Goal: Transaction & Acquisition: Book appointment/travel/reservation

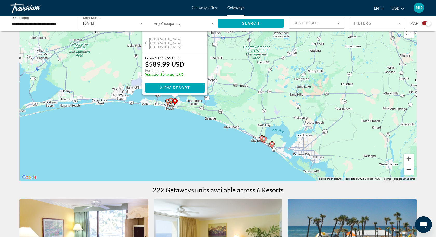
click at [409, 170] on button "Zoom out" at bounding box center [408, 169] width 10 height 10
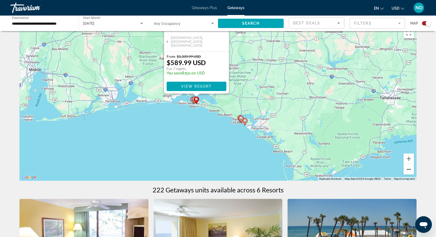
click at [410, 170] on button "Zoom out" at bounding box center [408, 169] width 10 height 10
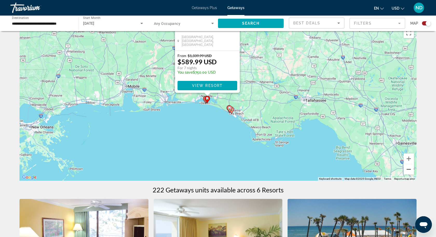
click at [410, 169] on button "Zoom out" at bounding box center [408, 169] width 10 height 10
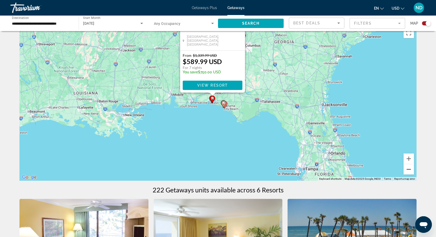
click at [410, 169] on button "Zoom out" at bounding box center [408, 169] width 10 height 10
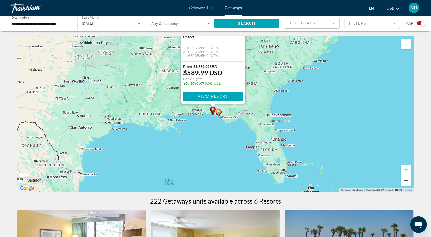
scroll to position [1, 0]
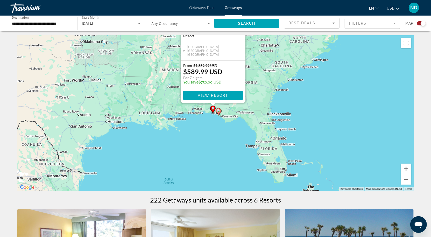
click at [408, 168] on button "Zoom in" at bounding box center [406, 169] width 10 height 10
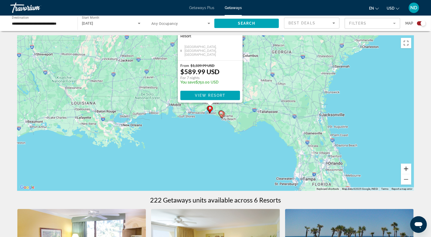
click at [408, 168] on button "Zoom in" at bounding box center [406, 169] width 10 height 10
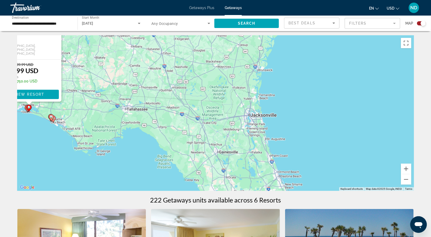
drag, startPoint x: 369, startPoint y: 145, endPoint x: 193, endPoint y: 144, distance: 176.6
click at [193, 144] on div "To activate drag with keyboard, press Alt + Enter. Once in keyboard drag state,…" at bounding box center [215, 113] width 397 height 156
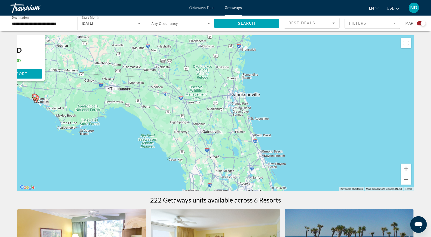
drag, startPoint x: 187, startPoint y: 101, endPoint x: 169, endPoint y: 80, distance: 27.3
click at [169, 80] on div "To activate drag with keyboard, press Alt + Enter. Once in keyboard drag state,…" at bounding box center [215, 113] width 397 height 156
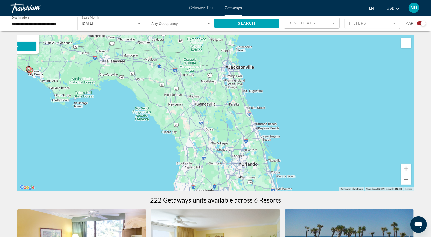
drag, startPoint x: 185, startPoint y: 135, endPoint x: 177, endPoint y: 107, distance: 29.0
click at [177, 107] on div "To activate drag with keyboard, press Alt + Enter. Once in keyboard drag state,…" at bounding box center [215, 113] width 397 height 156
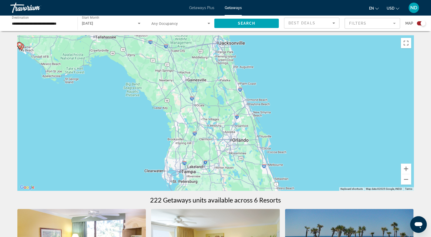
drag, startPoint x: 285, startPoint y: 148, endPoint x: 278, endPoint y: 120, distance: 29.1
click at [278, 120] on div "To activate drag with keyboard, press Alt + Enter. Once in keyboard drag state,…" at bounding box center [215, 113] width 397 height 156
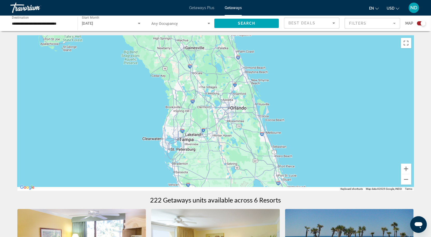
drag, startPoint x: 275, startPoint y: 171, endPoint x: 262, endPoint y: 130, distance: 43.0
click at [262, 130] on div "To activate drag with keyboard, press Alt + Enter. Once in keyboard drag state,…" at bounding box center [215, 113] width 397 height 156
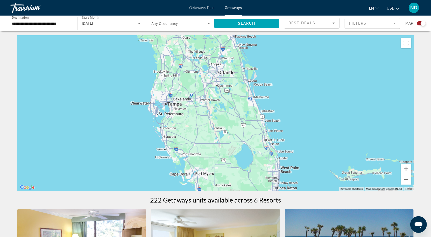
drag, startPoint x: 291, startPoint y: 163, endPoint x: 283, endPoint y: 128, distance: 35.7
click at [284, 127] on div "Main content" at bounding box center [215, 113] width 397 height 156
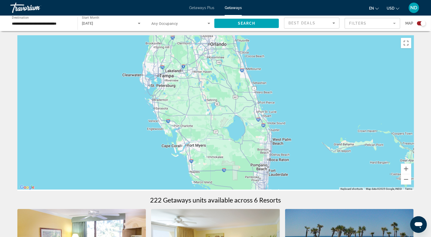
drag, startPoint x: 279, startPoint y: 173, endPoint x: 272, endPoint y: 155, distance: 19.5
click at [272, 156] on div "Main content" at bounding box center [215, 113] width 397 height 156
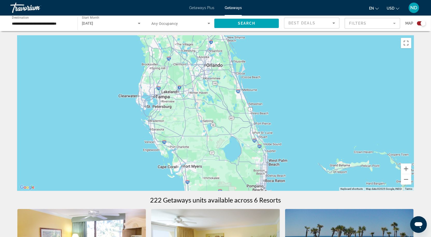
drag, startPoint x: 252, startPoint y: 101, endPoint x: 254, endPoint y: 131, distance: 29.9
click at [254, 131] on div "Main content" at bounding box center [215, 113] width 397 height 156
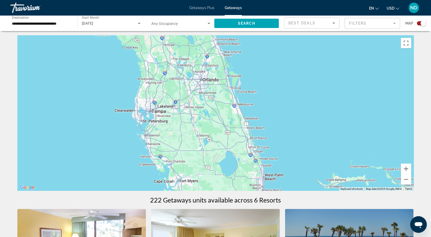
drag, startPoint x: 101, startPoint y: 40, endPoint x: 96, endPoint y: 52, distance: 12.5
click at [96, 52] on div "Main content" at bounding box center [215, 113] width 397 height 156
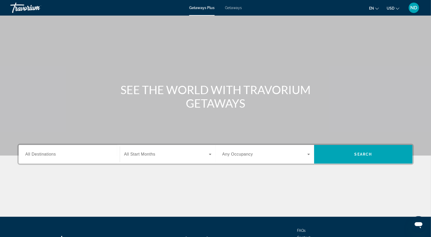
click at [235, 8] on span "Getaways" at bounding box center [233, 8] width 17 height 4
click at [55, 152] on span "All Destinations" at bounding box center [40, 154] width 31 height 4
click at [55, 152] on input "Destination All Destinations" at bounding box center [69, 154] width 88 height 6
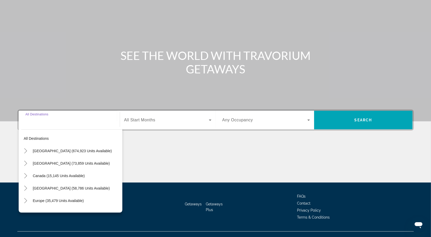
scroll to position [43, 0]
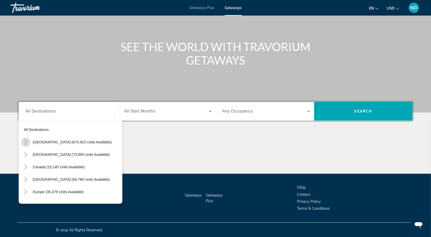
click at [26, 143] on icon "Toggle United States (674,923 units available)" at bounding box center [25, 141] width 5 height 5
click at [32, 143] on icon "Toggle Florida (207,423 units available)" at bounding box center [30, 141] width 5 height 5
click at [72, 143] on span "[US_STATE] (207,423 units available)" at bounding box center [68, 142] width 61 height 4
type input "**********"
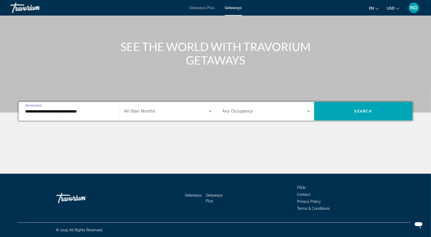
click at [156, 112] on span "Search widget" at bounding box center [166, 111] width 85 height 6
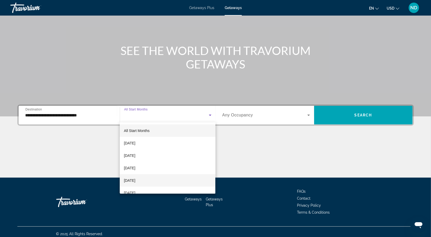
scroll to position [1, 0]
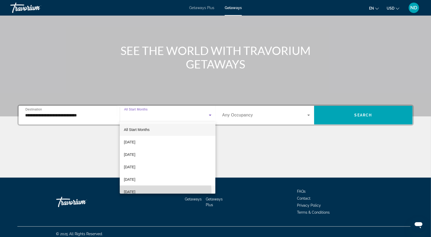
click at [135, 192] on span "[DATE]" at bounding box center [129, 192] width 11 height 6
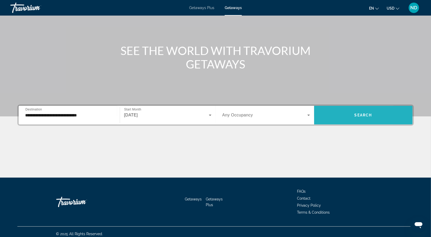
click at [338, 116] on span "Search widget" at bounding box center [363, 115] width 99 height 12
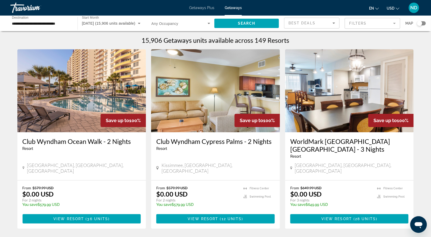
click at [423, 23] on div "Search widget" at bounding box center [421, 23] width 9 height 4
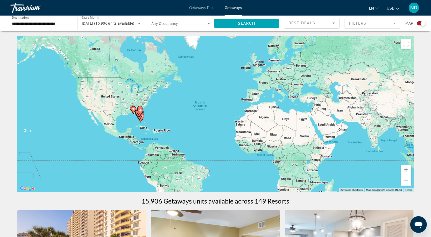
click at [407, 171] on button "Zoom in" at bounding box center [406, 170] width 10 height 10
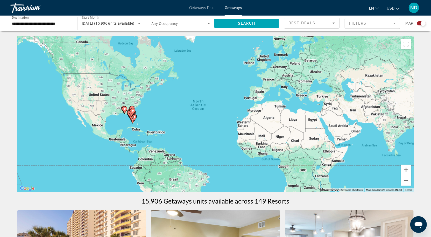
click at [407, 171] on button "Zoom in" at bounding box center [406, 170] width 10 height 10
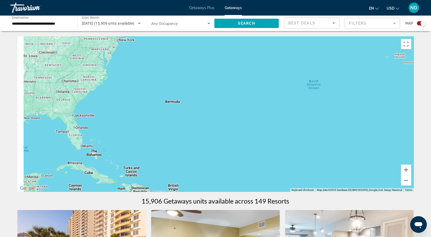
drag, startPoint x: 174, startPoint y: 129, endPoint x: 366, endPoint y: 137, distance: 191.8
click at [366, 137] on div "Main content" at bounding box center [215, 114] width 397 height 156
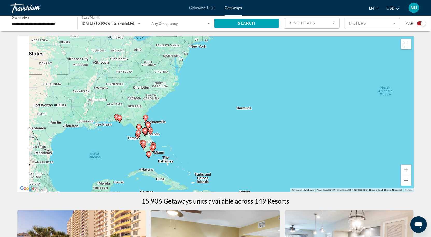
drag, startPoint x: 174, startPoint y: 133, endPoint x: 230, endPoint y: 134, distance: 55.5
click at [214, 132] on div "To activate drag with keyboard, press Alt + Enter. Once in keyboard drag state,…" at bounding box center [215, 114] width 397 height 156
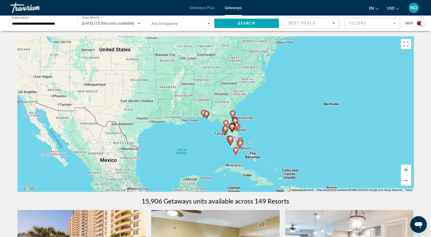
drag, startPoint x: 251, startPoint y: 140, endPoint x: 333, endPoint y: 136, distance: 82.0
click at [333, 136] on div "To activate drag with keyboard, press Alt + Enter. Once in keyboard drag state,…" at bounding box center [215, 114] width 397 height 156
click at [408, 171] on button "Zoom in" at bounding box center [406, 170] width 10 height 10
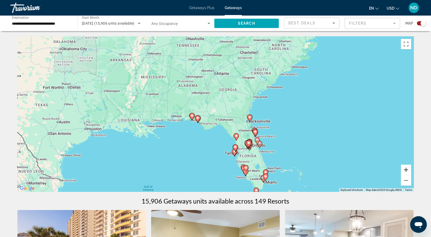
click at [408, 171] on button "Zoom in" at bounding box center [406, 170] width 10 height 10
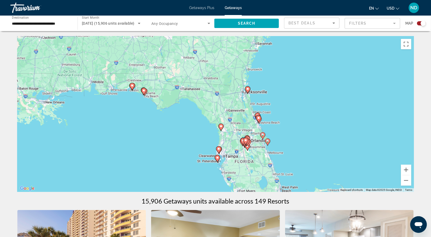
drag, startPoint x: 331, startPoint y: 154, endPoint x: 295, endPoint y: 116, distance: 52.4
click at [295, 116] on div "To activate drag with keyboard, press Alt + Enter. Once in keyboard drag state,…" at bounding box center [215, 114] width 397 height 156
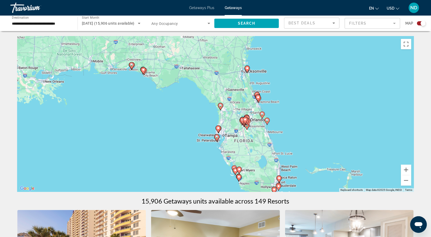
drag, startPoint x: 306, startPoint y: 132, endPoint x: 306, endPoint y: 117, distance: 14.3
click at [306, 117] on div "To activate drag with keyboard, press Alt + Enter. Once in keyboard drag state,…" at bounding box center [215, 114] width 397 height 156
click at [408, 170] on button "Zoom in" at bounding box center [406, 170] width 10 height 10
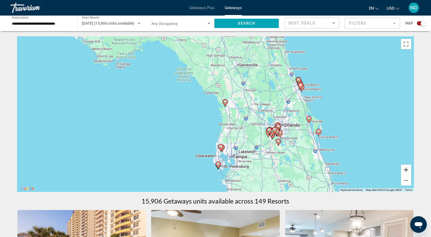
click at [408, 171] on button "Zoom in" at bounding box center [406, 170] width 10 height 10
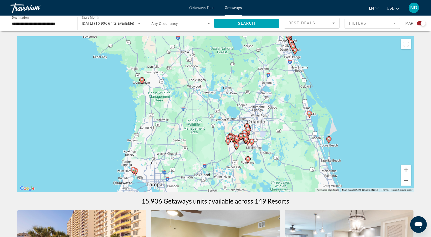
drag, startPoint x: 368, startPoint y: 144, endPoint x: 279, endPoint y: 130, distance: 90.8
click at [279, 130] on div "To activate drag with keyboard, press Alt + Enter. Once in keyboard drag state,…" at bounding box center [215, 114] width 397 height 156
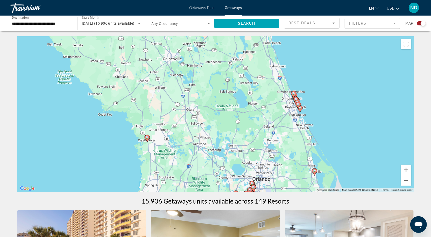
drag, startPoint x: 299, startPoint y: 81, endPoint x: 304, endPoint y: 138, distance: 57.0
click at [304, 138] on div "To activate drag with keyboard, press Alt + Enter. Once in keyboard drag state,…" at bounding box center [215, 114] width 397 height 156
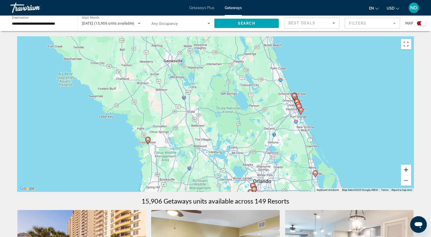
click at [407, 170] on button "Zoom in" at bounding box center [406, 170] width 10 height 10
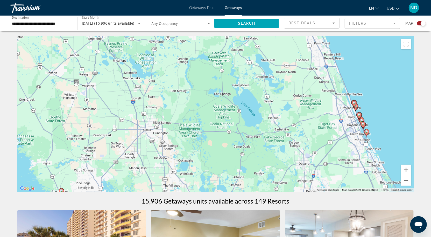
drag, startPoint x: 369, startPoint y: 128, endPoint x: 350, endPoint y: 149, distance: 28.4
click at [350, 149] on div "To activate drag with keyboard, press Alt + Enter. Once in keyboard drag state,…" at bounding box center [215, 114] width 397 height 156
click at [408, 170] on button "Zoom in" at bounding box center [406, 170] width 10 height 10
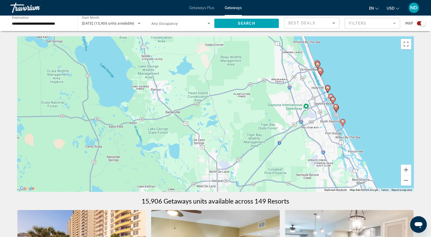
drag, startPoint x: 384, startPoint y: 141, endPoint x: 194, endPoint y: 95, distance: 196.0
click at [195, 95] on div "To activate drag with keyboard, press Alt + Enter. Once in keyboard drag state,…" at bounding box center [215, 114] width 397 height 156
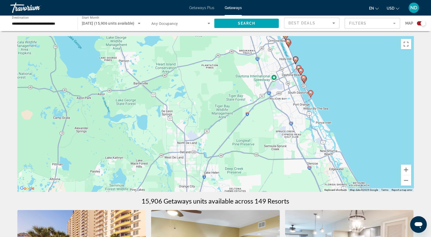
drag, startPoint x: 299, startPoint y: 144, endPoint x: 231, endPoint y: 85, distance: 90.2
click at [235, 89] on div "To activate drag with keyboard, press Alt + Enter. Once in keyboard drag state,…" at bounding box center [215, 114] width 397 height 156
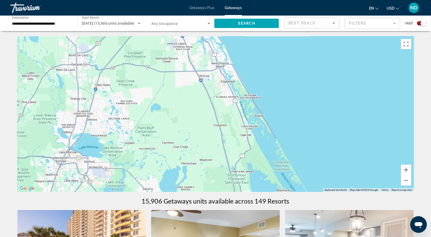
drag, startPoint x: 252, startPoint y: 122, endPoint x: 207, endPoint y: 69, distance: 68.8
click at [212, 77] on div "To activate drag with keyboard, press Alt + Enter. Once in keyboard drag state,…" at bounding box center [215, 114] width 397 height 156
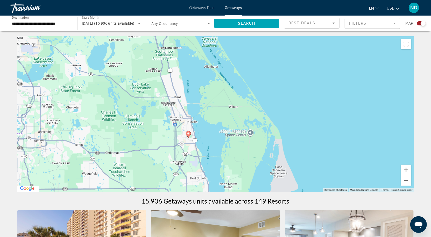
drag, startPoint x: 239, startPoint y: 104, endPoint x: 239, endPoint y: 67, distance: 36.8
click at [239, 67] on div "To activate drag with keyboard, press Alt + Enter. Once in keyboard drag state,…" at bounding box center [215, 114] width 397 height 156
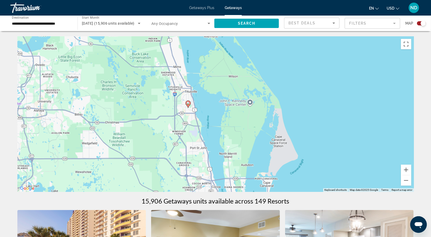
drag, startPoint x: 225, startPoint y: 140, endPoint x: 212, endPoint y: 81, distance: 59.9
click at [213, 81] on div "To activate drag with keyboard, press Alt + Enter. Once in keyboard drag state,…" at bounding box center [215, 114] width 397 height 156
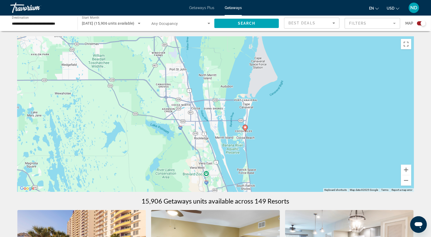
drag, startPoint x: 298, startPoint y: 168, endPoint x: 284, endPoint y: 90, distance: 79.1
click at [285, 93] on div "To activate drag with keyboard, press Alt + Enter. Once in keyboard drag state,…" at bounding box center [215, 114] width 397 height 156
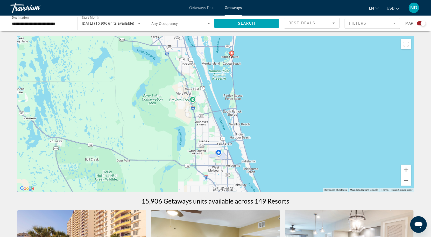
drag, startPoint x: 299, startPoint y: 153, endPoint x: 277, endPoint y: 82, distance: 74.6
click at [278, 83] on div "To activate drag with keyboard, press Alt + Enter. Once in keyboard drag state,…" at bounding box center [215, 114] width 397 height 156
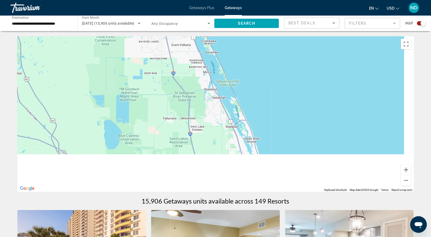
drag, startPoint x: 289, startPoint y: 125, endPoint x: 259, endPoint y: 61, distance: 70.1
click at [259, 62] on div "Main content" at bounding box center [215, 114] width 397 height 156
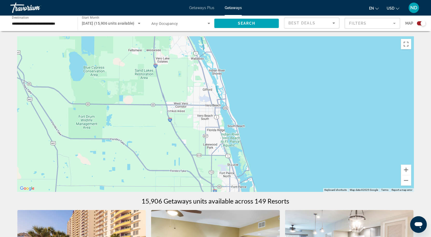
drag, startPoint x: 269, startPoint y: 93, endPoint x: 258, endPoint y: 71, distance: 24.7
click at [259, 73] on div "Main content" at bounding box center [215, 114] width 397 height 156
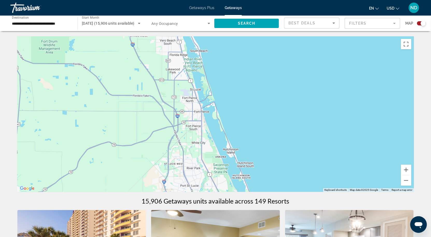
drag, startPoint x: 269, startPoint y: 103, endPoint x: 251, endPoint y: 66, distance: 40.9
click at [253, 69] on div "Main content" at bounding box center [215, 114] width 397 height 156
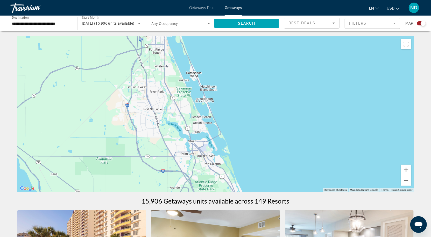
drag, startPoint x: 263, startPoint y: 113, endPoint x: 239, endPoint y: 64, distance: 54.6
click at [239, 66] on div "Main content" at bounding box center [215, 114] width 397 height 156
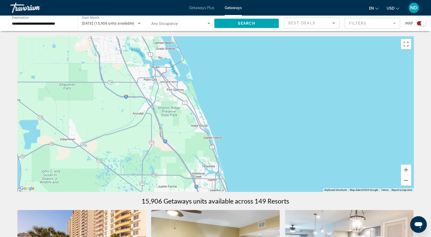
drag, startPoint x: 248, startPoint y: 132, endPoint x: 229, endPoint y: 72, distance: 62.8
click at [229, 79] on div "Main content" at bounding box center [215, 114] width 397 height 156
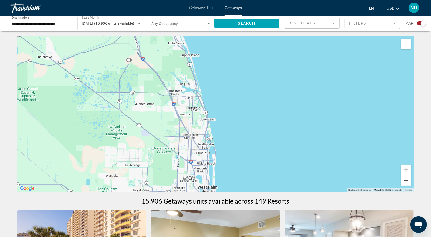
click at [405, 181] on button "Zoom out" at bounding box center [406, 180] width 10 height 10
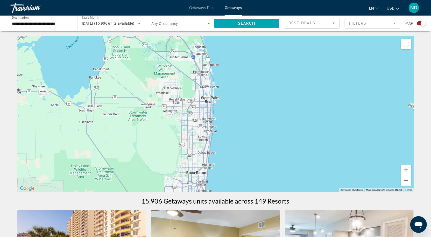
drag, startPoint x: 280, startPoint y: 175, endPoint x: 279, endPoint y: 105, distance: 70.0
click at [279, 111] on div "Main content" at bounding box center [215, 114] width 397 height 156
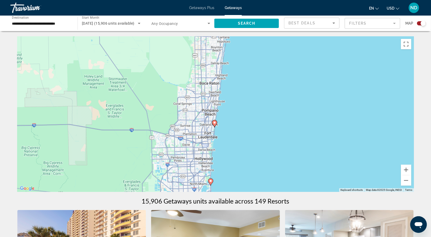
drag, startPoint x: 255, startPoint y: 156, endPoint x: 268, endPoint y: 108, distance: 49.9
click at [268, 108] on div "To activate drag with keyboard, press Alt + Enter. Once in keyboard drag state,…" at bounding box center [215, 114] width 397 height 156
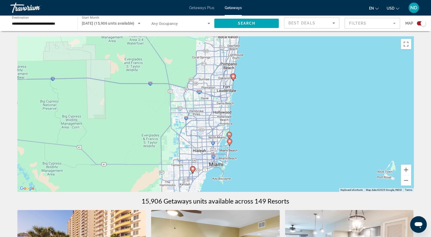
drag, startPoint x: 265, startPoint y: 120, endPoint x: 279, endPoint y: 90, distance: 33.0
click at [279, 90] on div "To activate drag with keyboard, press Alt + Enter. Once in keyboard drag state,…" at bounding box center [215, 114] width 397 height 156
click at [234, 79] on icon "Main content" at bounding box center [233, 76] width 5 height 7
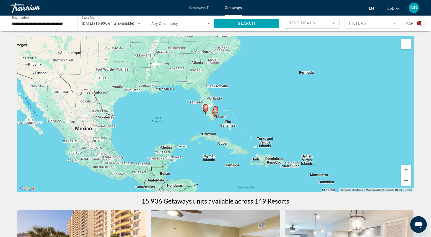
click at [406, 169] on button "Zoom in" at bounding box center [406, 170] width 10 height 10
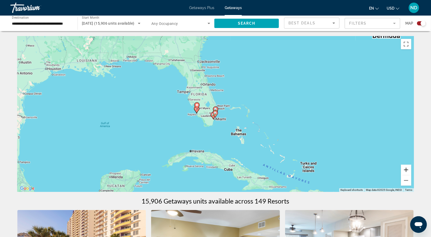
click at [406, 169] on button "Zoom in" at bounding box center [406, 170] width 10 height 10
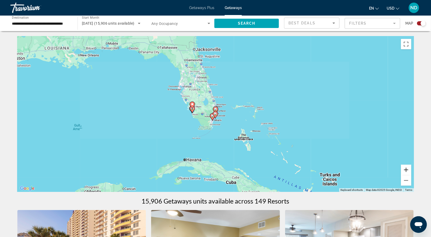
click at [406, 169] on button "Zoom in" at bounding box center [406, 170] width 10 height 10
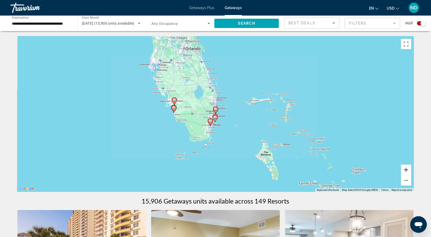
click at [406, 169] on button "Zoom in" at bounding box center [406, 170] width 10 height 10
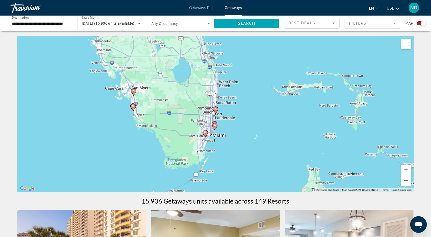
click at [406, 169] on button "Zoom in" at bounding box center [406, 170] width 10 height 10
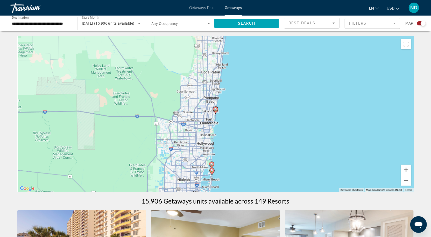
click at [406, 169] on button "Zoom in" at bounding box center [406, 170] width 10 height 10
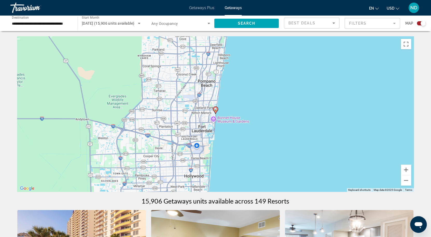
click at [216, 114] on gmp-advanced-marker "Main content" at bounding box center [215, 110] width 5 height 8
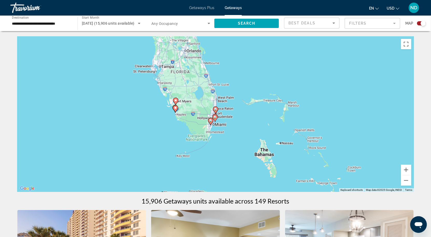
click at [215, 111] on icon "Main content" at bounding box center [215, 110] width 5 height 7
type input "**********"
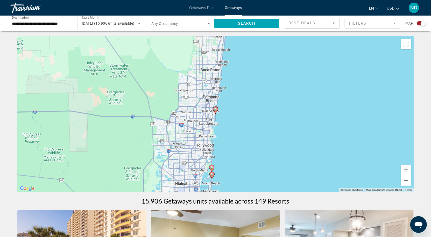
click at [215, 113] on icon "Main content" at bounding box center [215, 110] width 5 height 7
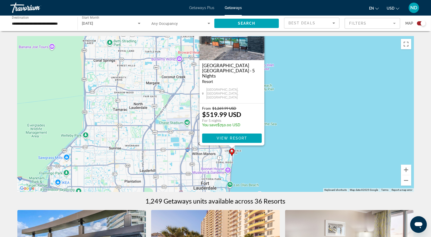
drag, startPoint x: 285, startPoint y: 142, endPoint x: 302, endPoint y: 113, distance: 33.1
click at [302, 113] on div "To activate drag with keyboard, press Alt + Enter. Once in keyboard drag state,…" at bounding box center [215, 114] width 397 height 156
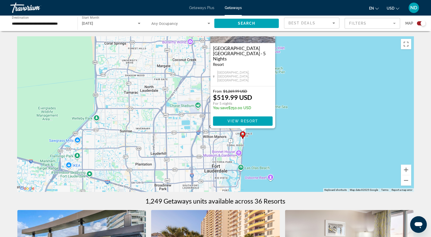
drag, startPoint x: 298, startPoint y: 156, endPoint x: 321, endPoint y: 108, distance: 53.2
click at [322, 110] on div "To activate drag with keyboard, press Alt + Enter. Once in keyboard drag state,…" at bounding box center [215, 114] width 397 height 156
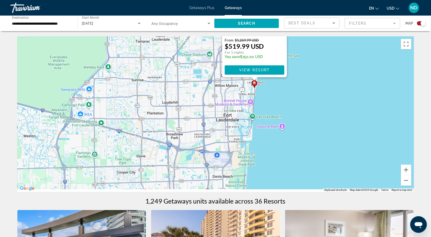
drag, startPoint x: 322, startPoint y: 153, endPoint x: 313, endPoint y: 97, distance: 56.8
click at [315, 99] on div "To activate drag with keyboard, press Alt + Enter. Once in keyboard drag state,…" at bounding box center [215, 114] width 397 height 156
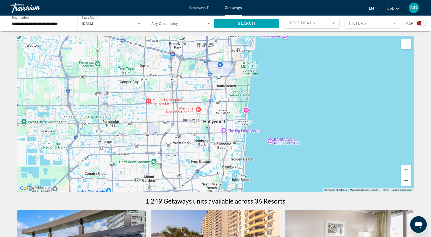
drag, startPoint x: 302, startPoint y: 139, endPoint x: 314, endPoint y: 87, distance: 52.6
click at [314, 88] on div "To activate drag with keyboard, press Alt + Enter. Once in keyboard drag state,…" at bounding box center [215, 114] width 397 height 156
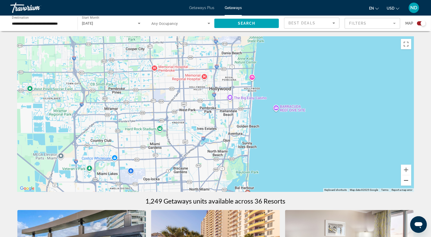
click at [404, 179] on button "Zoom out" at bounding box center [406, 180] width 10 height 10
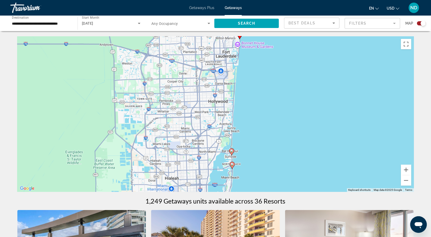
click at [232, 154] on icon "Main content" at bounding box center [231, 152] width 5 height 7
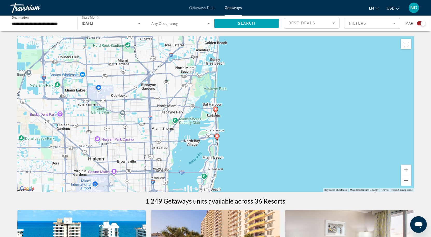
click at [216, 116] on div "To activate drag with keyboard, press Alt + Enter. Once in keyboard drag state,…" at bounding box center [215, 114] width 397 height 156
click at [216, 113] on icon "Main content" at bounding box center [215, 110] width 5 height 7
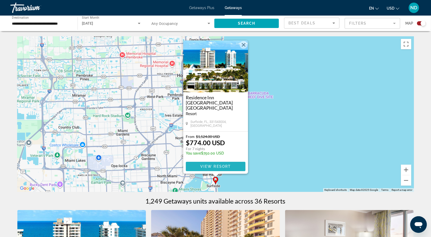
click at [218, 165] on span "View Resort" at bounding box center [215, 166] width 31 height 4
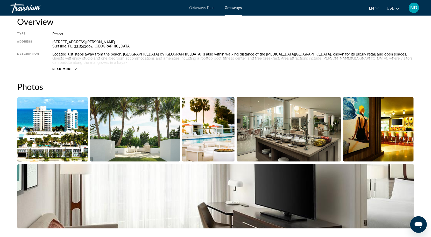
scroll to position [182, 0]
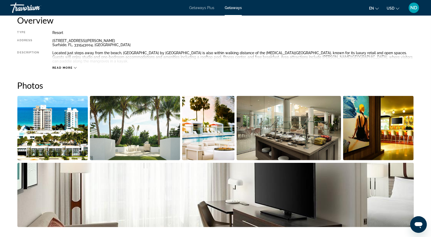
click at [149, 128] on img "Open full-screen image slider" at bounding box center [135, 128] width 90 height 64
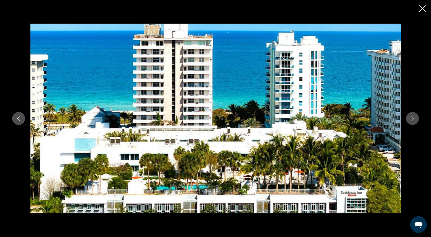
click at [415, 121] on icon "Next image" at bounding box center [413, 118] width 6 height 6
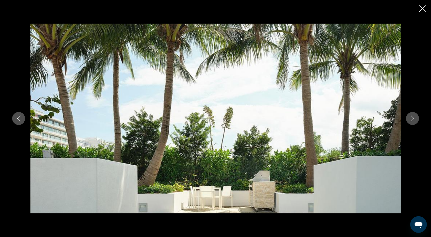
click at [415, 121] on icon "Next image" at bounding box center [413, 118] width 6 height 6
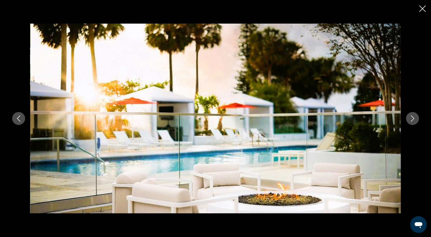
click at [415, 121] on icon "Next image" at bounding box center [413, 118] width 6 height 6
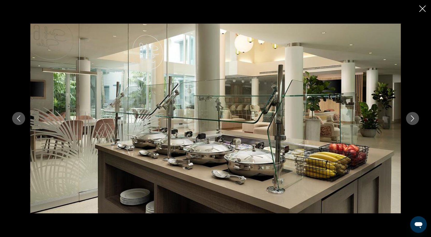
click at [415, 121] on icon "Next image" at bounding box center [413, 118] width 6 height 6
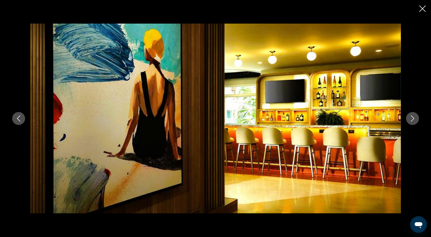
click at [415, 121] on icon "Next image" at bounding box center [413, 118] width 6 height 6
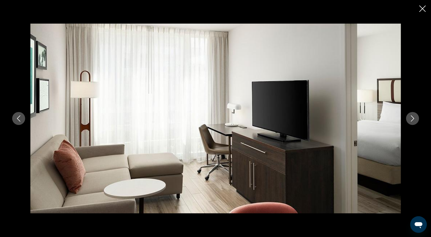
click at [415, 121] on icon "Next image" at bounding box center [413, 118] width 6 height 6
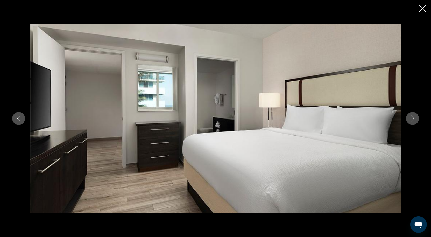
click at [415, 121] on icon "Next image" at bounding box center [413, 118] width 6 height 6
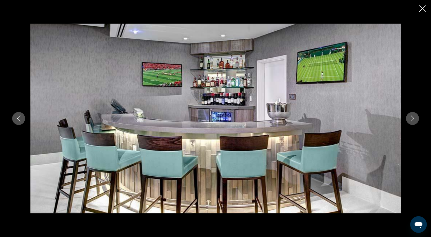
click at [415, 121] on icon "Next image" at bounding box center [413, 118] width 6 height 6
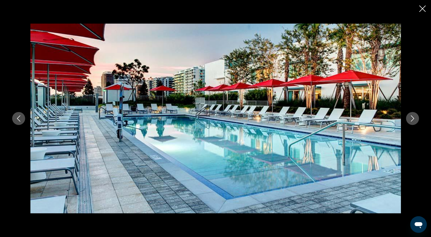
click at [415, 121] on icon "Next image" at bounding box center [413, 118] width 6 height 6
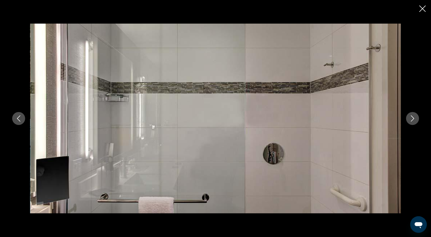
click at [415, 121] on icon "Next image" at bounding box center [413, 118] width 6 height 6
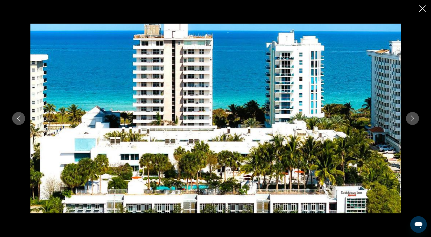
click at [425, 10] on icon "Close slideshow" at bounding box center [423, 8] width 6 height 6
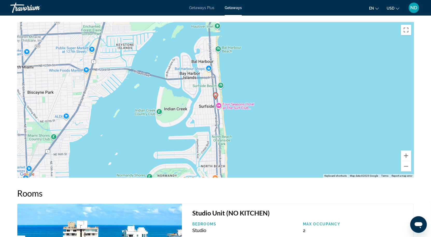
scroll to position [657, 0]
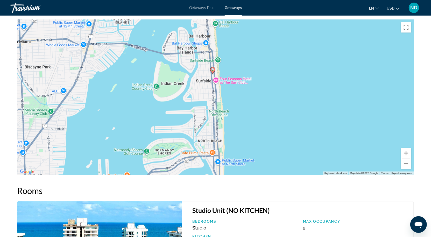
drag, startPoint x: 293, startPoint y: 143, endPoint x: 319, endPoint y: 124, distance: 32.7
click at [290, 120] on div "To activate drag with keyboard, press Alt + Enter. Once in keyboard drag state,…" at bounding box center [215, 97] width 397 height 156
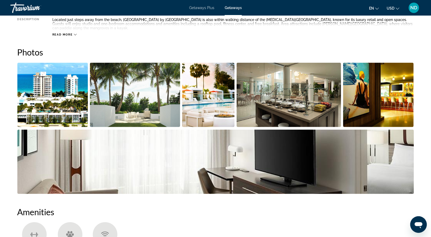
scroll to position [179, 0]
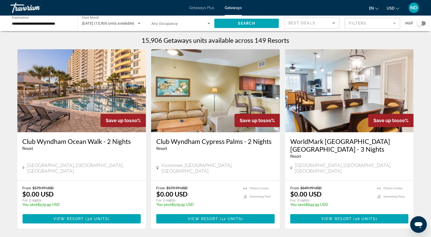
click at [424, 23] on div "Search widget" at bounding box center [421, 23] width 9 height 4
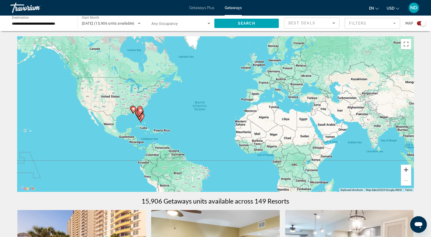
click at [408, 168] on button "Zoom in" at bounding box center [406, 170] width 10 height 10
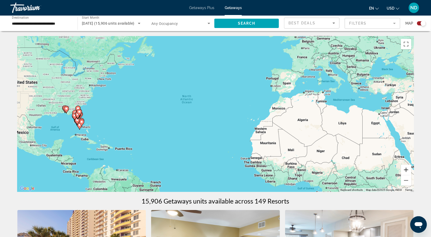
click at [408, 168] on button "Zoom in" at bounding box center [406, 170] width 10 height 10
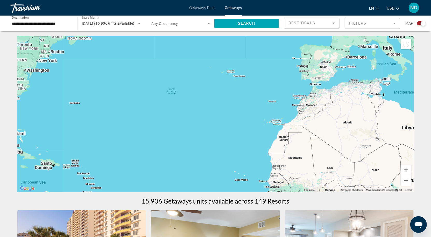
drag, startPoint x: 408, startPoint y: 168, endPoint x: 346, endPoint y: 153, distance: 63.7
click at [408, 168] on button "Zoom in" at bounding box center [406, 170] width 10 height 10
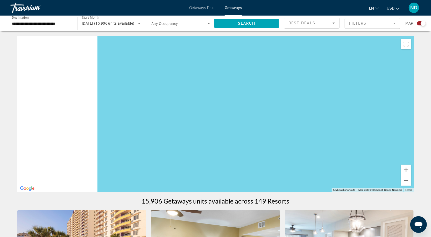
drag, startPoint x: 134, startPoint y: 138, endPoint x: 397, endPoint y: 120, distance: 263.9
click at [392, 120] on div "Main content" at bounding box center [215, 114] width 397 height 156
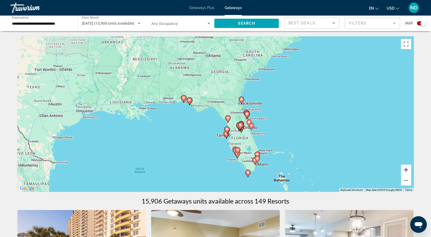
click at [406, 170] on button "Zoom in" at bounding box center [406, 170] width 10 height 10
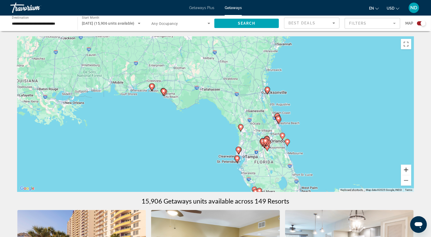
click at [406, 170] on button "Zoom in" at bounding box center [406, 170] width 10 height 10
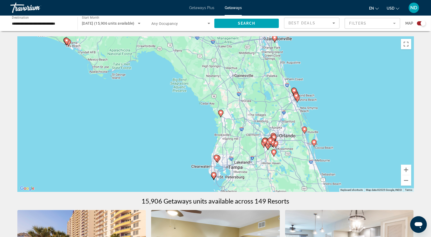
drag, startPoint x: 364, startPoint y: 167, endPoint x: 318, endPoint y: 135, distance: 55.8
click at [318, 135] on div "To activate drag with keyboard, press Alt + Enter. Once in keyboard drag state,…" at bounding box center [215, 114] width 397 height 156
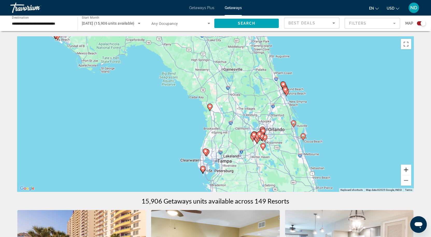
click at [408, 170] on button "Zoom in" at bounding box center [406, 170] width 10 height 10
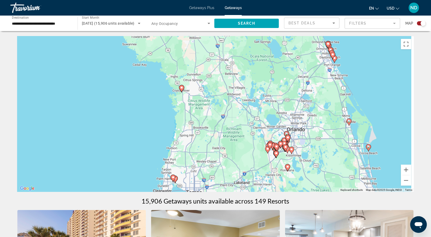
drag, startPoint x: 363, startPoint y: 155, endPoint x: 322, endPoint y: 122, distance: 52.8
click at [322, 122] on div "To activate drag with keyboard, press Alt + Enter. Once in keyboard drag state,…" at bounding box center [215, 114] width 397 height 156
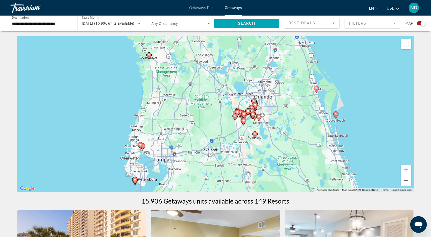
click at [336, 116] on icon "Main content" at bounding box center [335, 115] width 5 height 7
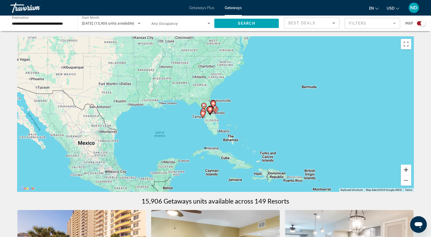
click at [406, 169] on button "Zoom in" at bounding box center [406, 170] width 10 height 10
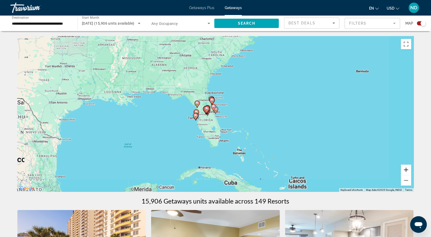
click at [406, 169] on button "Zoom in" at bounding box center [406, 170] width 10 height 10
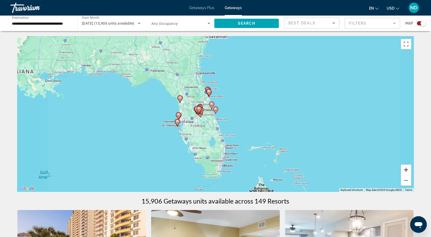
click at [406, 169] on button "Zoom in" at bounding box center [406, 170] width 10 height 10
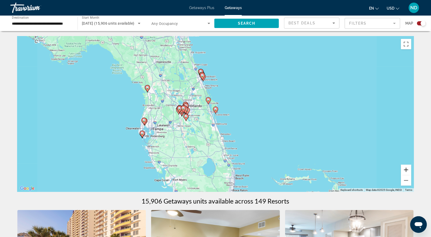
click at [406, 169] on button "Zoom in" at bounding box center [406, 170] width 10 height 10
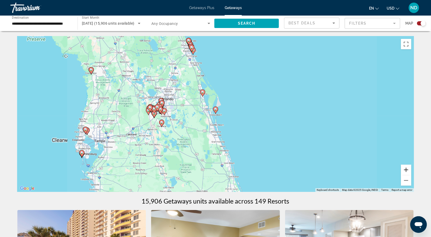
click at [406, 169] on button "Zoom in" at bounding box center [406, 170] width 10 height 10
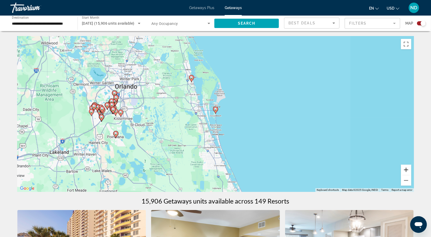
click at [406, 169] on button "Zoom in" at bounding box center [406, 170] width 10 height 10
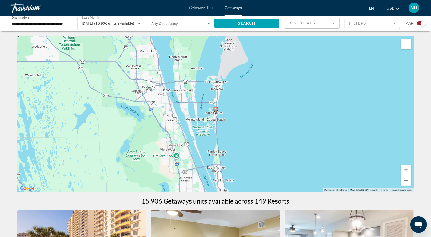
click at [406, 169] on button "Zoom in" at bounding box center [406, 170] width 10 height 10
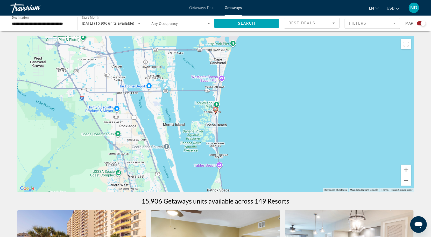
click at [215, 114] on icon "Main content" at bounding box center [215, 110] width 5 height 7
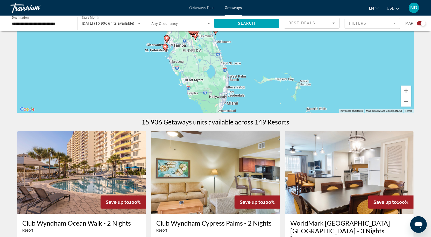
scroll to position [93, 0]
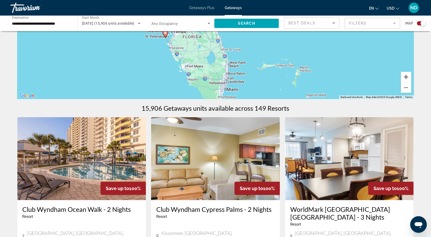
click at [406, 78] on button "Zoom in" at bounding box center [406, 77] width 10 height 10
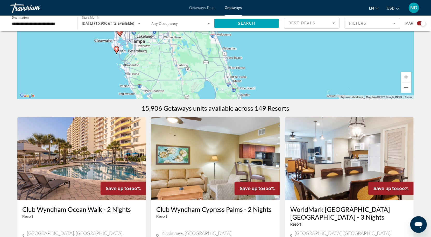
click at [406, 78] on button "Zoom in" at bounding box center [406, 77] width 10 height 10
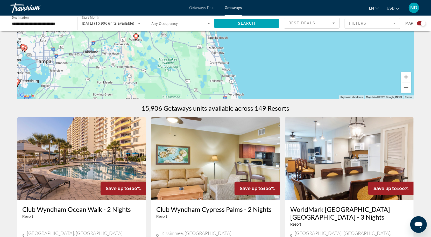
click at [406, 78] on button "Zoom in" at bounding box center [406, 77] width 10 height 10
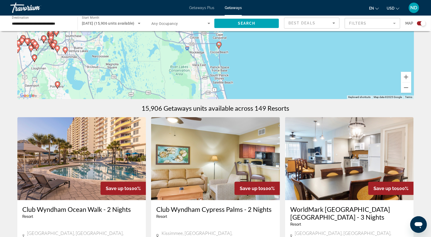
drag, startPoint x: 281, startPoint y: 89, endPoint x: 285, endPoint y: 110, distance: 21.7
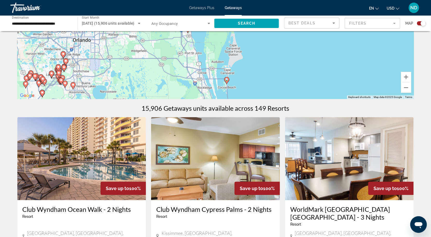
click at [227, 83] on icon "Main content" at bounding box center [226, 80] width 5 height 7
type input "**********"
click at [227, 84] on icon "Main content" at bounding box center [226, 80] width 5 height 7
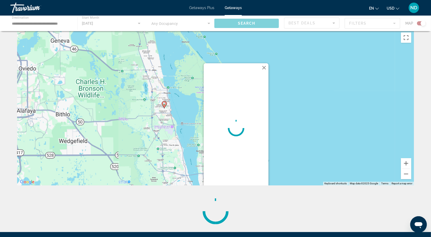
scroll to position [0, 0]
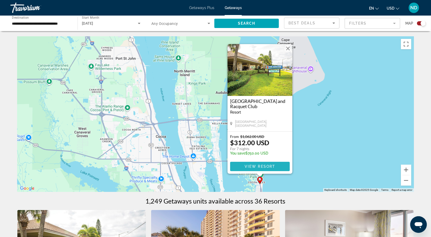
click at [263, 166] on span "View Resort" at bounding box center [260, 166] width 31 height 4
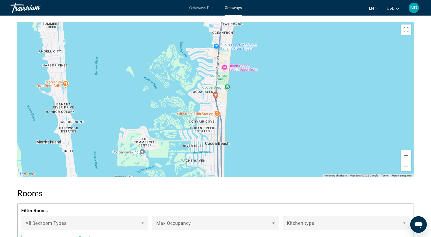
scroll to position [631, 0]
click at [405, 155] on button "Zoom in" at bounding box center [406, 156] width 10 height 10
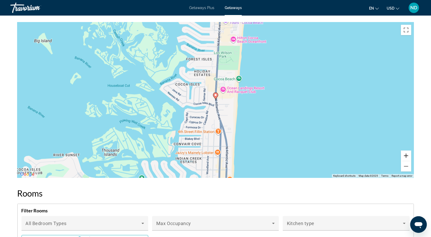
click at [405, 155] on button "Zoom in" at bounding box center [406, 156] width 10 height 10
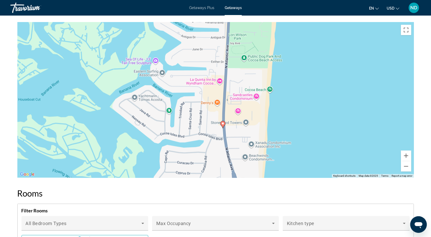
drag, startPoint x: 301, startPoint y: 76, endPoint x: 308, endPoint y: 106, distance: 30.6
click at [308, 106] on div "To activate drag with keyboard, press Alt + Enter. Once in keyboard drag state,…" at bounding box center [215, 100] width 397 height 156
click at [404, 167] on button "Zoom out" at bounding box center [406, 166] width 10 height 10
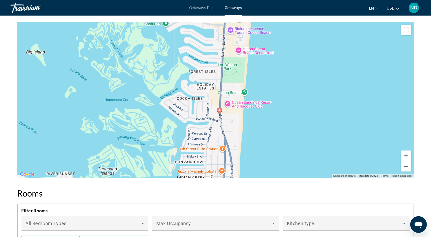
click at [404, 167] on button "Zoom out" at bounding box center [406, 166] width 10 height 10
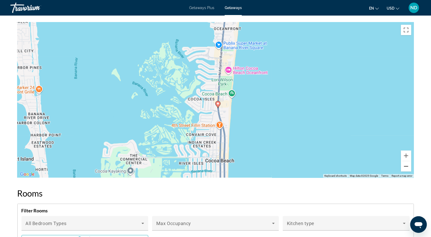
click at [404, 167] on button "Zoom out" at bounding box center [406, 166] width 10 height 10
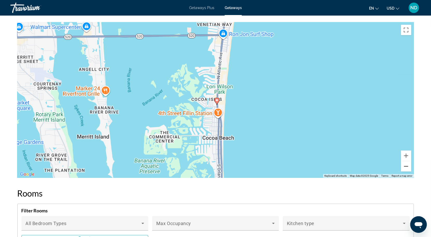
click at [404, 167] on button "Zoom out" at bounding box center [406, 166] width 10 height 10
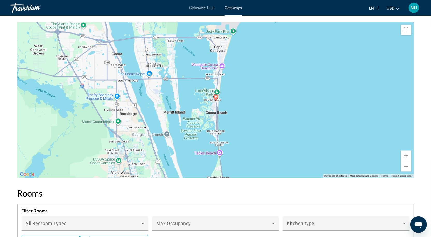
click at [404, 166] on button "Zoom out" at bounding box center [406, 166] width 10 height 10
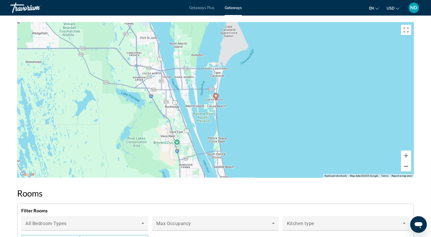
click at [403, 166] on button "Zoom out" at bounding box center [406, 166] width 10 height 10
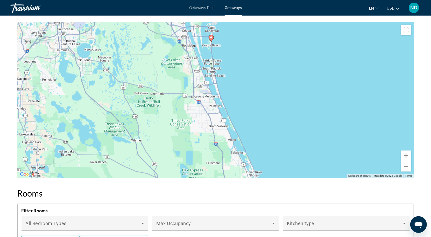
drag, startPoint x: 249, startPoint y: 157, endPoint x: 242, endPoint y: 90, distance: 66.9
click at [242, 90] on div "To activate drag with keyboard, press Alt + Enter. Once in keyboard drag state,…" at bounding box center [215, 100] width 397 height 156
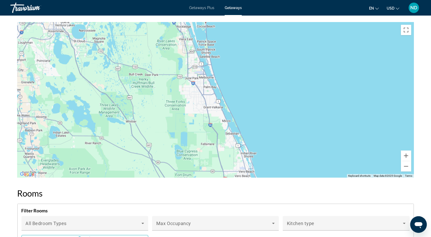
drag, startPoint x: 248, startPoint y: 132, endPoint x: 222, endPoint y: 82, distance: 56.4
click at [222, 82] on div "To activate drag with keyboard, press Alt + Enter. Once in keyboard drag state,…" at bounding box center [215, 100] width 397 height 156
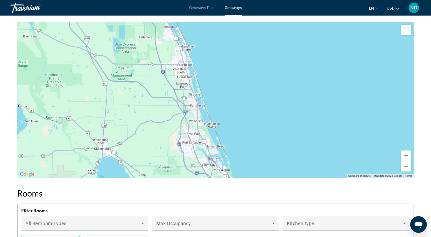
drag, startPoint x: 257, startPoint y: 138, endPoint x: 229, endPoint y: 87, distance: 57.5
click at [229, 87] on div "Main content" at bounding box center [215, 100] width 397 height 156
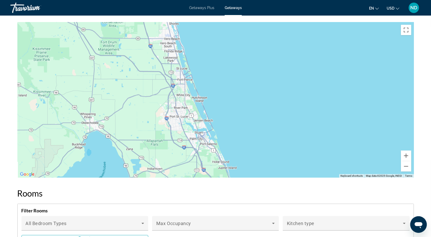
drag, startPoint x: 258, startPoint y: 129, endPoint x: 227, endPoint y: 74, distance: 63.5
click at [228, 77] on div "Main content" at bounding box center [215, 100] width 397 height 156
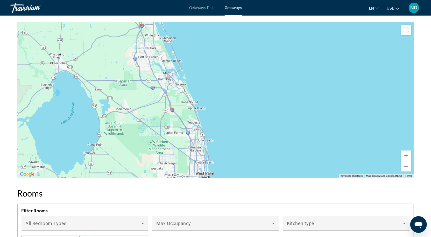
drag, startPoint x: 230, startPoint y: 125, endPoint x: 242, endPoint y: 138, distance: 18.0
click at [242, 139] on div "Main content" at bounding box center [215, 100] width 397 height 156
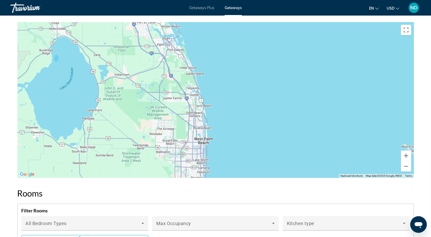
drag, startPoint x: 241, startPoint y: 139, endPoint x: 240, endPoint y: 100, distance: 38.9
click at [240, 104] on div "Main content" at bounding box center [215, 100] width 397 height 156
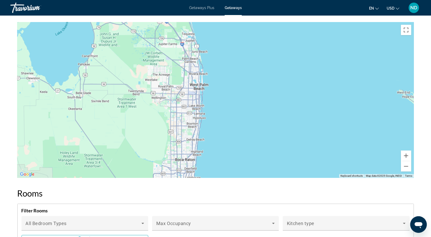
drag, startPoint x: 241, startPoint y: 120, endPoint x: 238, endPoint y: 73, distance: 47.1
click at [238, 73] on div "Main content" at bounding box center [215, 100] width 397 height 156
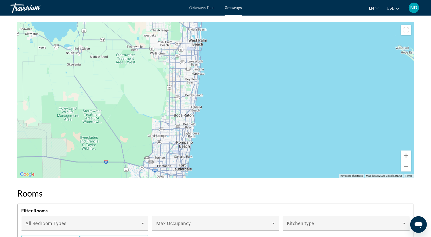
drag, startPoint x: 238, startPoint y: 82, endPoint x: 243, endPoint y: 61, distance: 22.2
click at [243, 61] on div "Main content" at bounding box center [215, 100] width 397 height 156
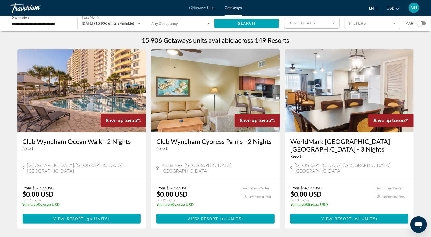
click at [423, 24] on div "Search widget" at bounding box center [421, 23] width 9 height 4
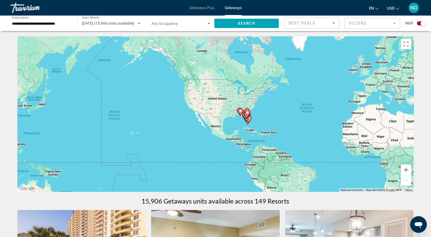
drag, startPoint x: 189, startPoint y: 122, endPoint x: 338, endPoint y: 151, distance: 151.9
click at [272, 127] on div "To activate drag with keyboard, press Alt + Enter. Once in keyboard drag state,…" at bounding box center [215, 114] width 397 height 156
click at [406, 170] on button "Zoom in" at bounding box center [406, 170] width 10 height 10
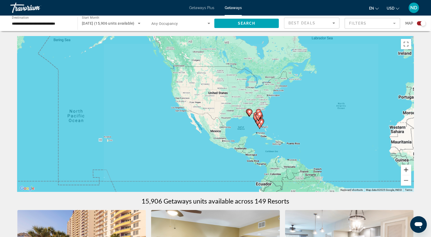
click at [406, 170] on button "Zoom in" at bounding box center [406, 170] width 10 height 10
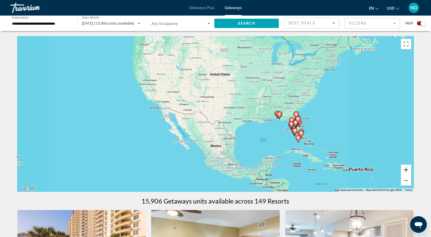
click at [406, 170] on button "Zoom in" at bounding box center [406, 170] width 10 height 10
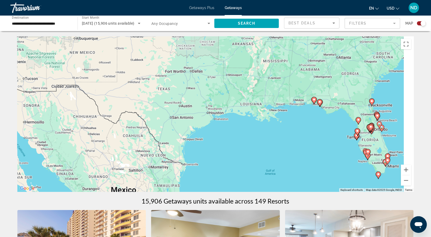
drag, startPoint x: 376, startPoint y: 160, endPoint x: 216, endPoint y: 132, distance: 161.9
click at [221, 133] on div "To activate drag with keyboard, press Alt + Enter. Once in keyboard drag state,…" at bounding box center [215, 114] width 397 height 156
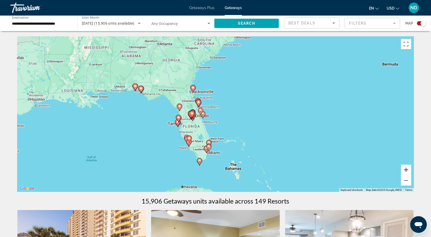
click at [407, 169] on button "Zoom in" at bounding box center [406, 170] width 10 height 10
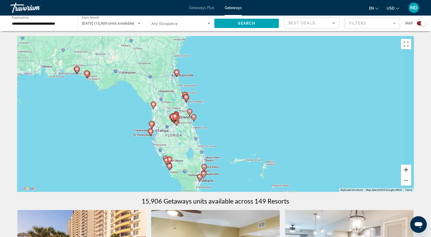
click at [407, 169] on button "Zoom in" at bounding box center [406, 170] width 10 height 10
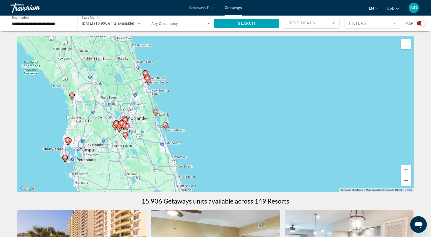
drag, startPoint x: 252, startPoint y: 172, endPoint x: 255, endPoint y: 127, distance: 45.2
click at [255, 127] on div "To activate drag with keyboard, press Alt + Enter. Once in keyboard drag state,…" at bounding box center [215, 114] width 397 height 156
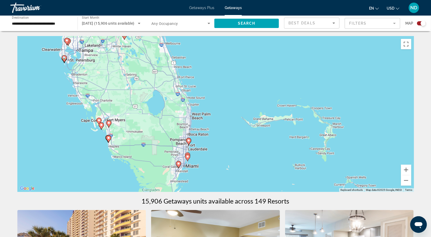
drag, startPoint x: 254, startPoint y: 171, endPoint x: 249, endPoint y: 124, distance: 46.9
click at [248, 128] on div "To activate drag with keyboard, press Alt + Enter. Once in keyboard drag state,…" at bounding box center [215, 114] width 397 height 156
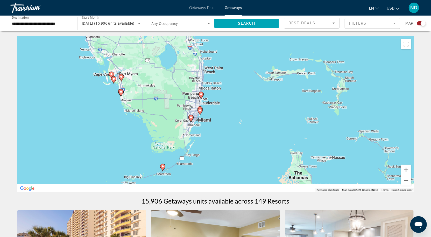
drag, startPoint x: 212, startPoint y: 137, endPoint x: 238, endPoint y: 121, distance: 30.2
click at [238, 121] on div "To activate drag with keyboard, press Alt + Enter. Once in keyboard drag state,…" at bounding box center [215, 114] width 397 height 156
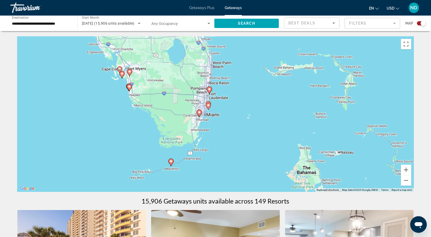
click at [200, 117] on gmp-advanced-marker "Main content" at bounding box center [199, 113] width 5 height 8
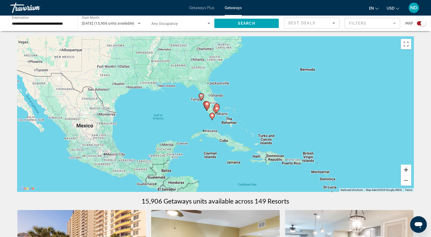
click at [407, 169] on button "Zoom in" at bounding box center [406, 170] width 10 height 10
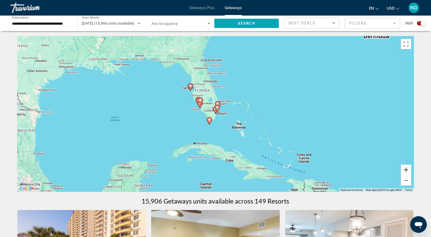
click at [407, 169] on button "Zoom in" at bounding box center [406, 170] width 10 height 10
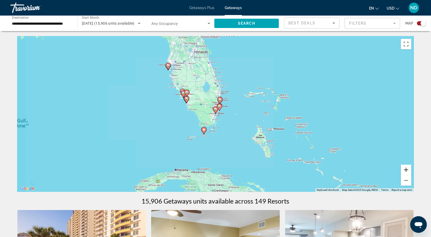
click at [407, 169] on button "Zoom in" at bounding box center [406, 170] width 10 height 10
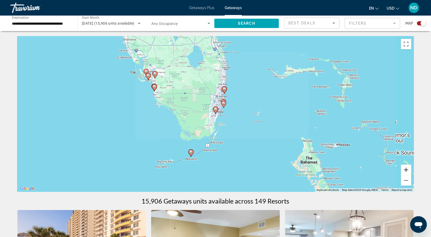
click at [407, 169] on button "Zoom in" at bounding box center [406, 170] width 10 height 10
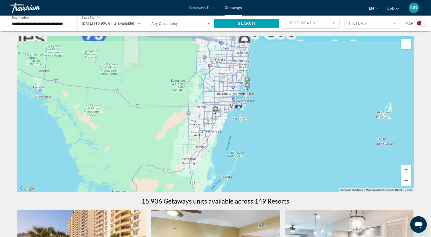
click at [407, 169] on button "Zoom in" at bounding box center [406, 170] width 10 height 10
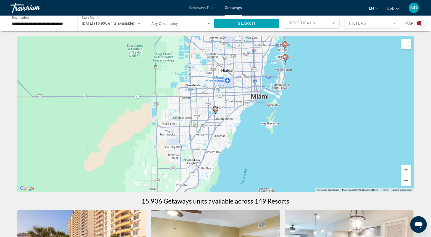
click at [407, 169] on button "Zoom in" at bounding box center [406, 170] width 10 height 10
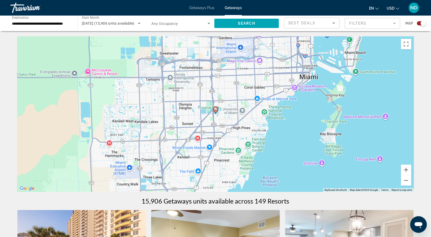
click at [215, 113] on icon "Main content" at bounding box center [215, 110] width 5 height 7
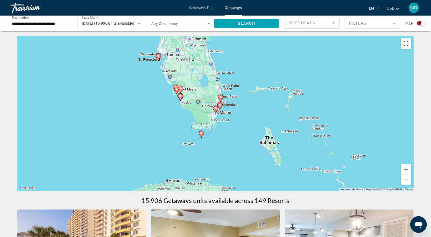
scroll to position [1, 0]
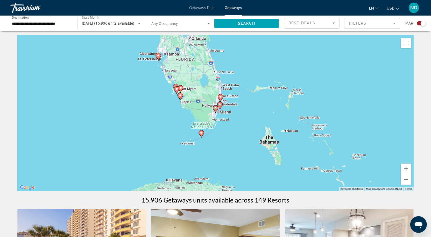
click at [405, 167] on button "Zoom in" at bounding box center [406, 169] width 10 height 10
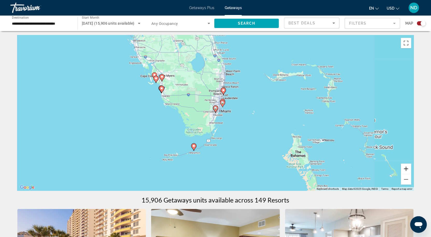
click at [405, 167] on button "Zoom in" at bounding box center [406, 169] width 10 height 10
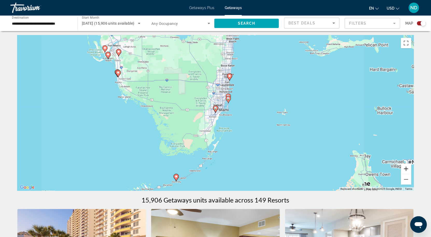
click at [405, 167] on button "Zoom in" at bounding box center [406, 169] width 10 height 10
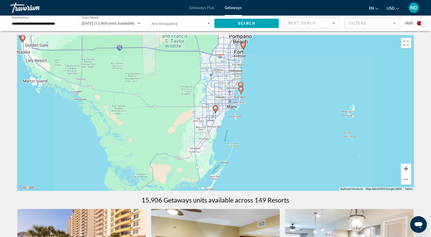
click at [405, 167] on button "Zoom in" at bounding box center [406, 169] width 10 height 10
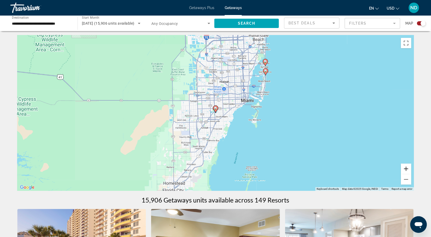
click at [405, 167] on button "Zoom in" at bounding box center [406, 169] width 10 height 10
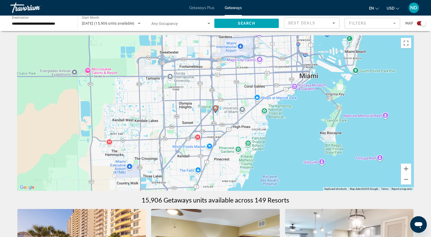
click at [216, 112] on icon "Main content" at bounding box center [215, 109] width 5 height 7
type input "**********"
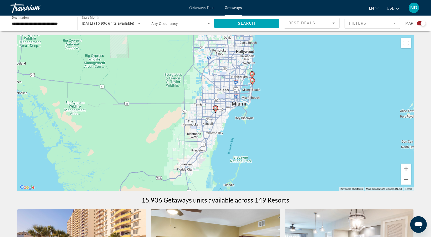
click at [216, 111] on icon "Main content" at bounding box center [215, 109] width 5 height 7
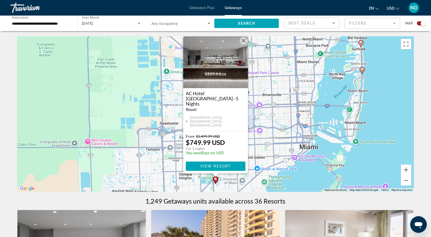
click at [393, 107] on div "To activate drag with keyboard, press Alt + Enter. Once in keyboard drag state,…" at bounding box center [215, 114] width 397 height 156
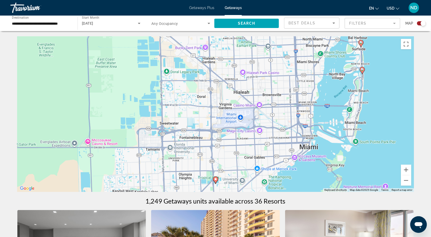
click at [362, 73] on icon "Main content" at bounding box center [362, 70] width 5 height 7
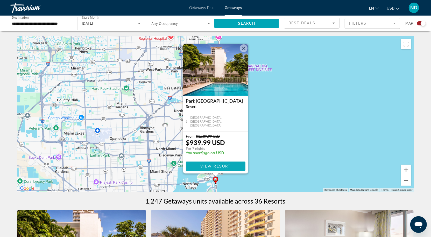
click at [218, 166] on span "View Resort" at bounding box center [215, 166] width 31 height 4
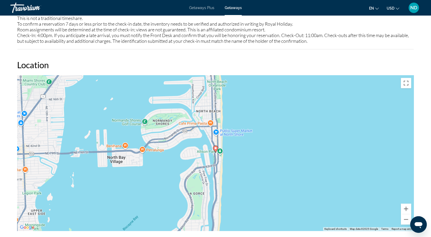
scroll to position [690, 0]
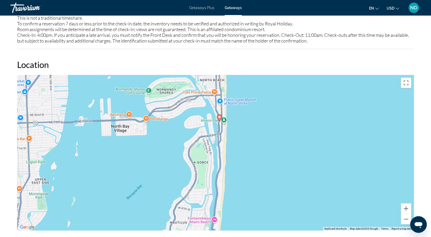
drag, startPoint x: 211, startPoint y: 168, endPoint x: 215, endPoint y: 139, distance: 29.3
click at [215, 139] on div "To activate drag with keyboard, press Alt + Enter. Once in keyboard drag state,…" at bounding box center [215, 153] width 397 height 156
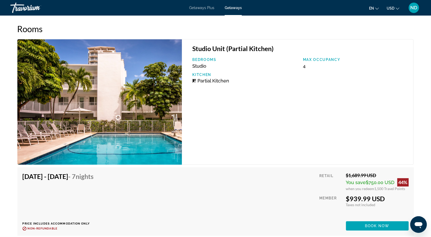
scroll to position [914, 0]
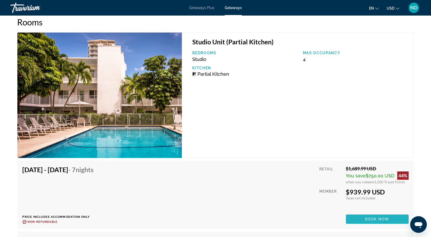
click at [373, 217] on span "Book now" at bounding box center [377, 219] width 25 height 4
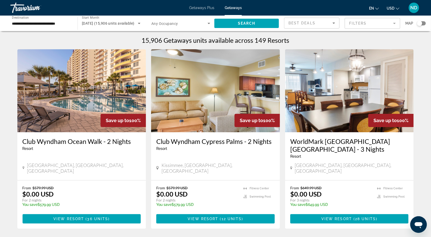
click at [423, 23] on div "Search widget" at bounding box center [421, 23] width 9 height 4
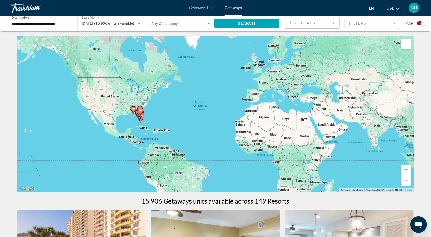
click at [406, 171] on button "Zoom in" at bounding box center [406, 170] width 10 height 10
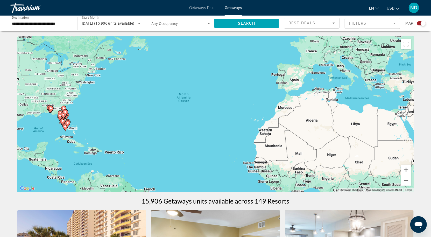
click at [406, 171] on button "Zoom in" at bounding box center [406, 170] width 10 height 10
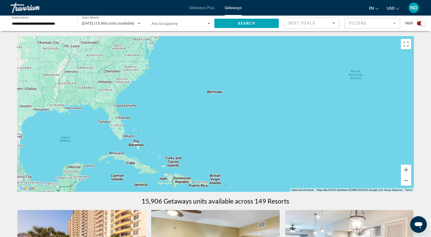
drag, startPoint x: 156, startPoint y: 144, endPoint x: 375, endPoint y: 139, distance: 218.4
click at [371, 138] on div "Main content" at bounding box center [215, 114] width 397 height 156
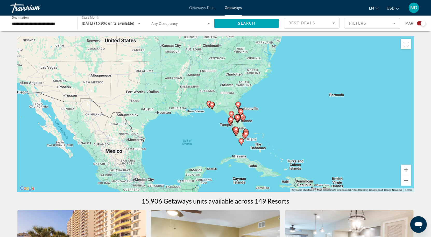
click at [408, 170] on button "Zoom in" at bounding box center [406, 170] width 10 height 10
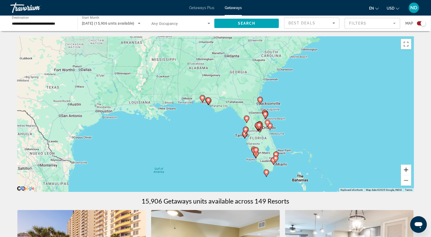
click at [408, 170] on button "Zoom in" at bounding box center [406, 170] width 10 height 10
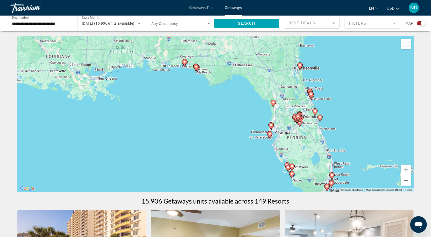
drag, startPoint x: 326, startPoint y: 156, endPoint x: 312, endPoint y: 120, distance: 38.4
click at [313, 122] on div "To activate drag with keyboard, press Alt + Enter. Once in keyboard drag state,…" at bounding box center [215, 114] width 397 height 156
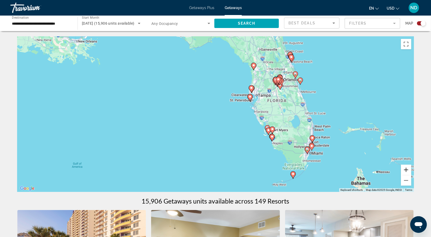
click at [407, 170] on button "Zoom in" at bounding box center [406, 170] width 10 height 10
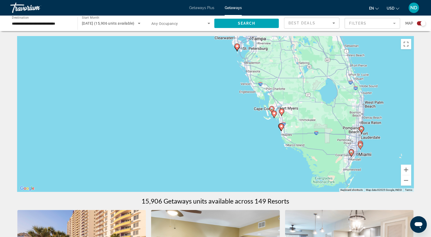
drag, startPoint x: 362, startPoint y: 159, endPoint x: 301, endPoint y: 109, distance: 79.6
click at [301, 109] on div "To activate drag with keyboard, press Alt + Enter. Once in keyboard drag state,…" at bounding box center [215, 114] width 397 height 156
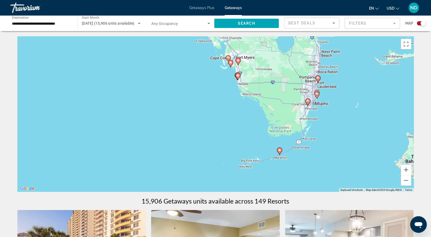
drag, startPoint x: 299, startPoint y: 143, endPoint x: 304, endPoint y: 113, distance: 29.8
click at [304, 114] on div "To activate drag with keyboard, press Alt + Enter. Once in keyboard drag state,…" at bounding box center [215, 114] width 397 height 156
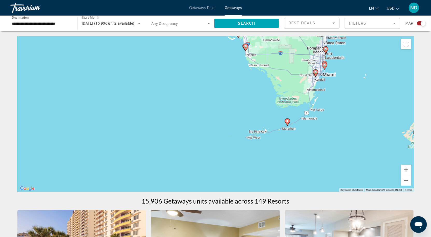
click at [407, 170] on button "Zoom in" at bounding box center [406, 170] width 10 height 10
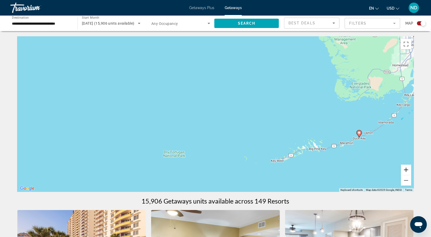
click at [406, 169] on button "Zoom in" at bounding box center [406, 170] width 10 height 10
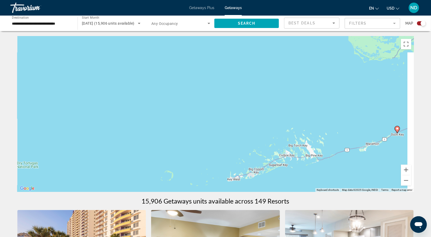
drag, startPoint x: 367, startPoint y: 151, endPoint x: 251, endPoint y: 120, distance: 120.1
click at [251, 120] on div "To activate drag with keyboard, press Alt + Enter. Once in keyboard drag state,…" at bounding box center [215, 114] width 397 height 156
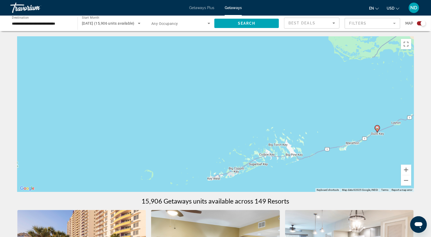
click at [313, 134] on div "To activate drag with keyboard, press Alt + Enter. Once in keyboard drag state,…" at bounding box center [215, 114] width 397 height 156
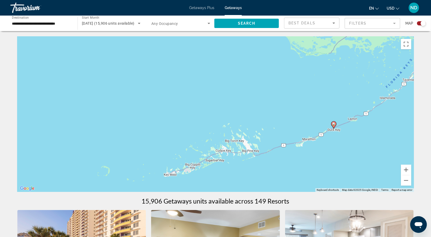
click at [334, 128] on icon "Main content" at bounding box center [333, 125] width 5 height 7
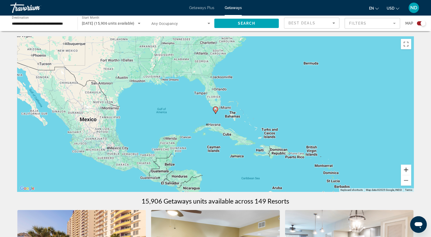
click at [404, 169] on button "Zoom in" at bounding box center [406, 170] width 10 height 10
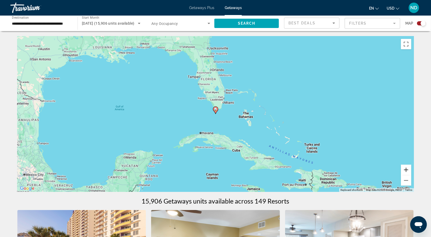
click at [404, 169] on button "Zoom in" at bounding box center [406, 170] width 10 height 10
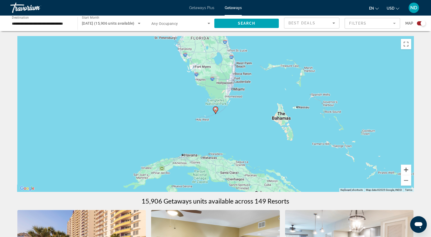
click at [404, 169] on button "Zoom in" at bounding box center [406, 170] width 10 height 10
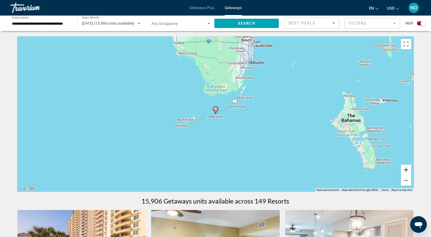
click at [404, 169] on button "Zoom in" at bounding box center [406, 170] width 10 height 10
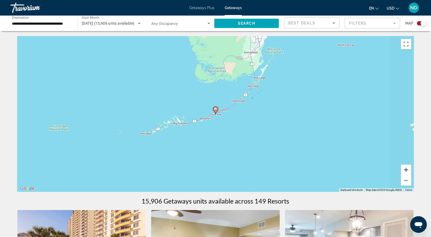
click at [404, 169] on button "Zoom in" at bounding box center [406, 170] width 10 height 10
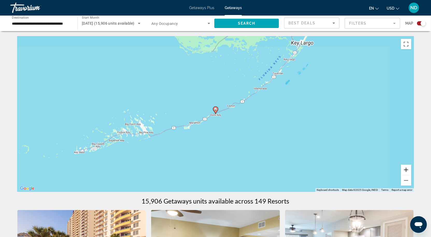
click at [404, 169] on button "Zoom in" at bounding box center [406, 170] width 10 height 10
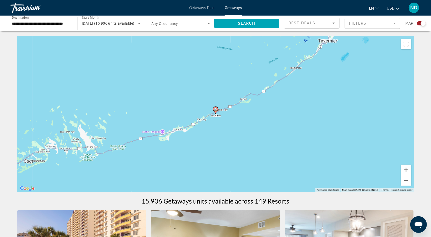
click at [404, 169] on button "Zoom in" at bounding box center [406, 170] width 10 height 10
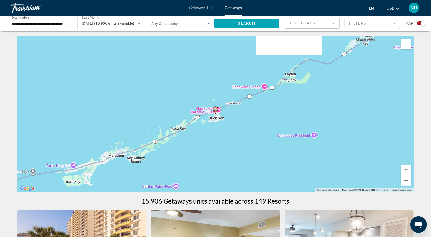
click at [404, 169] on button "Zoom in" at bounding box center [406, 170] width 10 height 10
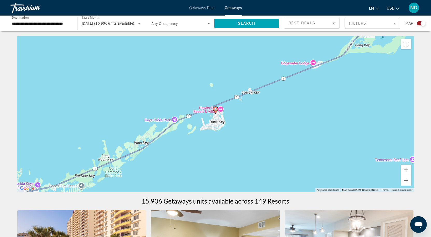
click at [215, 113] on icon "Main content" at bounding box center [215, 110] width 5 height 7
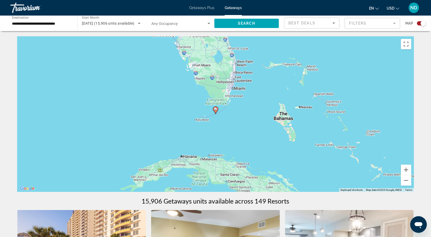
click at [215, 113] on icon "Main content" at bounding box center [215, 110] width 5 height 7
type input "**********"
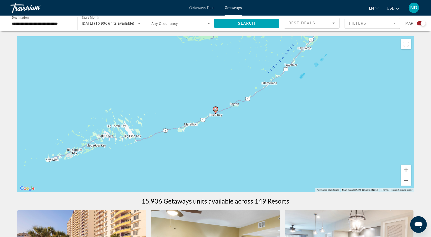
click at [215, 113] on icon "Main content" at bounding box center [215, 110] width 5 height 7
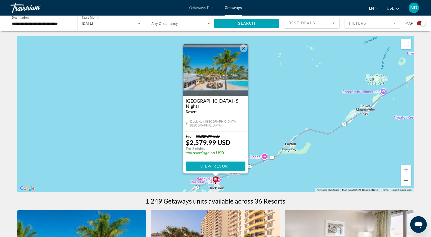
scroll to position [48, 0]
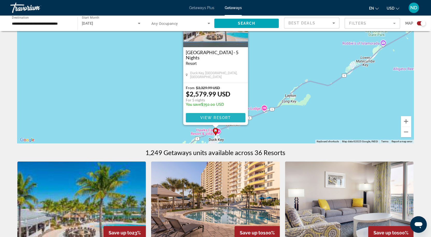
click at [218, 118] on span "View Resort" at bounding box center [215, 118] width 31 height 4
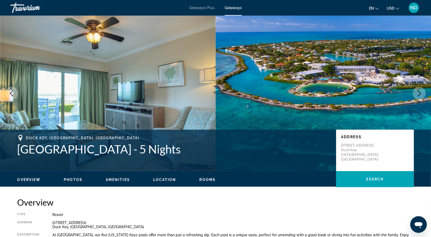
click at [421, 95] on icon "Next image" at bounding box center [419, 93] width 6 height 6
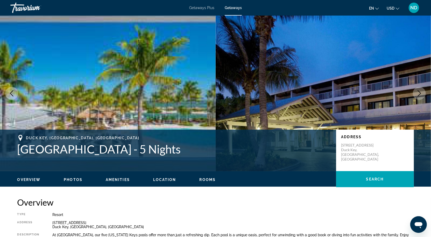
click at [421, 95] on icon "Next image" at bounding box center [419, 93] width 6 height 6
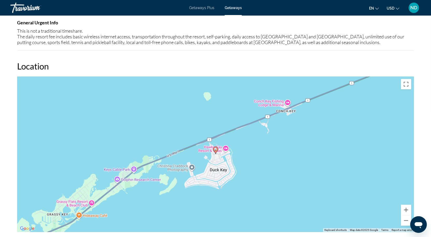
scroll to position [548, 0]
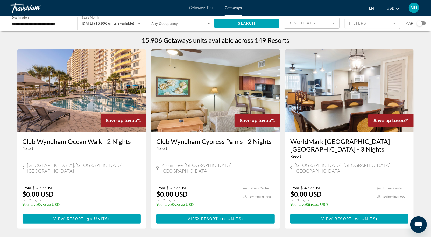
click at [362, 25] on mat-form-field "Filters" at bounding box center [372, 23] width 55 height 11
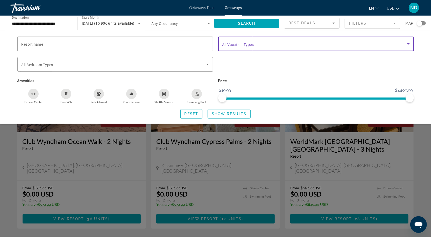
click at [260, 46] on span "Search widget" at bounding box center [314, 44] width 185 height 6
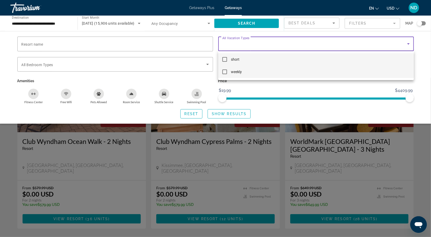
click at [224, 72] on mat-pseudo-checkbox at bounding box center [224, 71] width 5 height 5
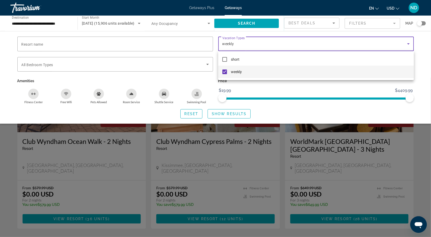
click at [241, 115] on div at bounding box center [215, 118] width 431 height 237
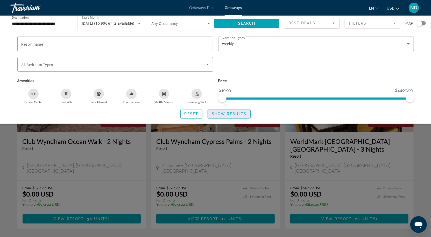
click at [234, 114] on span "Show Results" at bounding box center [229, 114] width 35 height 4
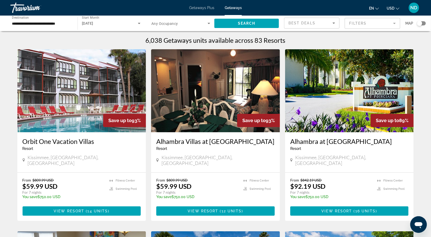
click at [425, 24] on div "Search widget" at bounding box center [421, 23] width 9 height 4
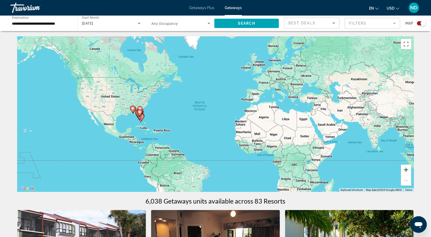
click at [405, 170] on button "Zoom in" at bounding box center [406, 170] width 10 height 10
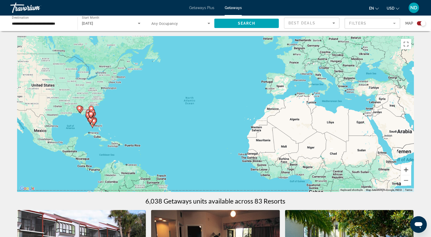
click at [405, 170] on button "Zoom in" at bounding box center [406, 170] width 10 height 10
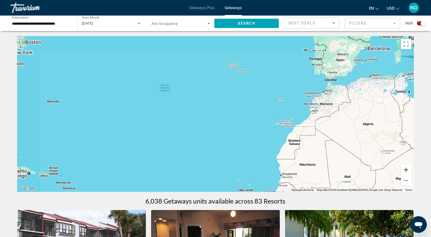
click at [405, 170] on button "Zoom in" at bounding box center [406, 170] width 10 height 10
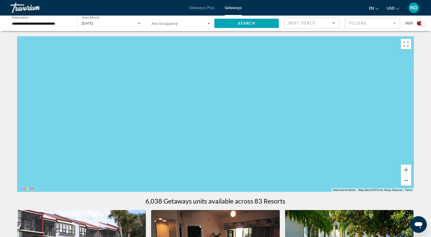
drag, startPoint x: 154, startPoint y: 154, endPoint x: 340, endPoint y: 159, distance: 186.5
click at [334, 159] on div "Main content" at bounding box center [215, 114] width 397 height 156
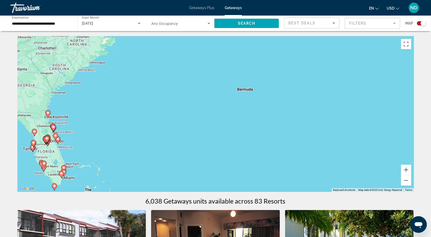
drag, startPoint x: 159, startPoint y: 141, endPoint x: 329, endPoint y: 144, distance: 170.1
click at [321, 144] on div "To activate drag with keyboard, press Alt + Enter. Once in keyboard drag state,…" at bounding box center [215, 114] width 397 height 156
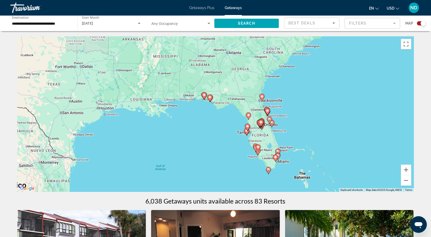
drag, startPoint x: 290, startPoint y: 157, endPoint x: 297, endPoint y: 140, distance: 18.6
click at [297, 140] on div "To activate drag with keyboard, press Alt + Enter. Once in keyboard drag state,…" at bounding box center [215, 114] width 397 height 156
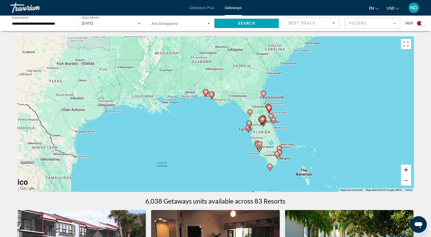
click at [407, 170] on button "Zoom in" at bounding box center [406, 170] width 10 height 10
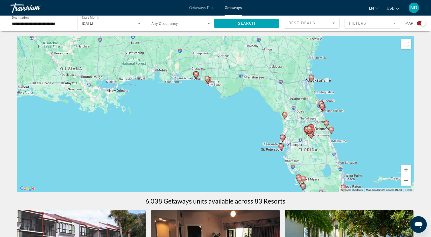
click at [407, 170] on button "Zoom in" at bounding box center [406, 170] width 10 height 10
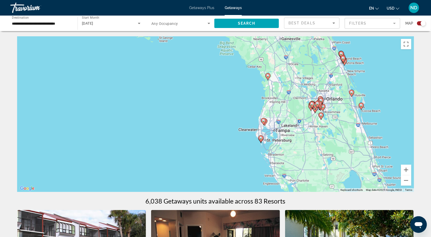
drag, startPoint x: 353, startPoint y: 163, endPoint x: 266, endPoint y: 118, distance: 98.2
click at [266, 118] on gmp-advanced-marker "Main content" at bounding box center [264, 122] width 5 height 8
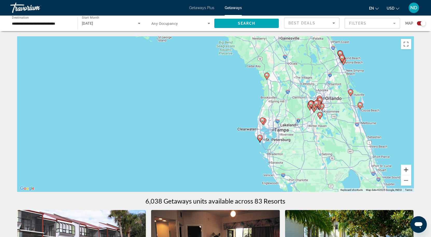
click at [406, 169] on button "Zoom in" at bounding box center [406, 170] width 10 height 10
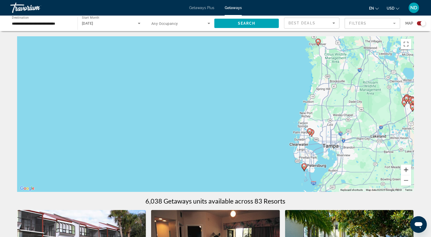
click at [406, 169] on button "Zoom in" at bounding box center [406, 170] width 10 height 10
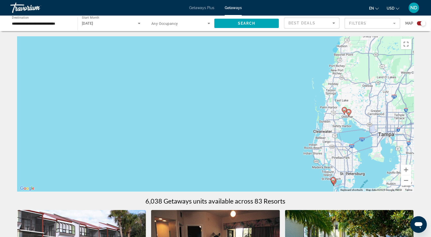
drag, startPoint x: 368, startPoint y: 155, endPoint x: 310, endPoint y: 112, distance: 72.0
click at [310, 112] on div "To activate drag with keyboard, press Alt + Enter. Once in keyboard drag state,…" at bounding box center [215, 114] width 397 height 156
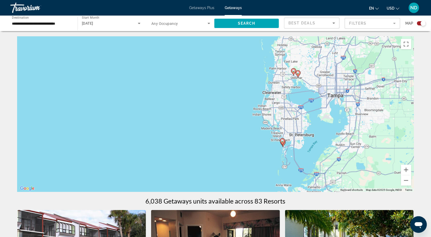
drag, startPoint x: 341, startPoint y: 149, endPoint x: 288, endPoint y: 112, distance: 64.4
click at [288, 112] on div "To activate drag with keyboard, press Alt + Enter. Once in keyboard drag state,…" at bounding box center [215, 114] width 397 height 156
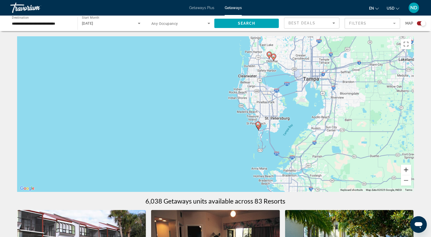
click at [408, 170] on button "Zoom in" at bounding box center [406, 170] width 10 height 10
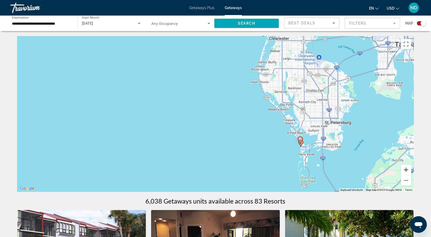
click at [408, 170] on button "Zoom in" at bounding box center [406, 170] width 10 height 10
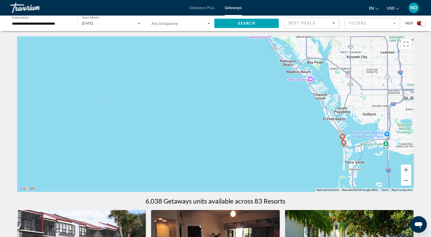
drag, startPoint x: 364, startPoint y: 159, endPoint x: 321, endPoint y: 126, distance: 53.8
click at [321, 126] on div "To activate drag with keyboard, press Alt + Enter. Once in keyboard drag state,…" at bounding box center [215, 114] width 397 height 156
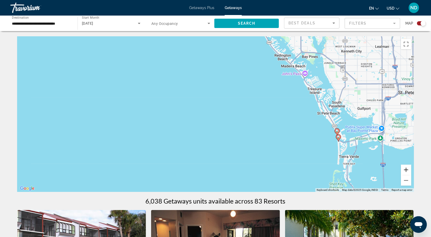
click at [406, 170] on button "Zoom in" at bounding box center [406, 170] width 10 height 10
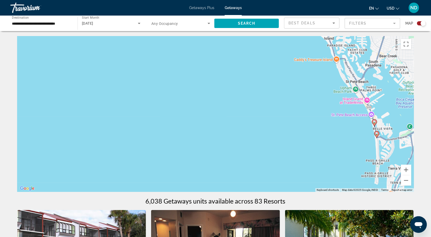
drag, startPoint x: 382, startPoint y: 159, endPoint x: 296, endPoint y: 128, distance: 91.8
click at [296, 128] on div "To activate drag with keyboard, press Alt + Enter. Once in keyboard drag state,…" at bounding box center [215, 114] width 397 height 156
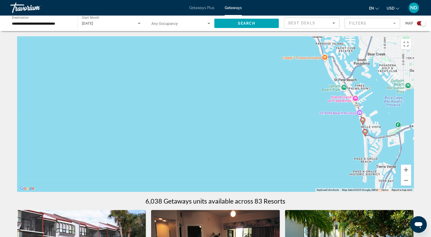
click at [365, 135] on icon "Main content" at bounding box center [365, 132] width 5 height 7
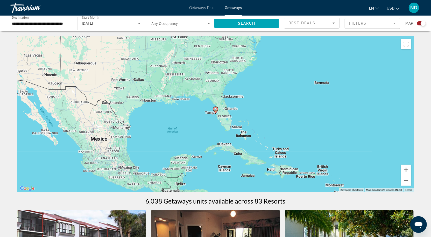
click at [408, 170] on button "Zoom in" at bounding box center [406, 170] width 10 height 10
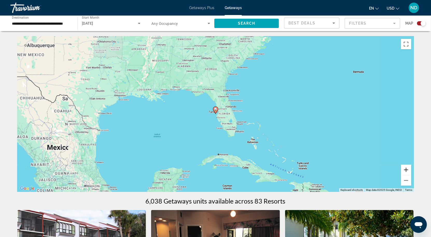
click at [408, 170] on button "Zoom in" at bounding box center [406, 170] width 10 height 10
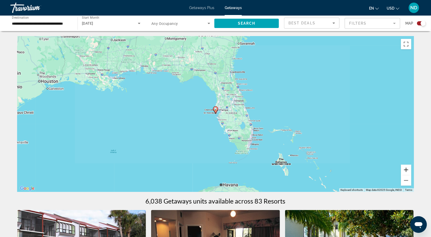
click at [408, 170] on button "Zoom in" at bounding box center [406, 170] width 10 height 10
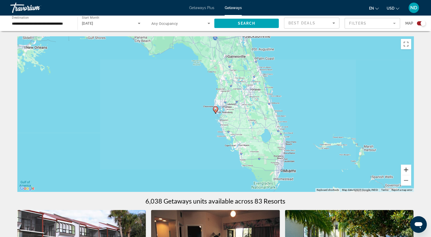
click at [408, 170] on button "Zoom in" at bounding box center [406, 170] width 10 height 10
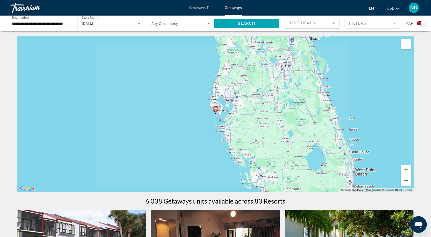
click at [408, 170] on button "Zoom in" at bounding box center [406, 170] width 10 height 10
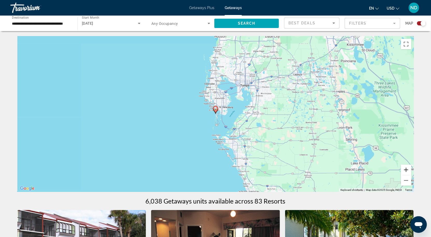
click at [408, 170] on button "Zoom in" at bounding box center [406, 170] width 10 height 10
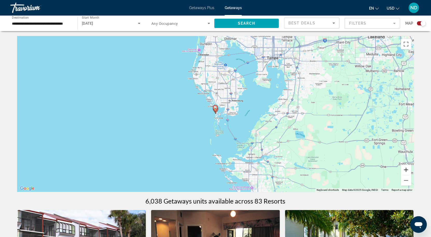
click at [408, 170] on button "Zoom in" at bounding box center [406, 170] width 10 height 10
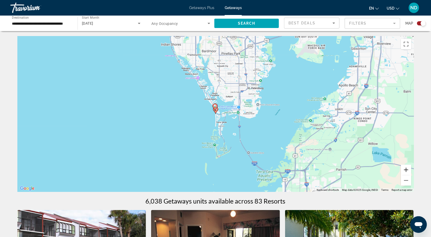
click at [408, 170] on button "Zoom in" at bounding box center [406, 170] width 10 height 10
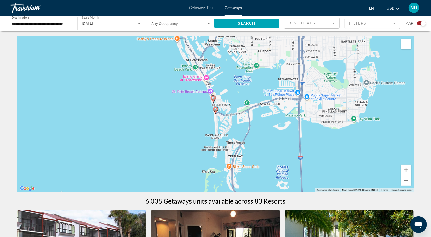
click at [408, 170] on button "Zoom in" at bounding box center [406, 170] width 10 height 10
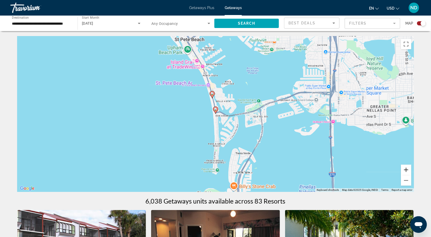
click at [408, 170] on button "Zoom in" at bounding box center [406, 170] width 10 height 10
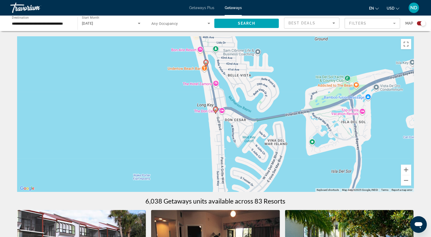
click at [216, 113] on gmp-advanced-marker "Main content" at bounding box center [215, 110] width 5 height 8
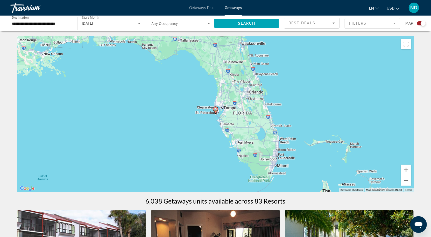
click at [216, 113] on gmp-advanced-marker "Main content" at bounding box center [215, 110] width 5 height 8
type input "**********"
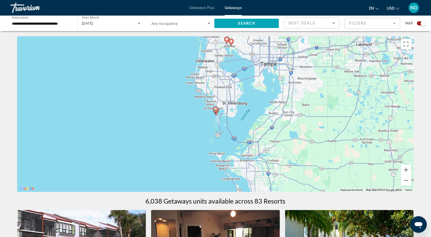
click at [216, 113] on gmp-advanced-marker "Main content" at bounding box center [215, 110] width 5 height 8
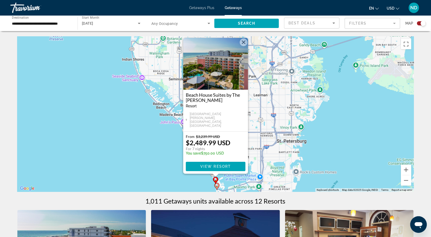
click at [217, 188] on icon "Main content" at bounding box center [216, 186] width 5 height 7
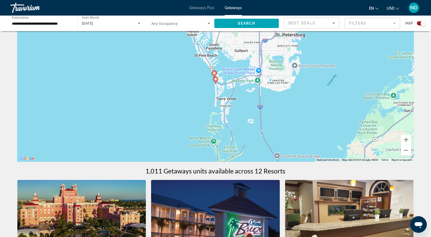
scroll to position [31, 0]
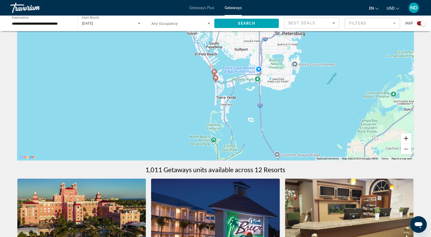
click at [404, 139] on button "Zoom in" at bounding box center [406, 138] width 10 height 10
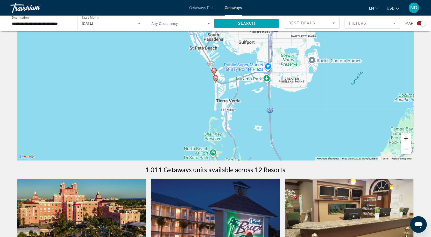
click at [404, 139] on button "Zoom in" at bounding box center [406, 138] width 10 height 10
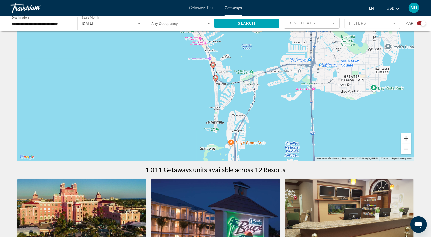
click at [404, 139] on button "Zoom in" at bounding box center [406, 138] width 10 height 10
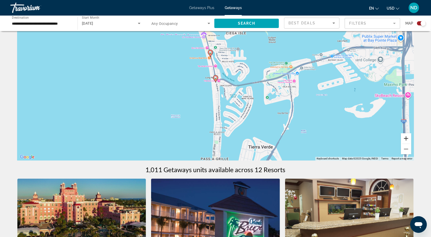
click at [404, 139] on button "Zoom in" at bounding box center [406, 138] width 10 height 10
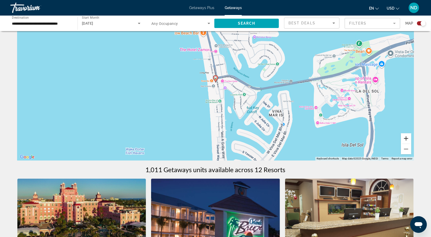
click at [404, 139] on button "Zoom in" at bounding box center [406, 138] width 10 height 10
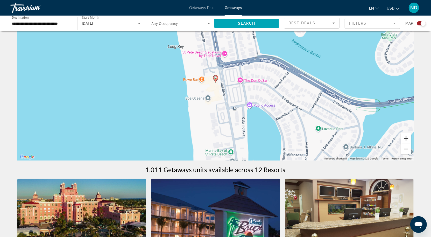
click at [404, 139] on button "Zoom in" at bounding box center [406, 138] width 10 height 10
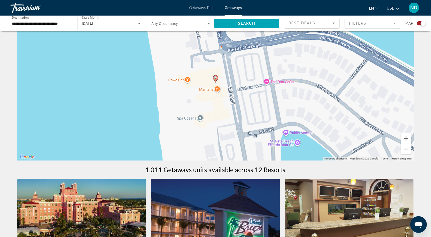
click at [215, 82] on icon "Main content" at bounding box center [215, 78] width 5 height 7
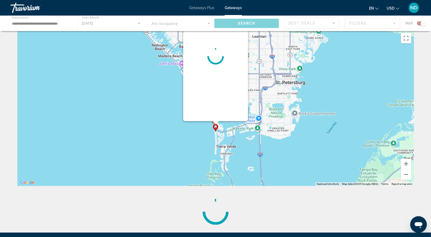
scroll to position [0, 0]
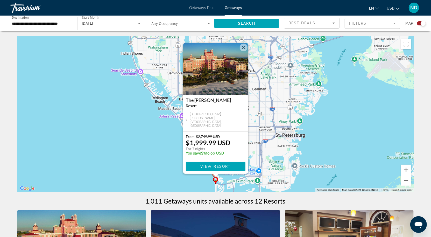
click at [242, 50] on button "Close" at bounding box center [244, 48] width 8 height 8
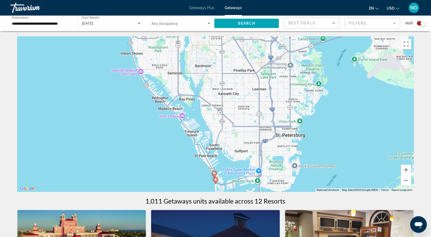
click at [215, 174] on image "Main content" at bounding box center [214, 173] width 3 height 3
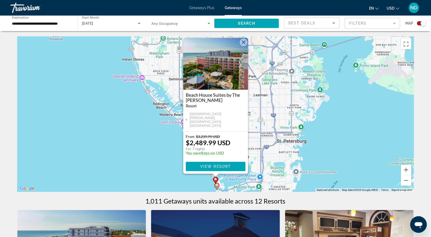
click at [242, 46] on button "Close" at bounding box center [244, 42] width 8 height 8
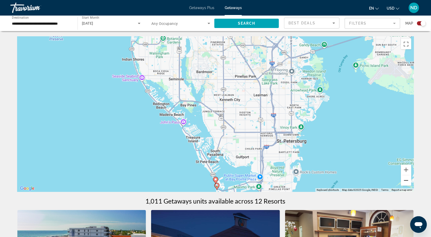
click at [406, 180] on button "Zoom out" at bounding box center [406, 180] width 10 height 10
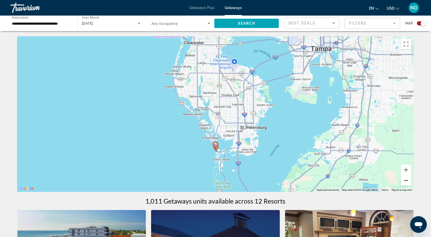
click at [406, 180] on button "Zoom out" at bounding box center [406, 180] width 10 height 10
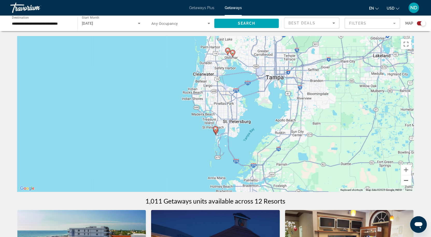
click at [406, 180] on button "Zoom out" at bounding box center [406, 180] width 10 height 10
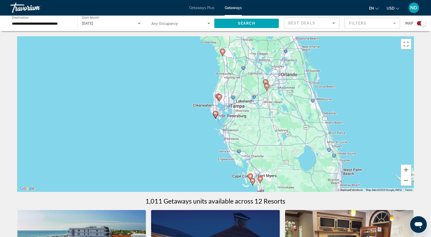
click at [223, 53] on icon "Main content" at bounding box center [222, 52] width 5 height 7
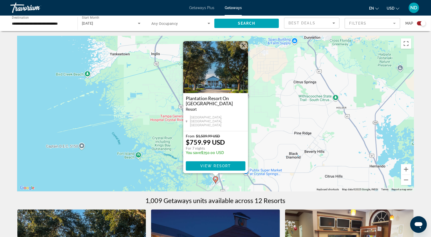
scroll to position [1, 0]
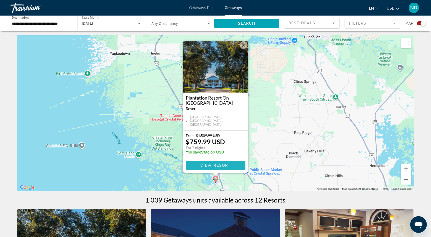
click at [223, 165] on span "View Resort" at bounding box center [215, 165] width 31 height 4
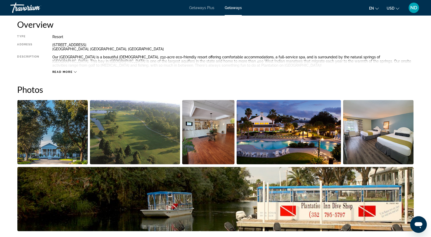
scroll to position [179, 0]
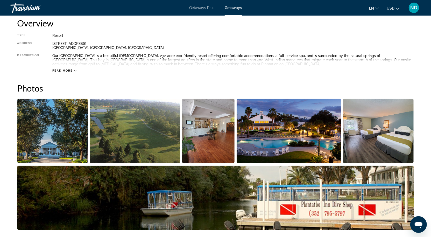
click at [212, 132] on img "Open full-screen image slider" at bounding box center [208, 131] width 53 height 64
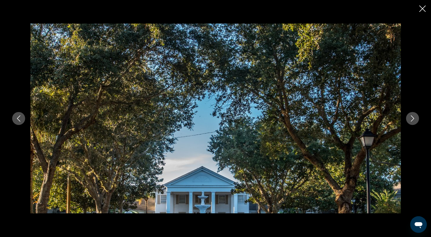
click at [411, 120] on icon "Next image" at bounding box center [413, 118] width 6 height 6
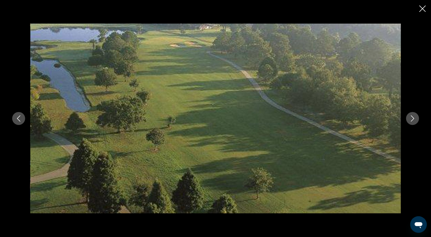
click at [411, 120] on icon "Next image" at bounding box center [413, 118] width 6 height 6
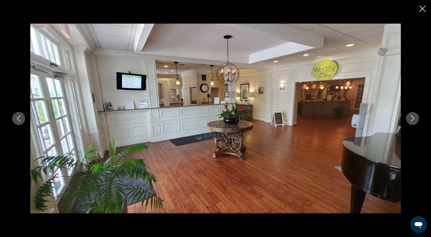
click at [411, 120] on icon "Next image" at bounding box center [413, 118] width 6 height 6
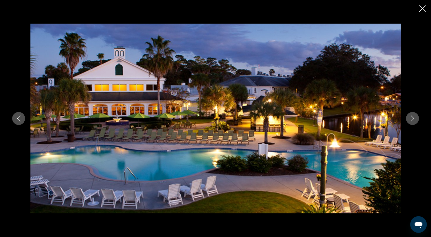
click at [411, 120] on icon "Next image" at bounding box center [413, 118] width 6 height 6
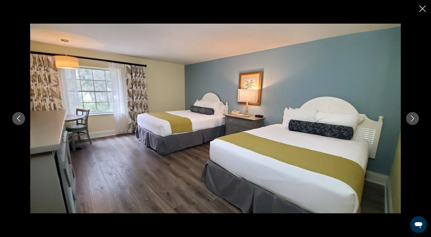
click at [411, 120] on icon "Next image" at bounding box center [413, 118] width 6 height 6
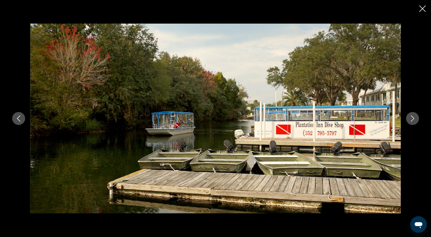
click at [411, 120] on icon "Next image" at bounding box center [413, 118] width 6 height 6
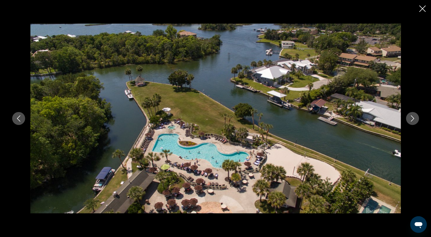
scroll to position [178, 0]
click at [416, 119] on button "Next image" at bounding box center [412, 118] width 13 height 13
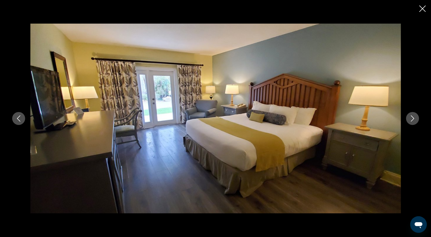
click at [409, 115] on button "Next image" at bounding box center [412, 118] width 13 height 13
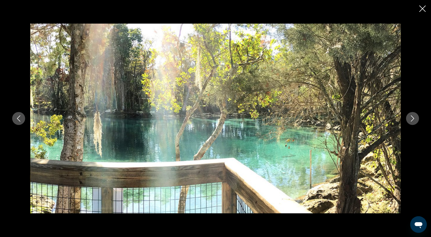
click at [416, 117] on button "Next image" at bounding box center [412, 118] width 13 height 13
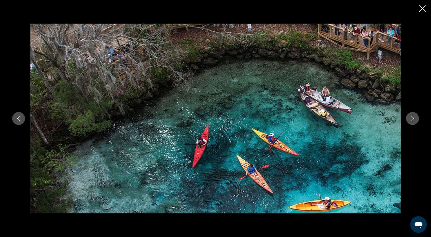
click at [415, 118] on icon "Next image" at bounding box center [413, 118] width 6 height 6
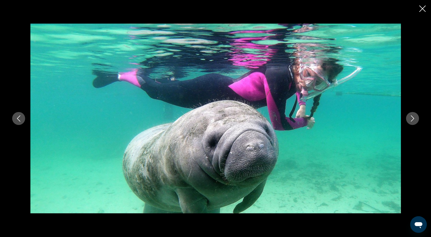
click at [415, 118] on icon "Next image" at bounding box center [413, 118] width 6 height 6
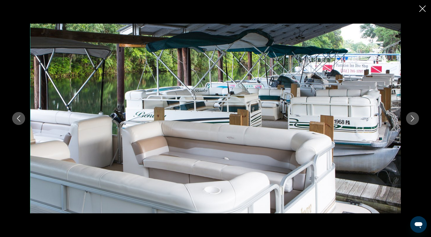
click at [415, 118] on icon "Next image" at bounding box center [413, 118] width 6 height 6
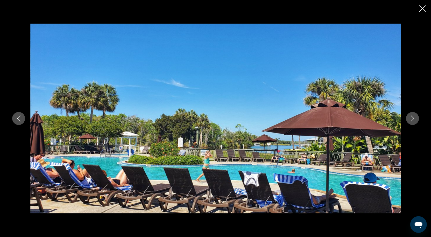
click at [415, 118] on icon "Next image" at bounding box center [413, 118] width 6 height 6
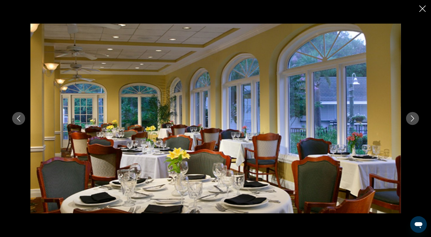
click at [424, 6] on icon "Close slideshow" at bounding box center [423, 8] width 6 height 6
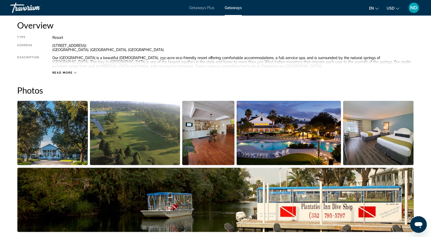
scroll to position [177, 0]
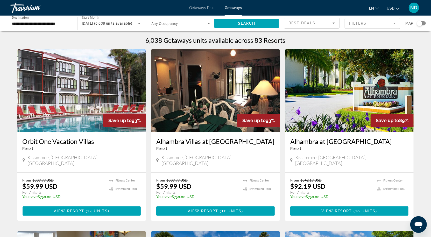
click at [390, 25] on mat-form-field "Filters" at bounding box center [372, 23] width 55 height 11
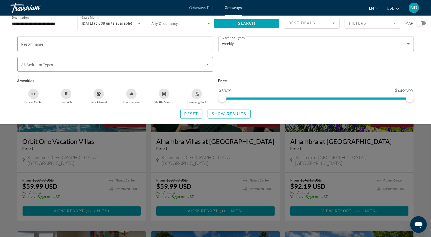
click at [269, 143] on div "Search widget" at bounding box center [215, 157] width 431 height 159
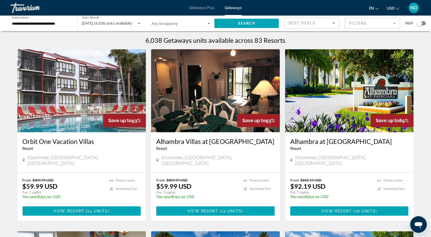
click at [424, 23] on div "Search widget" at bounding box center [421, 23] width 9 height 4
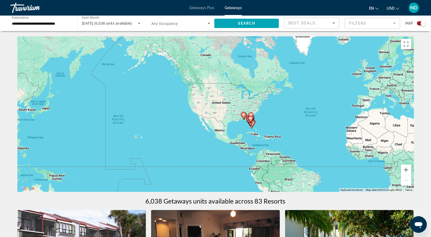
drag, startPoint x: 132, startPoint y: 119, endPoint x: 247, endPoint y: 125, distance: 115.3
click at [242, 125] on div "To activate drag with keyboard, press Alt + Enter. Once in keyboard drag state,…" at bounding box center [215, 114] width 397 height 156
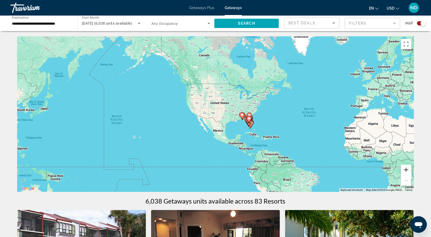
click at [407, 171] on button "Zoom in" at bounding box center [406, 170] width 10 height 10
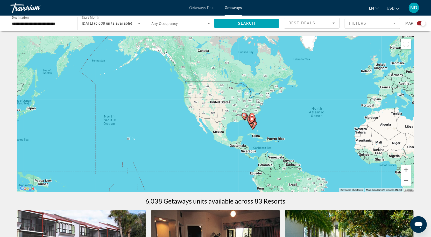
click at [407, 171] on button "Zoom in" at bounding box center [406, 170] width 10 height 10
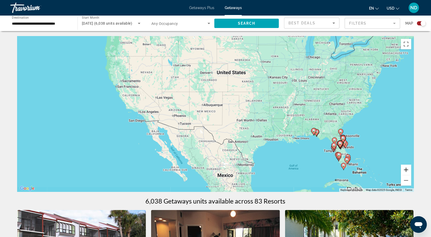
click at [407, 171] on button "Zoom in" at bounding box center [406, 170] width 10 height 10
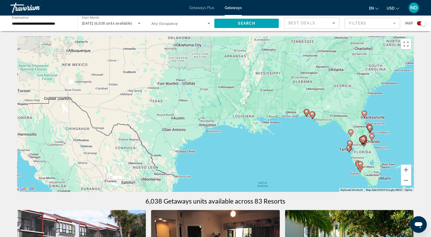
drag, startPoint x: 369, startPoint y: 150, endPoint x: 240, endPoint y: 102, distance: 138.0
click at [240, 102] on div "To activate drag with keyboard, press Alt + Enter. Once in keyboard drag state,…" at bounding box center [215, 114] width 397 height 156
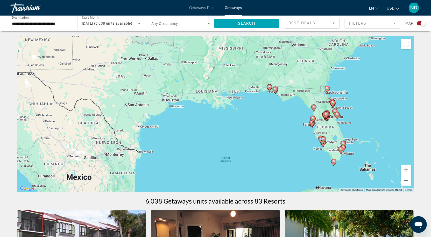
drag, startPoint x: 330, startPoint y: 126, endPoint x: 301, endPoint y: 104, distance: 36.6
click at [301, 104] on div "To activate drag with keyboard, press Alt + Enter. Once in keyboard drag state,…" at bounding box center [215, 114] width 397 height 156
click at [407, 171] on button "Zoom in" at bounding box center [406, 170] width 10 height 10
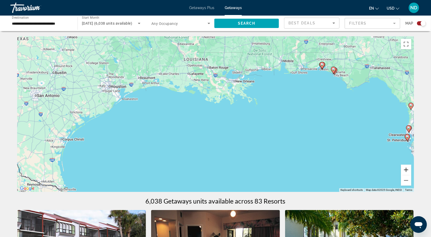
click at [407, 171] on button "Zoom in" at bounding box center [406, 170] width 10 height 10
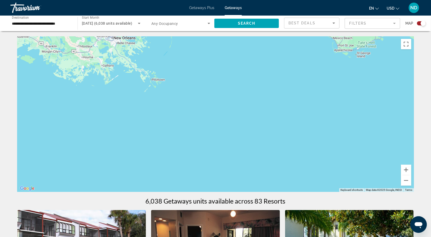
drag, startPoint x: 373, startPoint y: 136, endPoint x: 202, endPoint y: 126, distance: 171.7
click at [203, 126] on div "To activate drag with keyboard, press Alt + Enter. Once in keyboard drag state,…" at bounding box center [215, 114] width 397 height 156
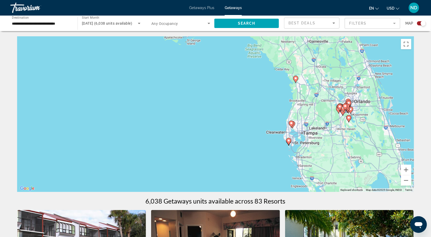
drag, startPoint x: 351, startPoint y: 122, endPoint x: 229, endPoint y: 109, distance: 122.0
click at [229, 109] on div "To activate drag with keyboard, press Alt + Enter. Once in keyboard drag state,…" at bounding box center [215, 114] width 397 height 156
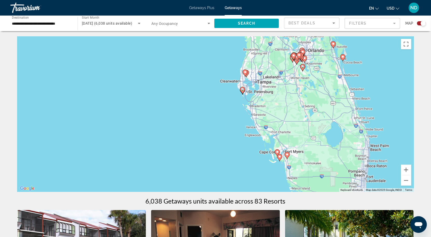
drag, startPoint x: 406, startPoint y: 139, endPoint x: 361, endPoint y: 88, distance: 68.2
click at [361, 88] on div "To activate drag with keyboard, press Alt + Enter. Once in keyboard drag state,…" at bounding box center [215, 114] width 397 height 156
click at [406, 170] on button "Zoom in" at bounding box center [406, 170] width 10 height 10
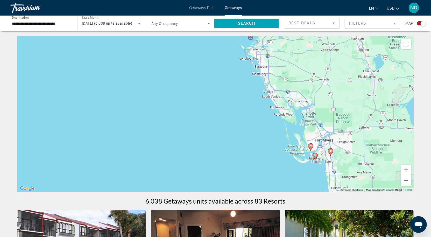
drag, startPoint x: 355, startPoint y: 173, endPoint x: 320, endPoint y: 108, distance: 73.7
click at [320, 110] on div "To activate drag with keyboard, press Alt + Enter. Once in keyboard drag state,…" at bounding box center [215, 114] width 397 height 156
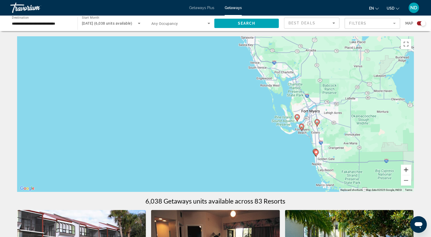
click at [406, 170] on button "Zoom in" at bounding box center [406, 170] width 10 height 10
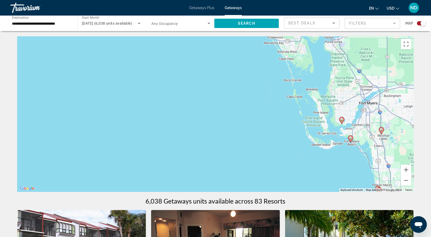
drag, startPoint x: 377, startPoint y: 150, endPoint x: 339, endPoint y: 144, distance: 38.1
click at [339, 145] on div "To activate drag with keyboard, press Alt + Enter. Once in keyboard drag state,…" at bounding box center [215, 114] width 397 height 156
click at [351, 142] on icon "Main content" at bounding box center [350, 138] width 5 height 7
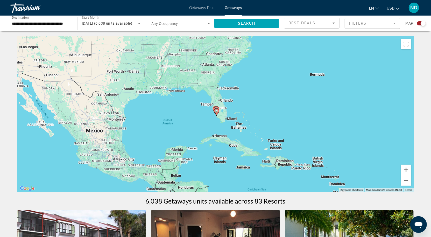
click at [408, 170] on button "Zoom in" at bounding box center [406, 170] width 10 height 10
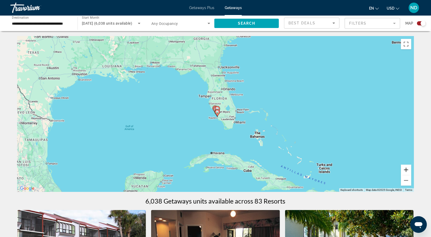
click at [408, 170] on button "Zoom in" at bounding box center [406, 170] width 10 height 10
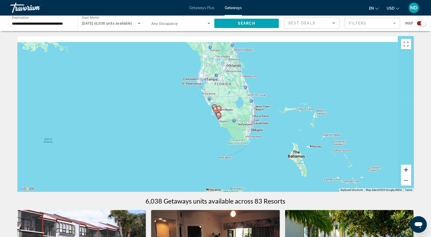
click at [408, 170] on button "Zoom in" at bounding box center [406, 170] width 10 height 10
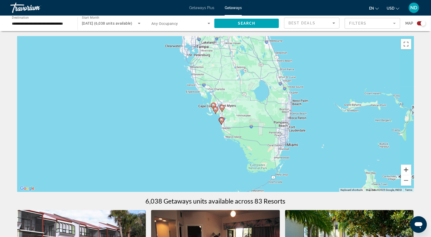
click at [408, 170] on button "Zoom in" at bounding box center [406, 170] width 10 height 10
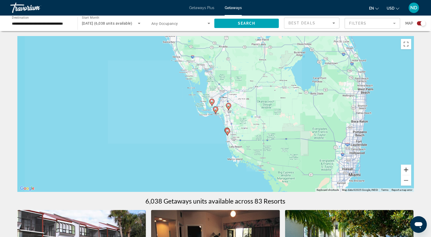
click at [408, 170] on button "Zoom in" at bounding box center [406, 170] width 10 height 10
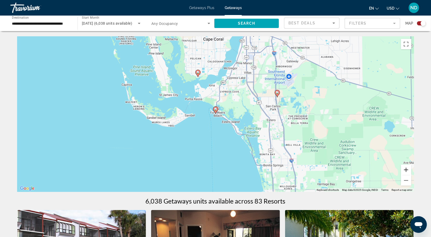
click at [408, 170] on button "Zoom in" at bounding box center [406, 170] width 10 height 10
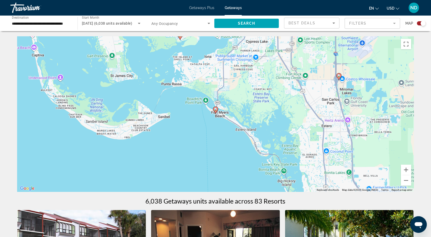
click at [215, 114] on gmp-advanced-marker "Main content" at bounding box center [215, 110] width 5 height 8
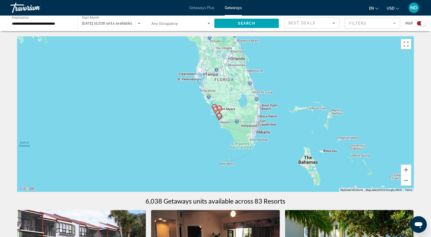
click at [215, 114] on gmp-advanced-marker "Main content" at bounding box center [215, 110] width 5 height 8
type input "**********"
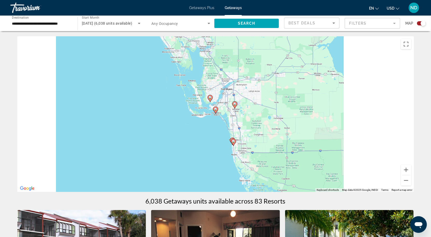
click at [215, 114] on gmp-advanced-marker "Main content" at bounding box center [215, 110] width 5 height 8
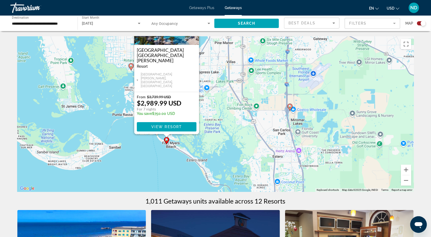
drag, startPoint x: 185, startPoint y: 180, endPoint x: 117, endPoint y: 123, distance: 88.4
click at [118, 124] on div "To activate drag with keyboard, press Alt + Enter. Once in keyboard drag state,…" at bounding box center [215, 114] width 397 height 156
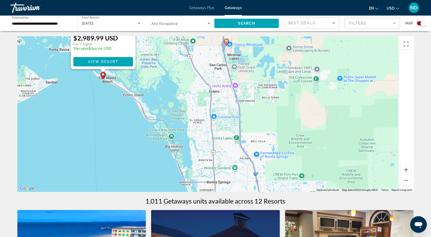
drag, startPoint x: 173, startPoint y: 156, endPoint x: 123, endPoint y: 110, distance: 67.7
click at [123, 111] on div "To activate drag with keyboard, press Alt + Enter. Once in keyboard drag state,…" at bounding box center [215, 114] width 397 height 156
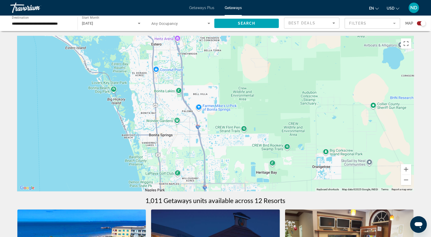
scroll to position [1, 0]
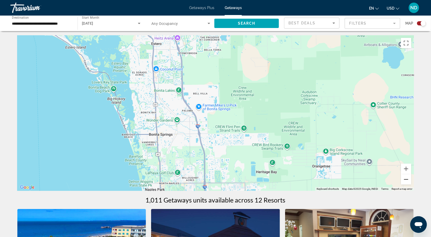
click at [407, 181] on button "Zoom out" at bounding box center [406, 179] width 10 height 10
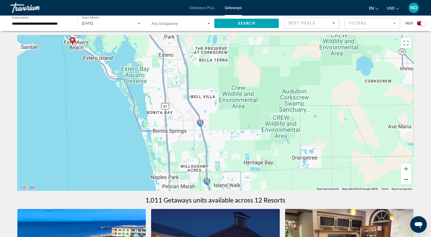
click at [407, 181] on button "Zoom out" at bounding box center [406, 179] width 10 height 10
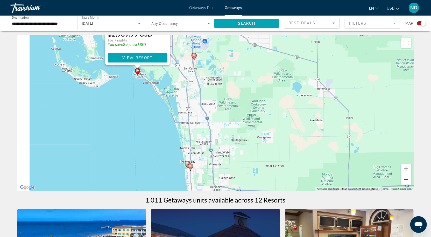
click at [407, 181] on button "Zoom out" at bounding box center [406, 179] width 10 height 10
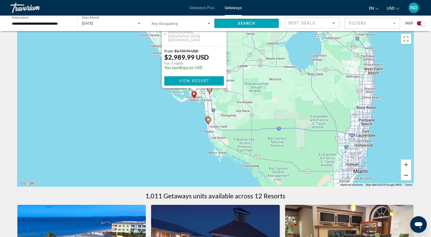
scroll to position [0, 0]
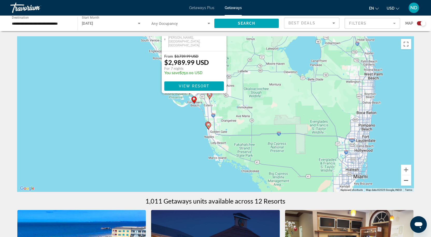
click at [405, 180] on button "Zoom out" at bounding box center [406, 180] width 10 height 10
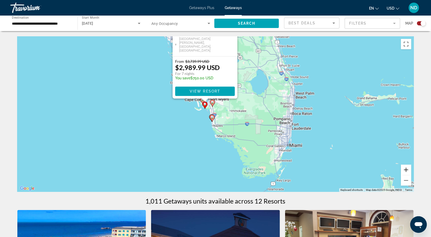
click at [407, 170] on button "Zoom in" at bounding box center [406, 170] width 10 height 10
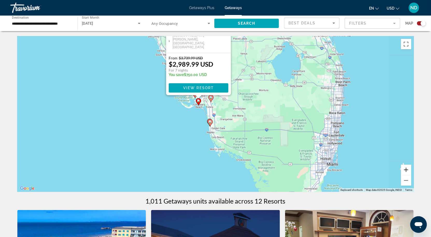
click at [407, 170] on button "Zoom in" at bounding box center [406, 170] width 10 height 10
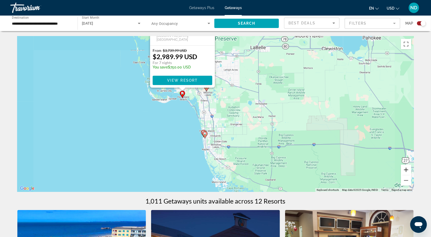
click at [407, 170] on button "Zoom in" at bounding box center [406, 170] width 10 height 10
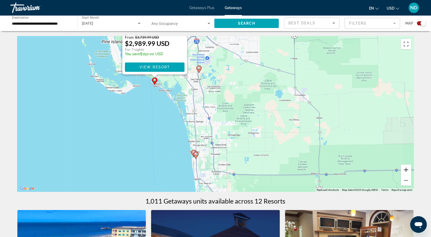
click at [407, 170] on button "Zoom in" at bounding box center [406, 170] width 10 height 10
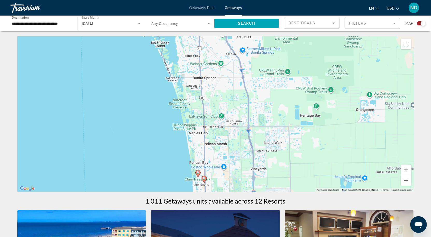
drag, startPoint x: 255, startPoint y: 166, endPoint x: 300, endPoint y: 104, distance: 76.9
click at [301, 105] on div "To activate drag with keyboard, press Alt + Enter. Once in keyboard drag state,…" at bounding box center [215, 114] width 397 height 156
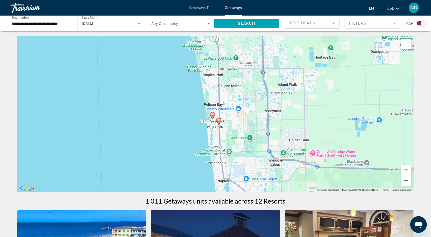
drag, startPoint x: 249, startPoint y: 154, endPoint x: 256, endPoint y: 106, distance: 49.2
click at [256, 106] on div "To activate drag with keyboard, press Alt + Enter. Once in keyboard drag state,…" at bounding box center [215, 114] width 397 height 156
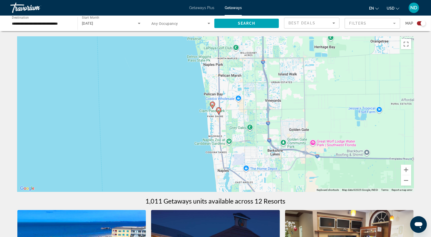
click at [219, 114] on icon "Main content" at bounding box center [218, 111] width 5 height 7
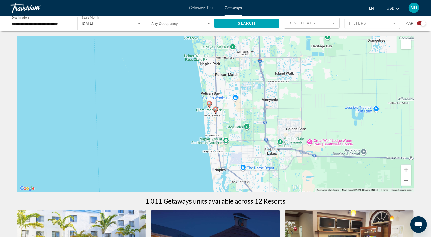
click at [210, 106] on icon "Main content" at bounding box center [209, 104] width 5 height 7
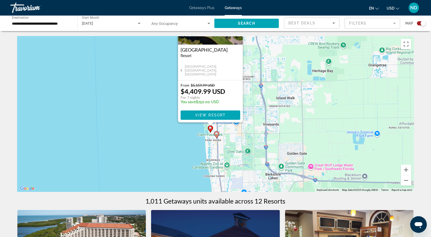
drag, startPoint x: 309, startPoint y: 160, endPoint x: 302, endPoint y: 103, distance: 57.8
click at [302, 103] on div "To activate drag with keyboard, press Alt + Enter. Once in keyboard drag state,…" at bounding box center [215, 114] width 397 height 156
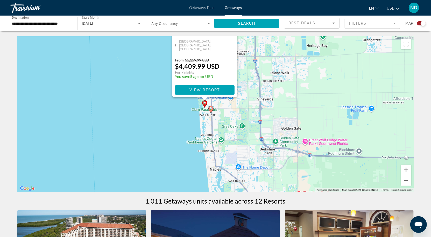
click at [211, 112] on icon "Main content" at bounding box center [210, 109] width 5 height 7
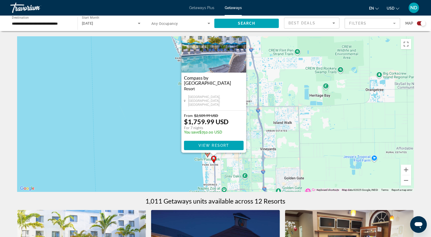
drag, startPoint x: 312, startPoint y: 177, endPoint x: 309, endPoint y: 123, distance: 53.5
click at [309, 123] on div "To activate drag with keyboard, press Alt + Enter. Once in keyboard drag state,…" at bounding box center [215, 114] width 397 height 156
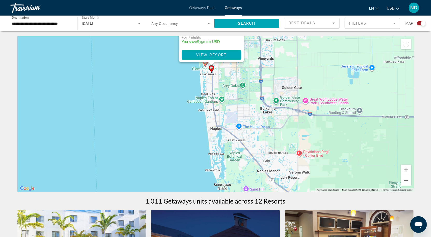
drag, startPoint x: 263, startPoint y: 184, endPoint x: 262, endPoint y: 128, distance: 55.8
click at [262, 128] on div "To activate drag with keyboard, press Alt + Enter. Once in keyboard drag state,…" at bounding box center [215, 114] width 397 height 156
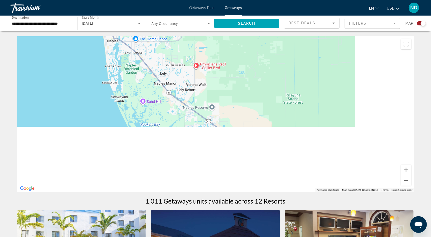
drag, startPoint x: 346, startPoint y: 136, endPoint x: 245, endPoint y: 62, distance: 124.9
click at [245, 62] on div "To activate drag with keyboard, press Alt + Enter. Once in keyboard drag state,…" at bounding box center [215, 114] width 397 height 156
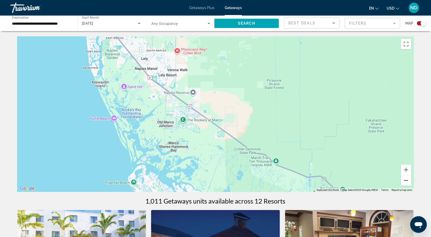
click at [408, 180] on button "Zoom out" at bounding box center [406, 180] width 10 height 10
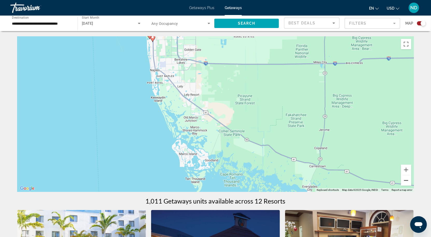
click at [408, 180] on button "Zoom out" at bounding box center [406, 180] width 10 height 10
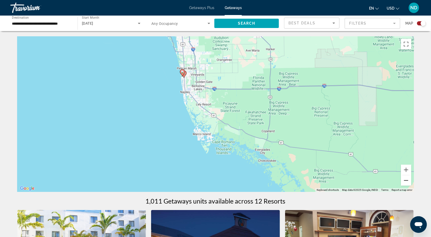
click at [408, 180] on button "Zoom out" at bounding box center [406, 180] width 10 height 10
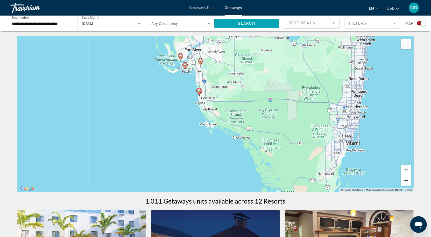
click at [408, 180] on button "Zoom out" at bounding box center [406, 180] width 10 height 10
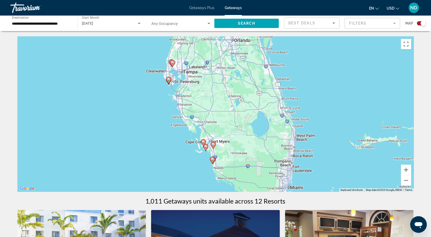
drag, startPoint x: 271, startPoint y: 71, endPoint x: 276, endPoint y: 131, distance: 60.6
click at [276, 131] on div "To activate drag with keyboard, press Alt + Enter. Once in keyboard drag state,…" at bounding box center [215, 114] width 397 height 156
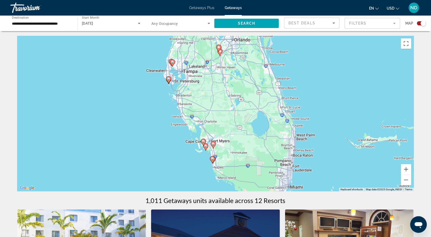
scroll to position [1, 0]
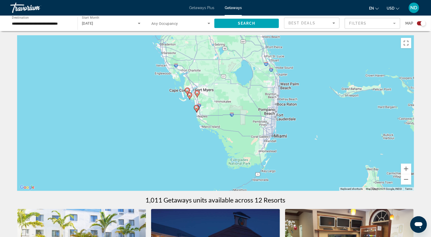
drag, startPoint x: 276, startPoint y: 165, endPoint x: 259, endPoint y: 108, distance: 59.7
click at [259, 108] on div "To activate drag with keyboard, press Alt + Enter. Once in keyboard drag state,…" at bounding box center [215, 113] width 397 height 156
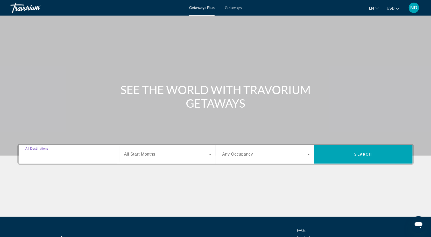
click at [83, 152] on input "Destination All Destinations" at bounding box center [69, 154] width 88 height 6
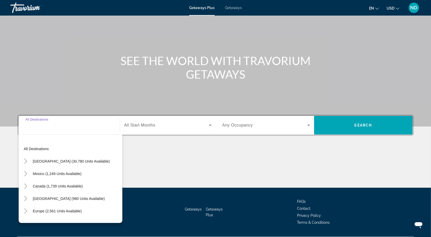
scroll to position [43, 0]
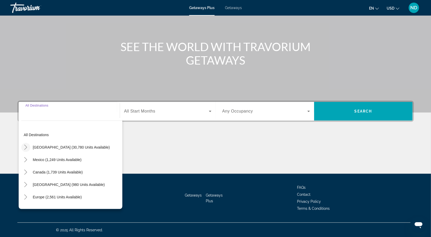
click at [27, 149] on icon "Toggle United States (30,780 units available)" at bounding box center [25, 147] width 5 height 5
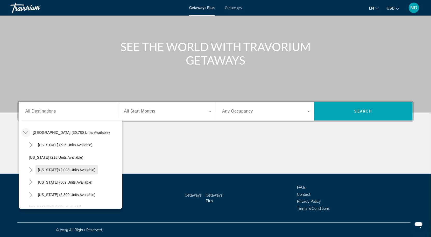
scroll to position [14, 0]
click at [32, 194] on icon "Toggle Florida (5,390 units available)" at bounding box center [30, 195] width 5 height 5
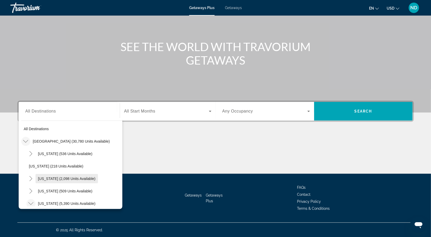
scroll to position [5, 0]
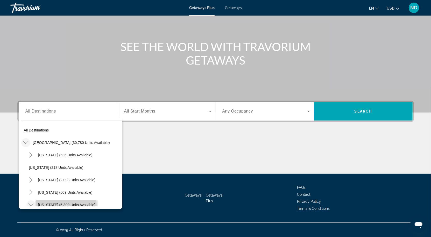
click at [66, 205] on span "Florida (5,390 units available)" at bounding box center [67, 205] width 58 height 4
type input "**********"
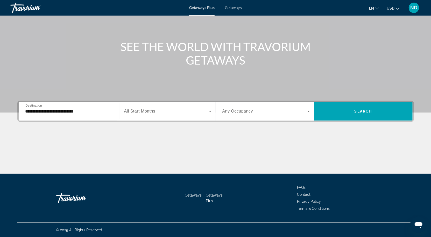
click at [155, 115] on div "Search widget" at bounding box center [167, 111] width 87 height 15
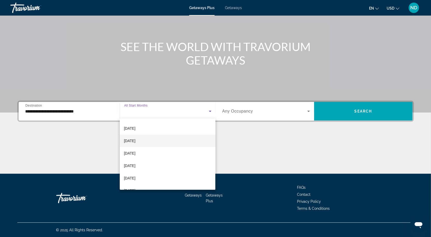
scroll to position [20, 0]
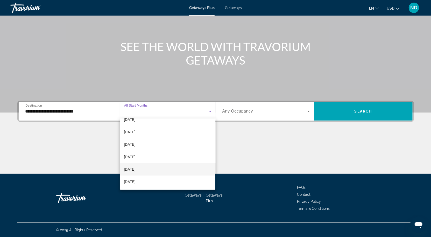
click at [163, 171] on mat-option "[DATE]" at bounding box center [168, 169] width 96 height 12
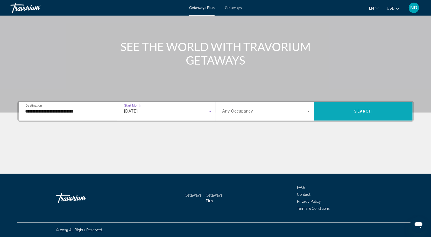
click at [351, 110] on span "Search widget" at bounding box center [363, 111] width 99 height 12
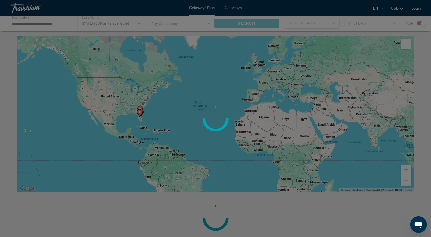
scroll to position [1, 0]
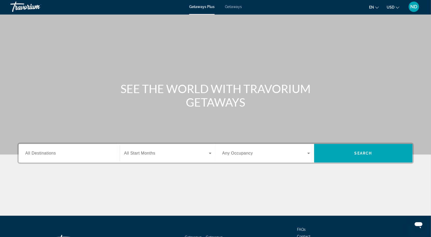
click at [91, 151] on input "Destination All Destinations" at bounding box center [69, 153] width 88 height 6
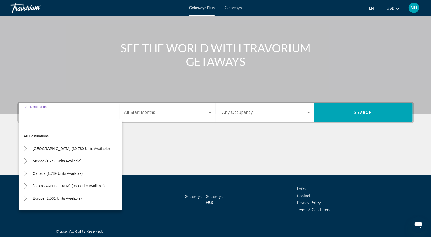
scroll to position [43, 0]
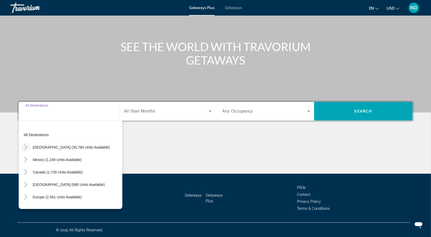
click at [24, 149] on icon "Toggle United States (30,780 units available)" at bounding box center [25, 147] width 5 height 5
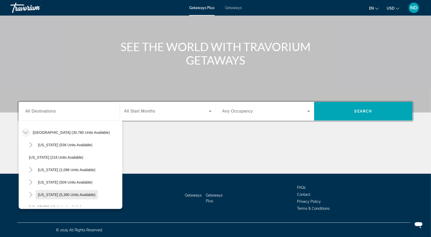
click at [41, 194] on span "Florida (5,390 units available)" at bounding box center [67, 195] width 58 height 4
type input "**********"
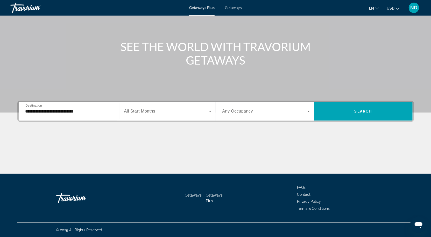
click at [140, 115] on div "Search widget" at bounding box center [167, 111] width 87 height 15
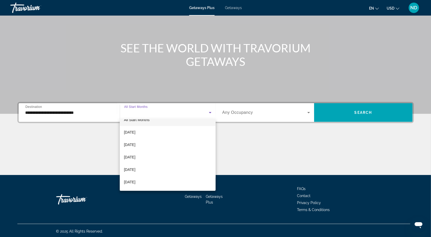
scroll to position [11, 0]
click at [135, 180] on span "[DATE]" at bounding box center [129, 179] width 11 height 6
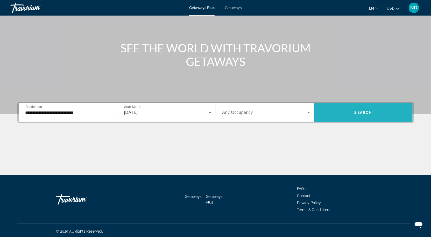
click at [355, 112] on span "Search" at bounding box center [364, 112] width 18 height 4
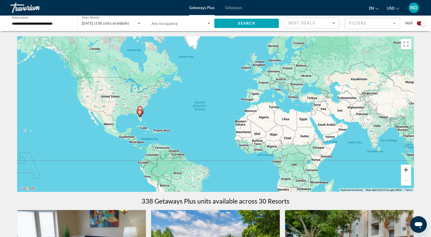
click at [405, 169] on button "Zoom in" at bounding box center [406, 170] width 10 height 10
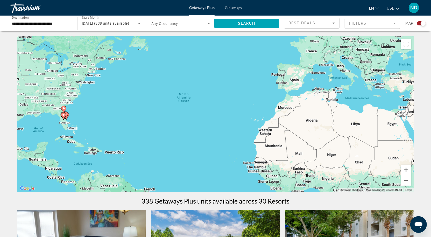
click at [405, 169] on button "Zoom in" at bounding box center [406, 170] width 10 height 10
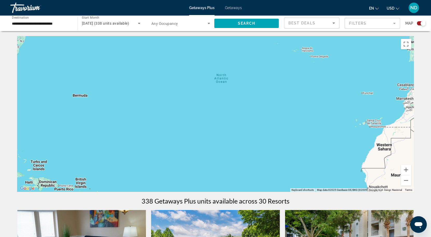
drag, startPoint x: 167, startPoint y: 131, endPoint x: 329, endPoint y: 129, distance: 162.1
click at [329, 129] on div "Main content" at bounding box center [215, 114] width 397 height 156
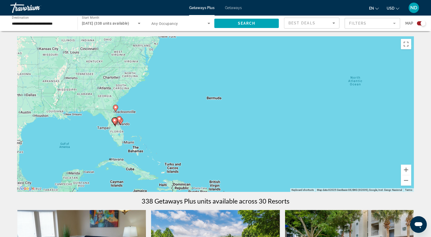
drag, startPoint x: 213, startPoint y: 124, endPoint x: 270, endPoint y: 130, distance: 57.1
click at [268, 130] on div "To activate drag with keyboard, press Alt + Enter. Once in keyboard drag state,…" at bounding box center [215, 114] width 397 height 156
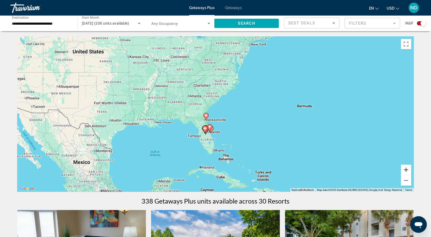
click at [406, 170] on button "Zoom in" at bounding box center [406, 170] width 10 height 10
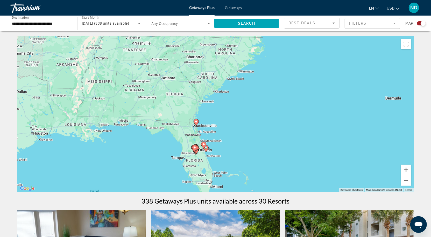
click at [406, 170] on button "Zoom in" at bounding box center [406, 170] width 10 height 10
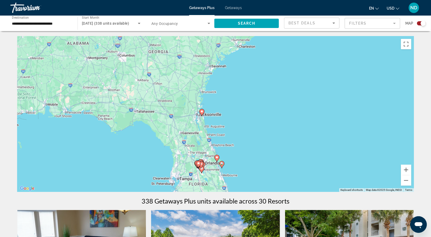
drag, startPoint x: 250, startPoint y: 168, endPoint x: 289, endPoint y: 124, distance: 59.3
click at [288, 125] on div "To activate drag with keyboard, press Alt + Enter. Once in keyboard drag state,…" at bounding box center [215, 114] width 397 height 156
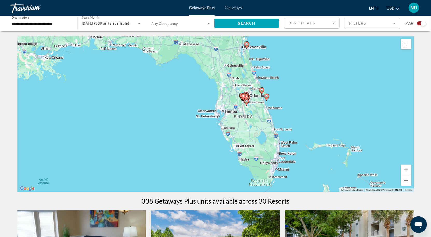
drag, startPoint x: 263, startPoint y: 165, endPoint x: 290, endPoint y: 129, distance: 45.2
click at [290, 129] on div "To activate drag with keyboard, press Alt + Enter. Once in keyboard drag state,…" at bounding box center [215, 114] width 397 height 156
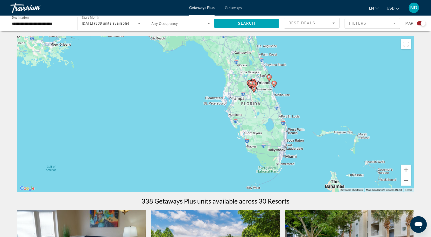
click at [395, 26] on mat-form-field "Filters" at bounding box center [372, 23] width 55 height 11
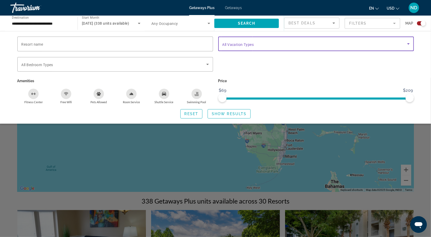
click at [355, 45] on span "Search widget" at bounding box center [314, 44] width 185 height 6
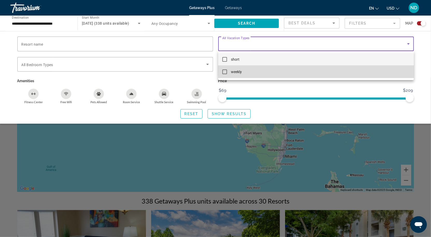
click at [325, 70] on mat-option "weekly" at bounding box center [316, 72] width 196 height 12
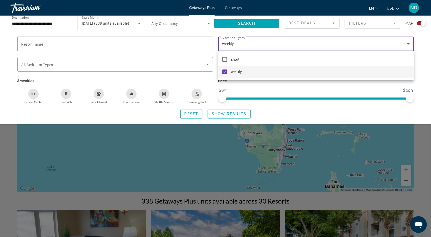
click at [242, 115] on div at bounding box center [215, 118] width 431 height 237
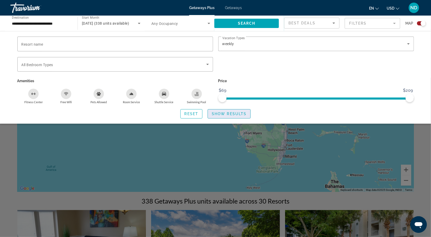
click at [242, 114] on span "Show Results" at bounding box center [229, 114] width 35 height 4
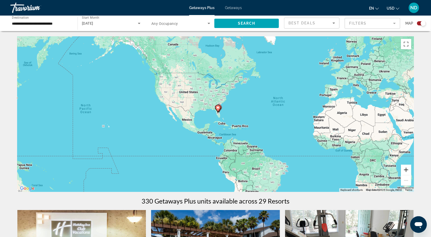
click at [406, 169] on button "Zoom in" at bounding box center [406, 170] width 10 height 10
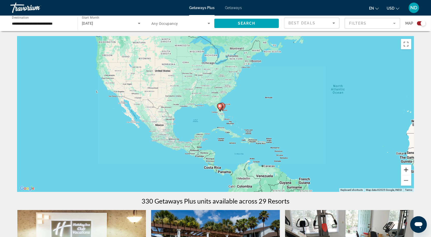
click at [406, 169] on button "Zoom in" at bounding box center [406, 170] width 10 height 10
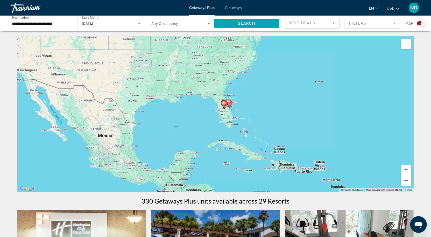
click at [406, 169] on button "Zoom in" at bounding box center [406, 170] width 10 height 10
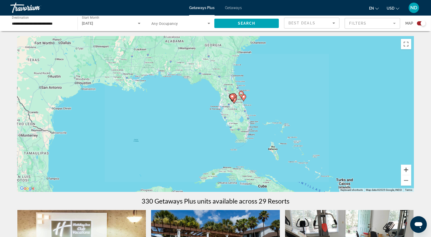
click at [406, 169] on button "Zoom in" at bounding box center [406, 170] width 10 height 10
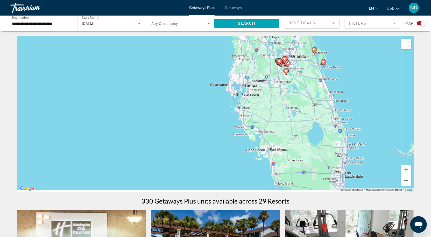
click at [406, 169] on button "Zoom in" at bounding box center [406, 170] width 10 height 10
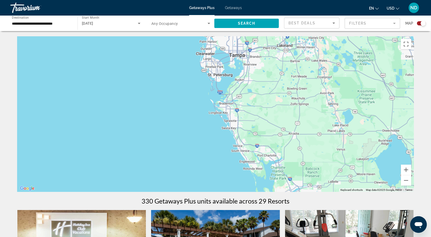
drag, startPoint x: 374, startPoint y: 100, endPoint x: 246, endPoint y: 135, distance: 132.5
click at [260, 130] on div "To activate drag with keyboard, press Alt + Enter. Once in keyboard drag state,…" at bounding box center [215, 114] width 397 height 156
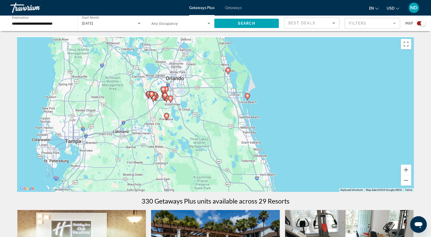
drag, startPoint x: 219, startPoint y: 93, endPoint x: 222, endPoint y: 123, distance: 29.7
click at [222, 123] on div "To activate drag with keyboard, press Alt + Enter. Once in keyboard drag state,…" at bounding box center [215, 114] width 397 height 156
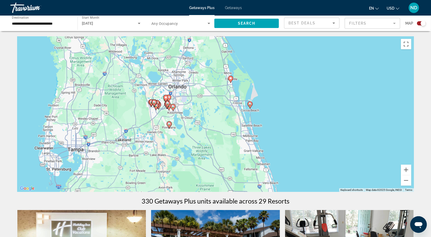
scroll to position [1, 0]
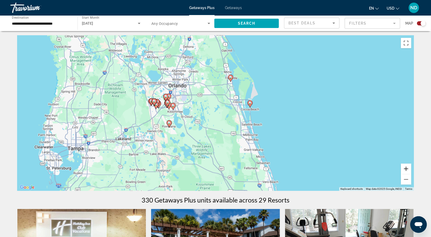
click at [405, 167] on button "Zoom in" at bounding box center [406, 169] width 10 height 10
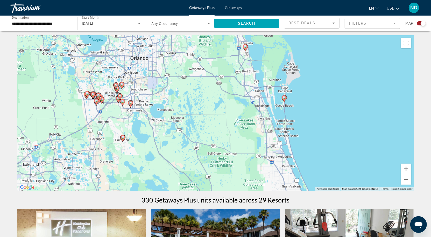
click at [246, 49] on icon "Main content" at bounding box center [245, 47] width 5 height 7
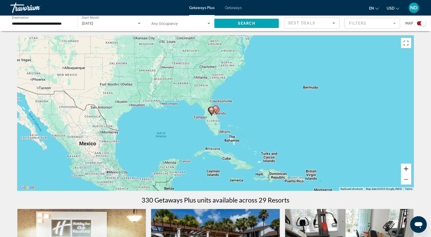
click at [406, 168] on button "Zoom in" at bounding box center [406, 169] width 10 height 10
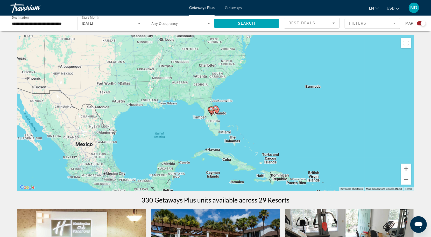
click at [406, 168] on button "Zoom in" at bounding box center [406, 169] width 10 height 10
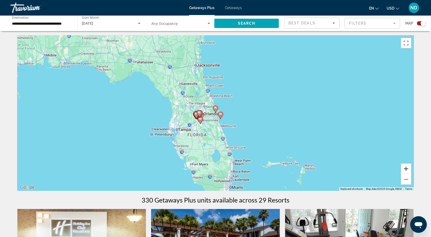
click at [406, 168] on button "Zoom in" at bounding box center [406, 169] width 10 height 10
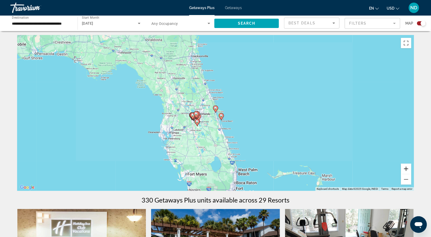
click at [406, 168] on button "Zoom in" at bounding box center [406, 169] width 10 height 10
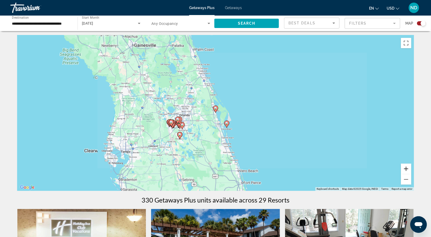
click at [406, 168] on button "Zoom in" at bounding box center [406, 169] width 10 height 10
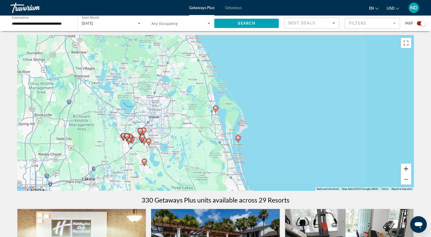
click at [406, 168] on button "Zoom in" at bounding box center [406, 169] width 10 height 10
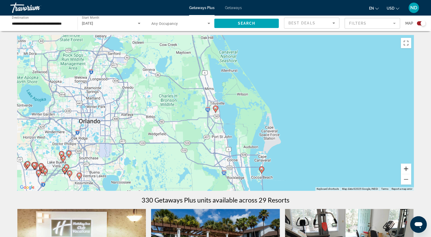
click at [406, 168] on button "Zoom in" at bounding box center [406, 169] width 10 height 10
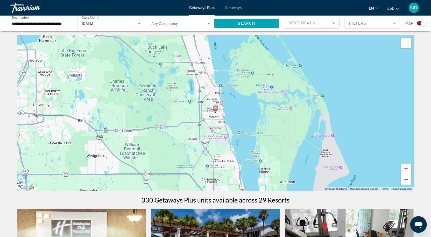
click at [406, 168] on button "Zoom in" at bounding box center [406, 169] width 10 height 10
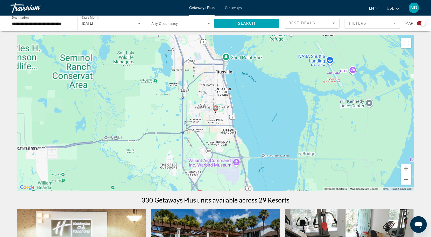
click at [406, 168] on button "Zoom in" at bounding box center [406, 169] width 10 height 10
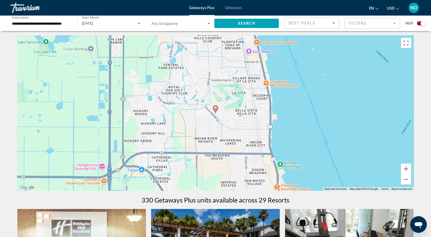
click at [216, 112] on icon "Main content" at bounding box center [215, 109] width 5 height 7
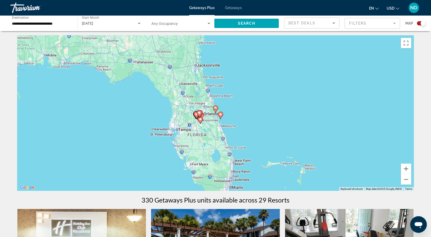
click at [221, 116] on icon "Main content" at bounding box center [220, 115] width 5 height 7
type input "**********"
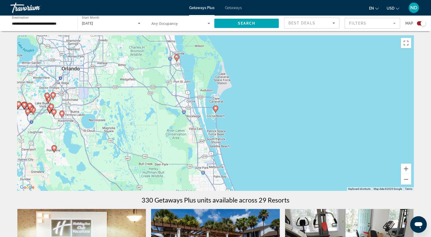
click at [215, 111] on icon "Main content" at bounding box center [215, 109] width 5 height 7
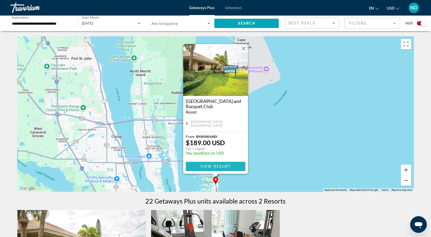
click at [226, 166] on span "View Resort" at bounding box center [215, 166] width 31 height 4
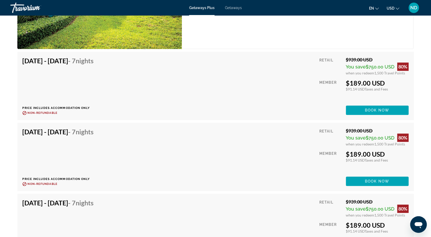
scroll to position [896, 0]
click at [378, 111] on span "Book now" at bounding box center [377, 110] width 25 height 4
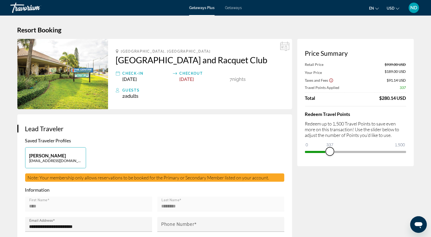
drag, startPoint x: 404, startPoint y: 151, endPoint x: 330, endPoint y: 152, distance: 73.9
click at [330, 152] on span "ngx-slider" at bounding box center [330, 151] width 8 height 8
drag, startPoint x: 331, startPoint y: 150, endPoint x: 419, endPoint y: 150, distance: 88.2
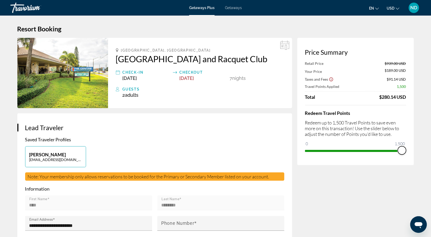
scroll to position [2, 0]
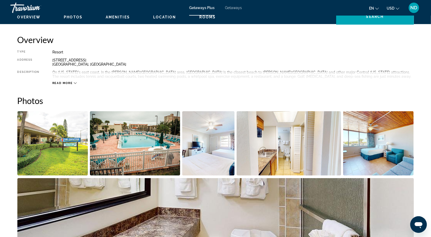
scroll to position [167, 0]
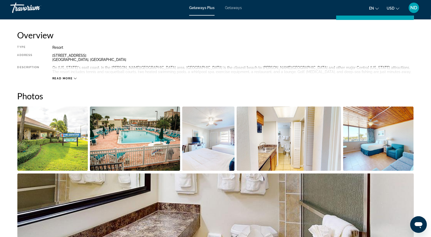
click at [212, 144] on img "Open full-screen image slider" at bounding box center [208, 139] width 53 height 64
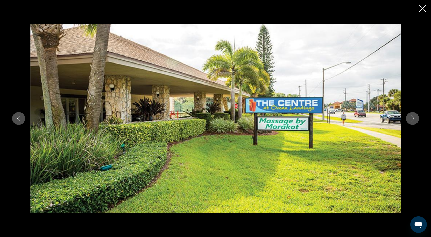
click at [414, 117] on icon "Next image" at bounding box center [413, 118] width 6 height 6
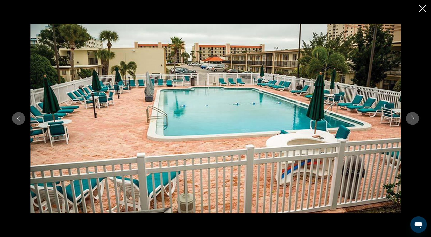
click at [414, 117] on icon "Next image" at bounding box center [413, 118] width 6 height 6
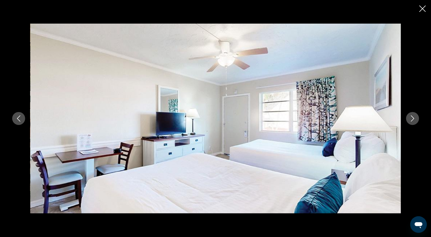
click at [413, 119] on icon "Next image" at bounding box center [412, 118] width 3 height 6
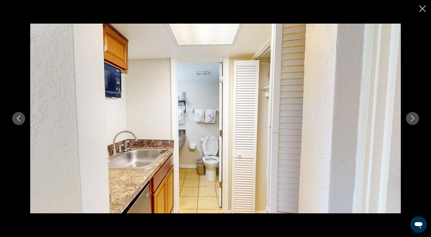
click at [413, 119] on icon "Next image" at bounding box center [412, 118] width 3 height 6
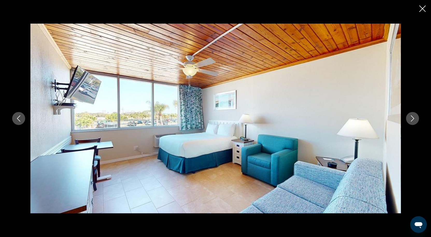
click at [415, 121] on icon "Next image" at bounding box center [413, 118] width 6 height 6
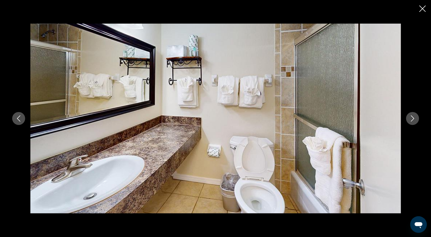
click at [415, 121] on icon "Next image" at bounding box center [413, 118] width 6 height 6
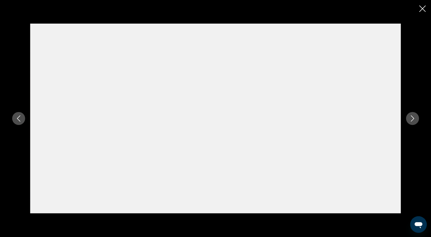
click at [17, 116] on icon "Previous image" at bounding box center [19, 118] width 6 height 6
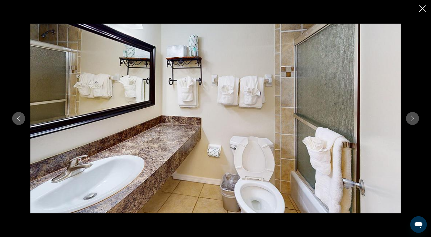
click at [423, 10] on icon "Close slideshow" at bounding box center [423, 8] width 6 height 6
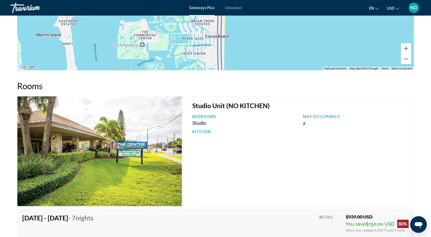
scroll to position [833, 0]
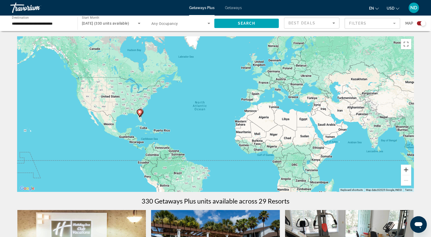
click at [404, 168] on button "Zoom in" at bounding box center [406, 170] width 10 height 10
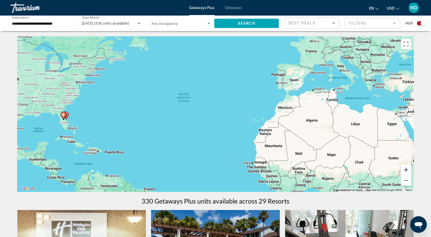
click at [404, 168] on button "Zoom in" at bounding box center [406, 170] width 10 height 10
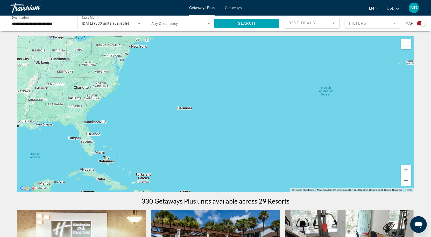
drag, startPoint x: 129, startPoint y: 125, endPoint x: 351, endPoint y: 142, distance: 222.3
click at [339, 140] on div "Main content" at bounding box center [215, 114] width 397 height 156
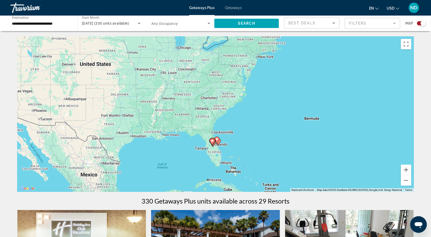
drag, startPoint x: 210, startPoint y: 128, endPoint x: 249, endPoint y: 127, distance: 39.4
click at [249, 127] on div "To activate drag with keyboard, press Alt + Enter. Once in keyboard drag state,…" at bounding box center [215, 114] width 397 height 156
click at [406, 170] on button "Zoom in" at bounding box center [406, 170] width 10 height 10
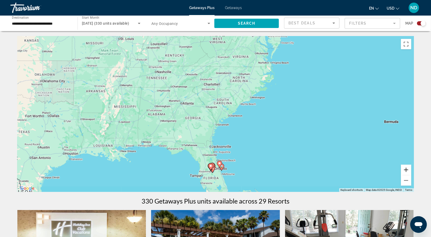
click at [406, 170] on button "Zoom in" at bounding box center [406, 170] width 10 height 10
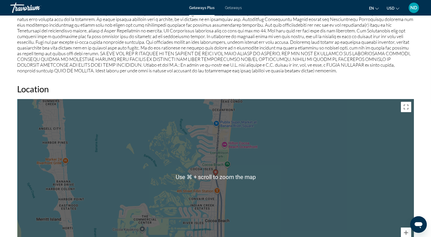
scroll to position [542, 0]
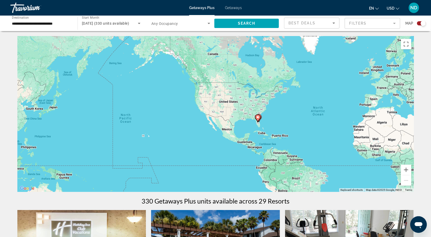
drag, startPoint x: 133, startPoint y: 120, endPoint x: 252, endPoint y: 122, distance: 118.8
click at [252, 122] on div "To activate drag with keyboard, press Alt + Enter. Once in keyboard drag state,…" at bounding box center [215, 114] width 397 height 156
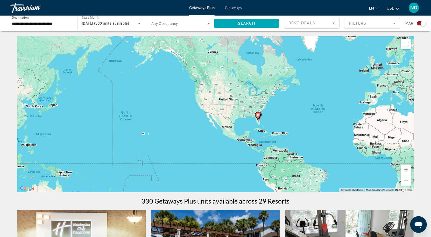
click at [407, 170] on button "Zoom in" at bounding box center [406, 170] width 10 height 10
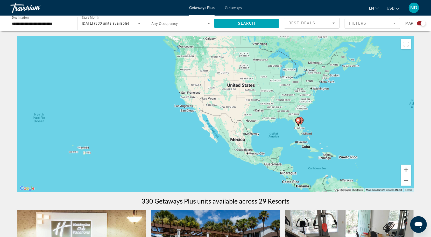
click at [407, 170] on button "Zoom in" at bounding box center [406, 170] width 10 height 10
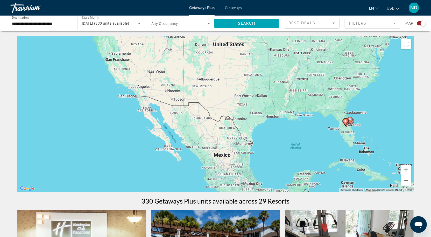
drag, startPoint x: 362, startPoint y: 149, endPoint x: 297, endPoint y: 133, distance: 66.9
click at [297, 133] on div "To activate drag with keyboard, press Alt + Enter. Once in keyboard drag state,…" at bounding box center [215, 114] width 397 height 156
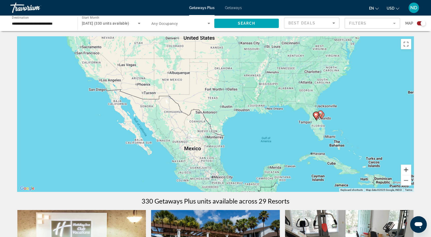
click at [407, 170] on button "Zoom in" at bounding box center [406, 170] width 10 height 10
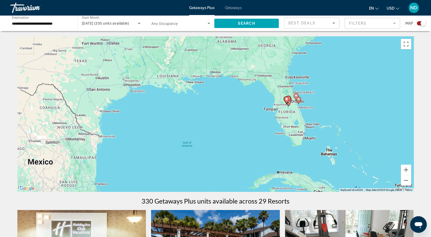
drag, startPoint x: 349, startPoint y: 145, endPoint x: 219, endPoint y: 124, distance: 131.6
click at [219, 124] on div "To activate drag with keyboard, press Alt + Enter. Once in keyboard drag state,…" at bounding box center [215, 114] width 397 height 156
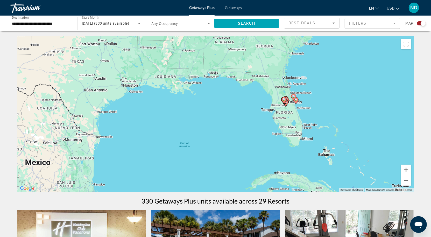
click at [407, 170] on button "Zoom in" at bounding box center [406, 170] width 10 height 10
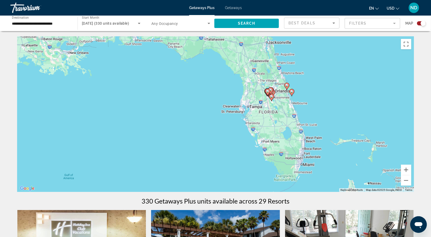
drag, startPoint x: 335, startPoint y: 136, endPoint x: 258, endPoint y: 142, distance: 77.0
click at [258, 142] on div "To activate drag with keyboard, press Alt + Enter. Once in keyboard drag state,…" at bounding box center [215, 114] width 397 height 156
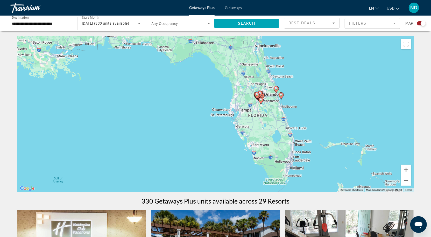
click at [407, 169] on button "Zoom in" at bounding box center [406, 170] width 10 height 10
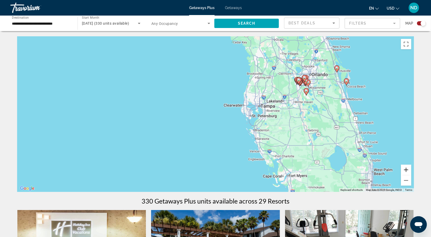
click at [407, 169] on button "Zoom in" at bounding box center [406, 170] width 10 height 10
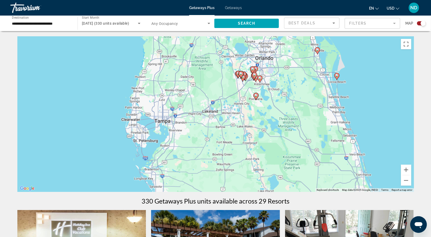
drag, startPoint x: 364, startPoint y: 123, endPoint x: 224, endPoint y: 146, distance: 141.6
click at [224, 146] on div "To activate drag with keyboard, press Alt + Enter. Once in keyboard drag state,…" at bounding box center [215, 114] width 397 height 156
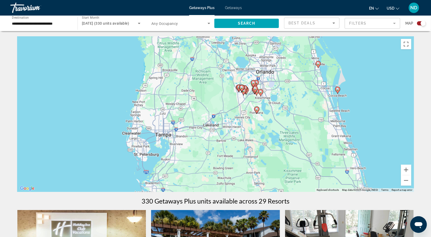
drag, startPoint x: 301, startPoint y: 108, endPoint x: 304, endPoint y: 116, distance: 8.2
click at [304, 116] on div "To activate drag with keyboard, press Alt + Enter. Once in keyboard drag state,…" at bounding box center [215, 114] width 397 height 156
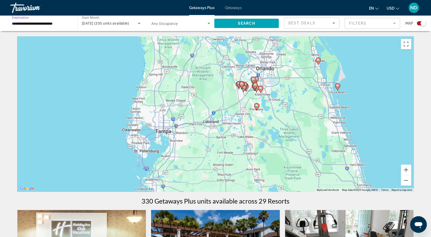
click at [44, 24] on input "**********" at bounding box center [41, 23] width 59 height 6
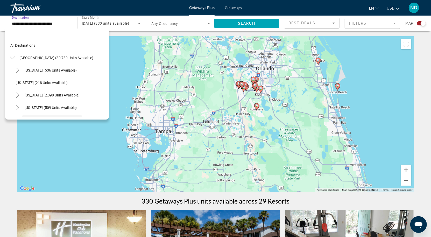
scroll to position [43, 0]
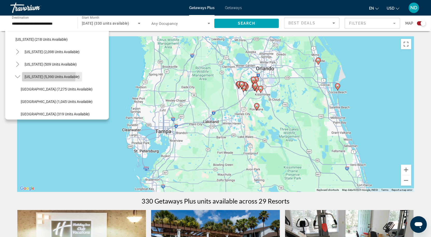
click at [31, 75] on span "Florida (5,390 units available)" at bounding box center [52, 77] width 55 height 4
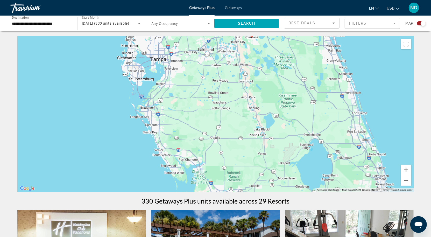
drag, startPoint x: 333, startPoint y: 152, endPoint x: 328, endPoint y: 78, distance: 74.1
click at [328, 78] on div "To activate drag with keyboard, press Alt + Enter. Once in keyboard drag state,…" at bounding box center [215, 114] width 397 height 156
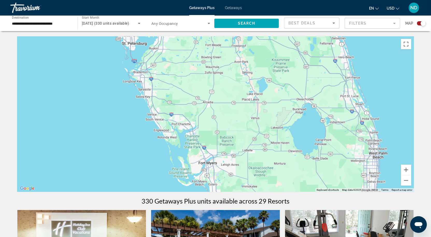
drag, startPoint x: 329, startPoint y: 145, endPoint x: 308, endPoint y: 52, distance: 95.0
click at [310, 57] on div "Main content" at bounding box center [215, 114] width 397 height 156
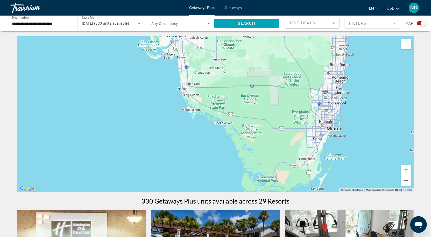
drag, startPoint x: 296, startPoint y: 58, endPoint x: 311, endPoint y: 139, distance: 82.4
click at [311, 138] on div "Main content" at bounding box center [215, 114] width 397 height 156
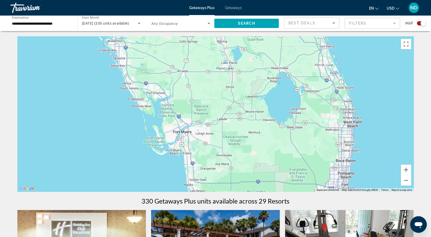
drag, startPoint x: 295, startPoint y: 109, endPoint x: 297, endPoint y: 150, distance: 41.2
click at [297, 145] on div "Main content" at bounding box center [215, 114] width 397 height 156
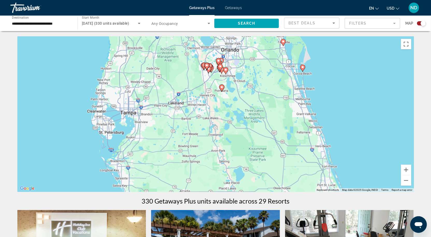
drag, startPoint x: 276, startPoint y: 90, endPoint x: 277, endPoint y: 130, distance: 39.9
click at [277, 130] on div "To activate drag with keyboard, press Alt + Enter. Once in keyboard drag state,…" at bounding box center [215, 114] width 397 height 156
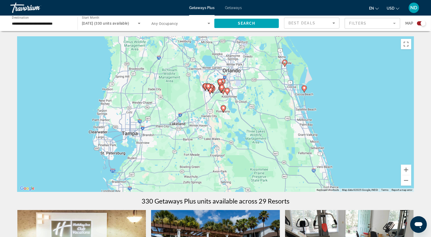
click at [208, 24] on icon "Search widget" at bounding box center [209, 23] width 6 height 6
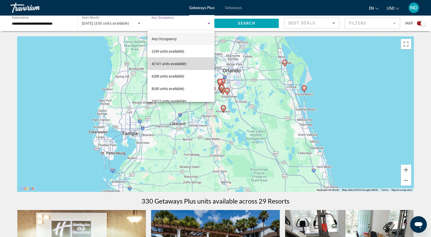
click at [187, 60] on mat-option "4 (141 units available)" at bounding box center [181, 64] width 67 height 12
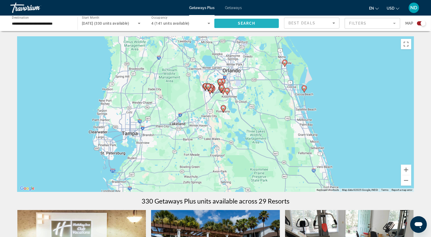
click at [246, 25] on span "Search" at bounding box center [247, 23] width 18 height 4
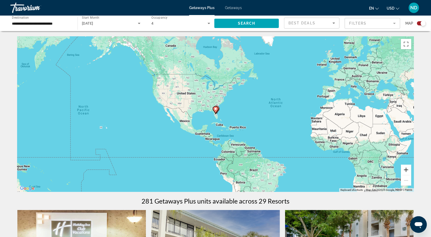
click at [404, 169] on button "Zoom in" at bounding box center [406, 170] width 10 height 10
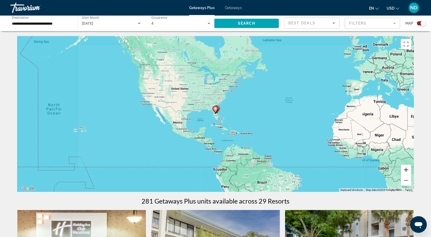
click at [404, 169] on button "Zoom in" at bounding box center [406, 170] width 10 height 10
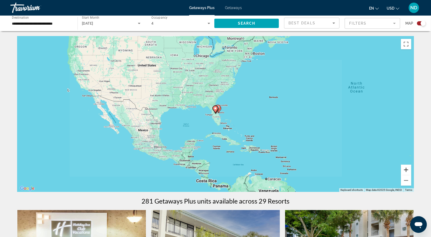
click at [404, 169] on button "Zoom in" at bounding box center [406, 170] width 10 height 10
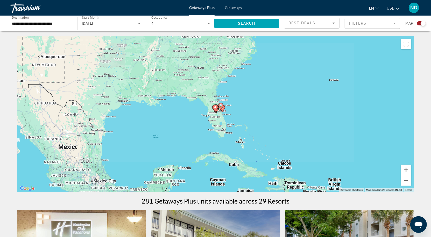
click at [404, 169] on button "Zoom in" at bounding box center [406, 170] width 10 height 10
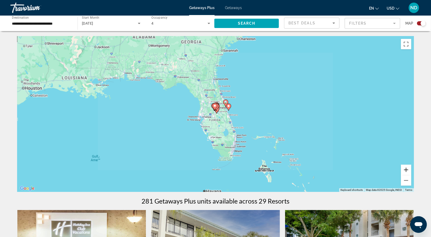
click at [404, 169] on button "Zoom in" at bounding box center [406, 170] width 10 height 10
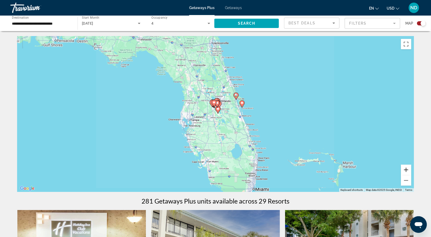
click at [404, 169] on button "Zoom in" at bounding box center [406, 170] width 10 height 10
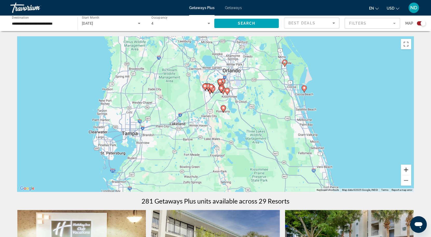
click at [404, 169] on button "Zoom in" at bounding box center [406, 170] width 10 height 10
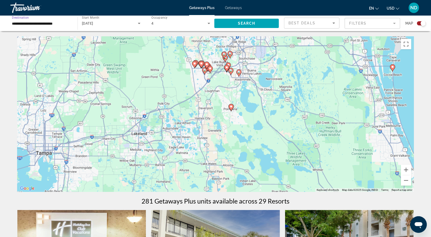
click at [16, 24] on input "**********" at bounding box center [41, 23] width 59 height 6
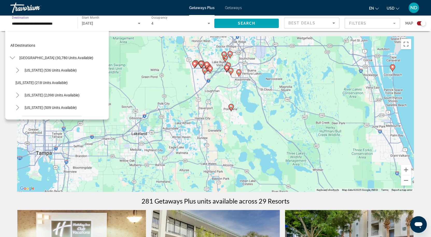
scroll to position [43, 0]
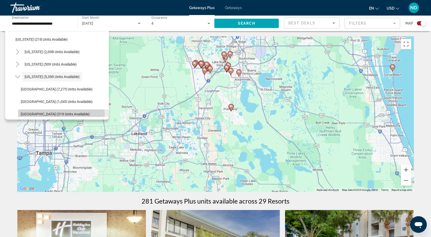
click at [42, 115] on span "West Coast (319 units available)" at bounding box center [55, 114] width 69 height 4
type input "**********"
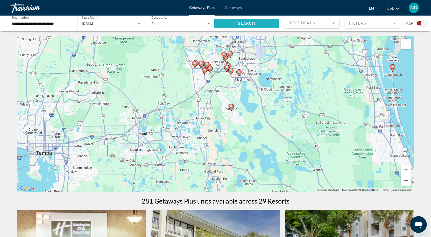
click at [232, 24] on span "Search widget" at bounding box center [246, 23] width 65 height 12
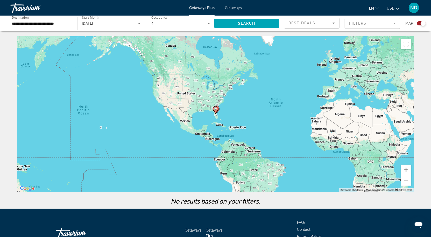
click at [405, 169] on button "Zoom in" at bounding box center [406, 170] width 10 height 10
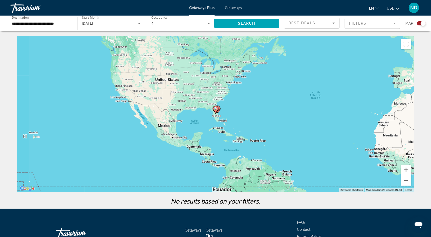
click at [405, 169] on button "Zoom in" at bounding box center [406, 170] width 10 height 10
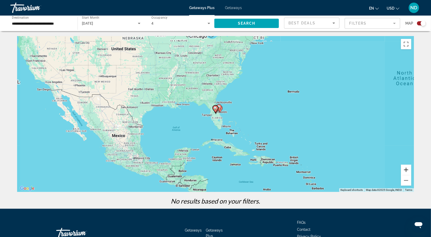
click at [405, 169] on button "Zoom in" at bounding box center [406, 170] width 10 height 10
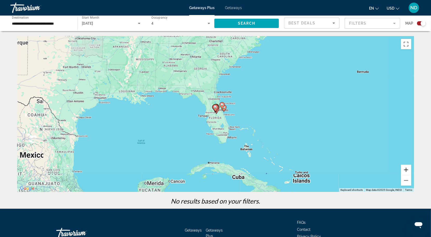
click at [405, 169] on button "Zoom in" at bounding box center [406, 170] width 10 height 10
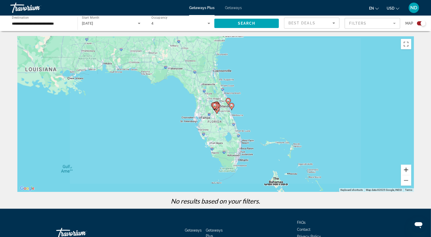
click at [405, 169] on button "Zoom in" at bounding box center [406, 170] width 10 height 10
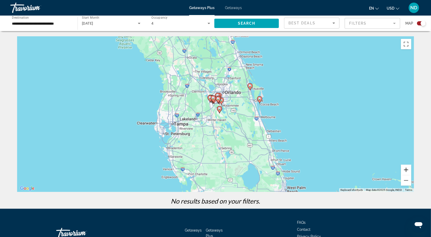
click at [405, 169] on button "Zoom in" at bounding box center [406, 170] width 10 height 10
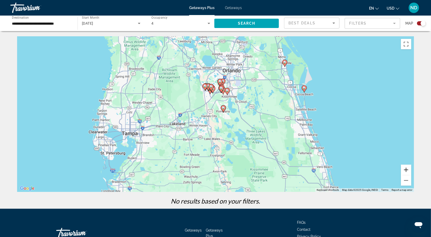
click at [405, 169] on button "Zoom in" at bounding box center [406, 170] width 10 height 10
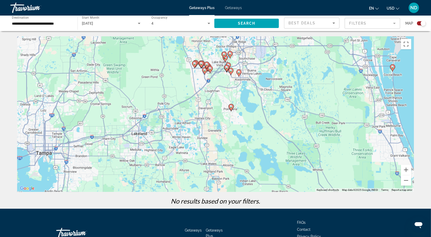
click at [235, 8] on span "Getaways" at bounding box center [233, 8] width 17 height 4
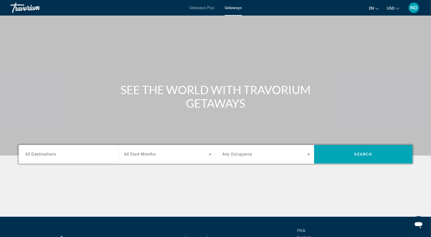
click at [53, 154] on span "All Destinations" at bounding box center [40, 154] width 31 height 5
click at [53, 154] on input "Destination All Destinations" at bounding box center [69, 154] width 88 height 6
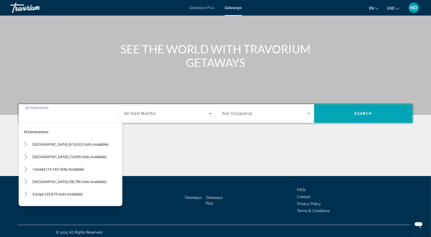
scroll to position [43, 0]
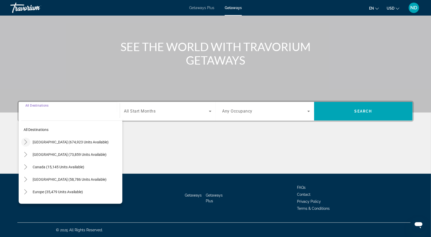
click at [27, 142] on icon "Toggle United States (674,923 units available)" at bounding box center [25, 141] width 3 height 5
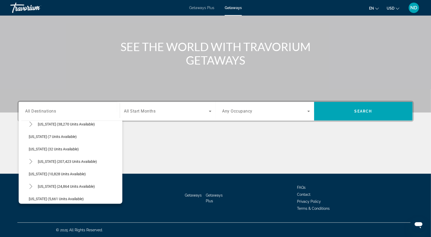
scroll to position [69, 0]
click at [30, 161] on icon "Toggle Florida (207,423 units available)" at bounding box center [30, 160] width 5 height 5
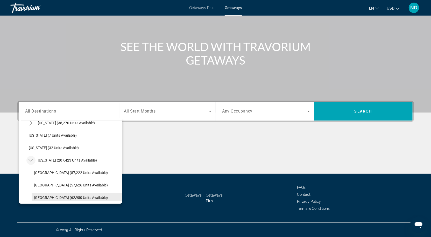
click at [86, 197] on span "West Coast (62,980 units available)" at bounding box center [71, 197] width 74 height 4
type input "**********"
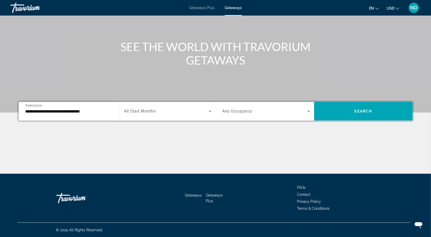
click at [155, 111] on span "All Start Months" at bounding box center [140, 111] width 32 height 5
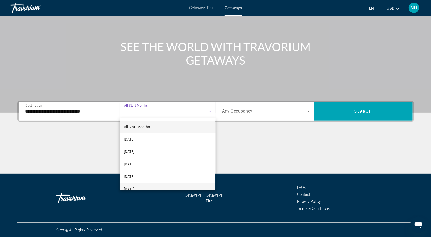
click at [156, 187] on mat-option "January 2026" at bounding box center [168, 189] width 96 height 12
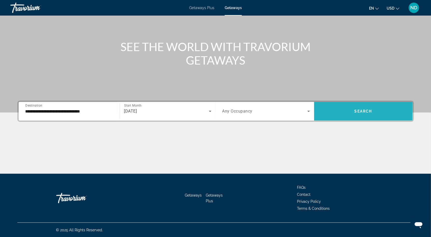
click at [369, 113] on span "Search" at bounding box center [364, 111] width 18 height 4
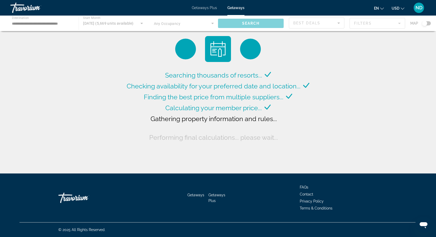
click at [370, 24] on div "Main content" at bounding box center [218, 24] width 436 height 16
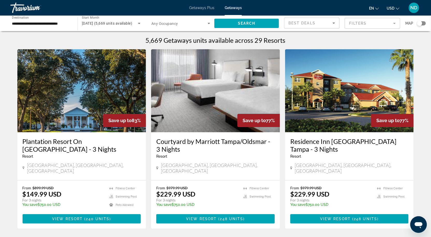
click at [380, 24] on mat-form-field "Filters" at bounding box center [372, 23] width 55 height 11
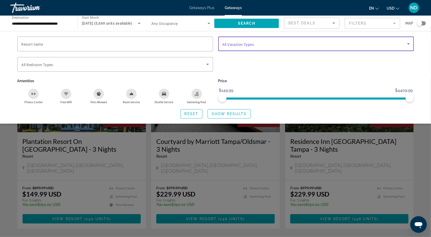
click at [302, 43] on span "Search widget" at bounding box center [314, 44] width 185 height 6
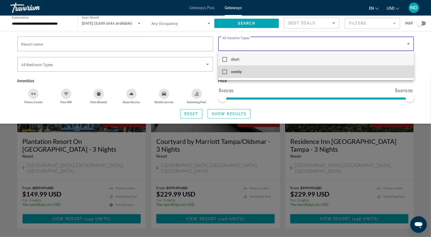
click at [280, 70] on mat-option "weekly" at bounding box center [316, 72] width 196 height 12
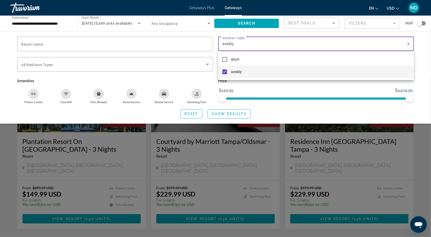
click at [243, 115] on div at bounding box center [215, 118] width 431 height 237
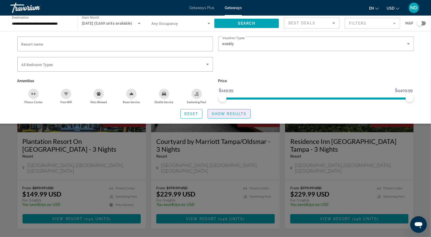
click at [243, 115] on span "Show Results" at bounding box center [229, 114] width 35 height 4
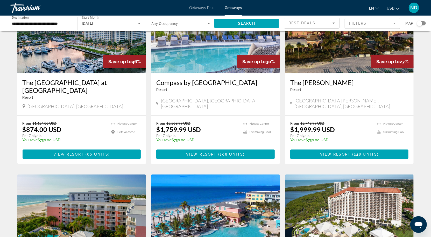
scroll to position [445, 0]
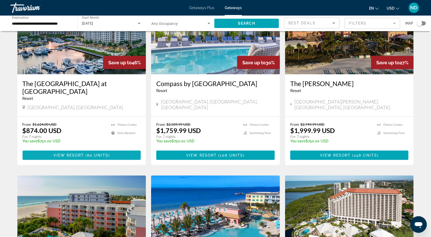
click at [115, 149] on span "Main content" at bounding box center [82, 155] width 118 height 12
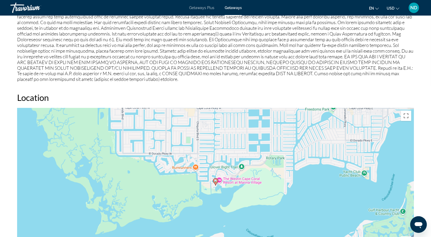
scroll to position [572, 0]
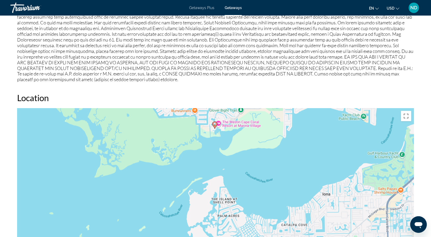
drag, startPoint x: 295, startPoint y: 208, endPoint x: 294, endPoint y: 151, distance: 57.3
click at [294, 150] on div "To activate drag with keyboard, press Alt + Enter. Once in keyboard drag state,…" at bounding box center [215, 186] width 397 height 156
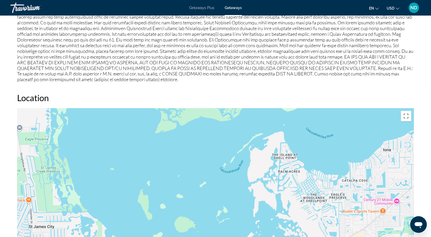
drag, startPoint x: 196, startPoint y: 170, endPoint x: 257, endPoint y: 126, distance: 75.4
click at [257, 126] on div "To activate drag with keyboard, press Alt + Enter. Once in keyboard drag state,…" at bounding box center [215, 186] width 397 height 156
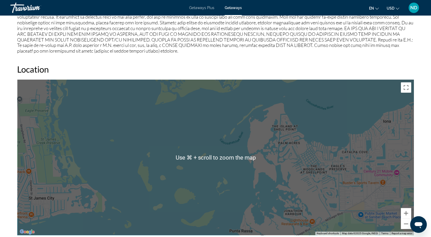
scroll to position [601, 0]
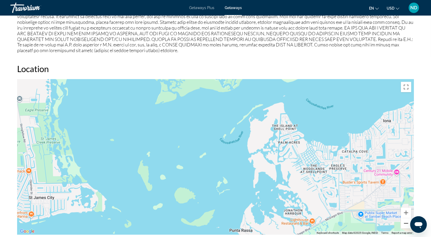
click at [406, 222] on button "Zoom out" at bounding box center [406, 223] width 10 height 10
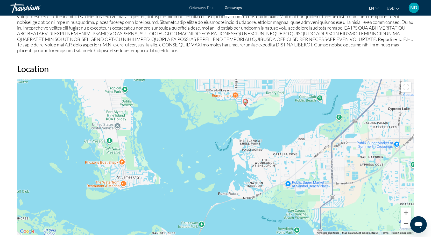
click at [406, 222] on button "Zoom out" at bounding box center [406, 223] width 10 height 10
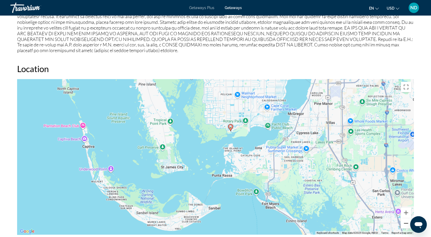
click at [406, 222] on button "Zoom out" at bounding box center [406, 223] width 10 height 10
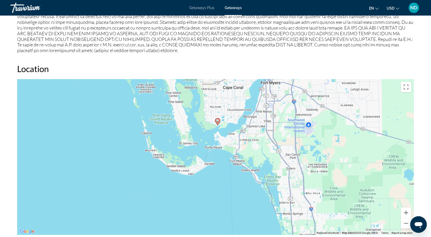
drag, startPoint x: 261, startPoint y: 172, endPoint x: 256, endPoint y: 152, distance: 20.7
click at [256, 152] on div "To activate drag with keyboard, press Alt + Enter. Once in keyboard drag state,…" at bounding box center [215, 157] width 397 height 156
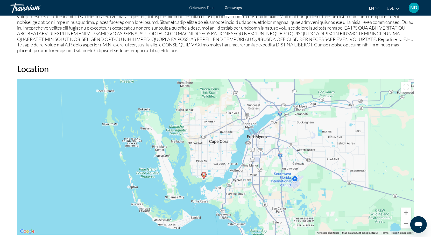
drag, startPoint x: 252, startPoint y: 145, endPoint x: 246, endPoint y: 172, distance: 27.0
click at [246, 172] on div "To activate drag with keyboard, press Alt + Enter. Once in keyboard drag state,…" at bounding box center [215, 157] width 397 height 156
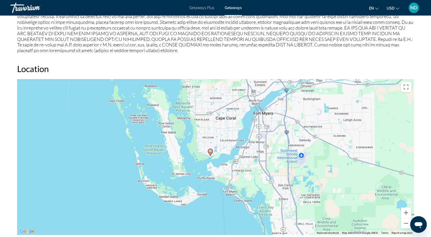
drag, startPoint x: 246, startPoint y: 203, endPoint x: 255, endPoint y: 170, distance: 33.7
click at [255, 170] on div "To activate drag with keyboard, press Alt + Enter. Once in keyboard drag state,…" at bounding box center [215, 157] width 397 height 156
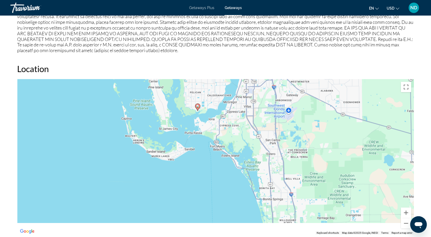
drag, startPoint x: 165, startPoint y: 167, endPoint x: 113, endPoint y: 61, distance: 118.2
click at [118, 73] on div "Location ← Move left → Move right ↑ Move up ↓ Move down + Zoom in - Zoom out Ho…" at bounding box center [215, 149] width 397 height 171
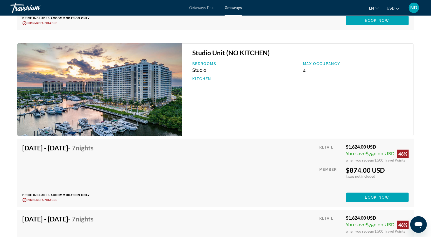
scroll to position [1318, 0]
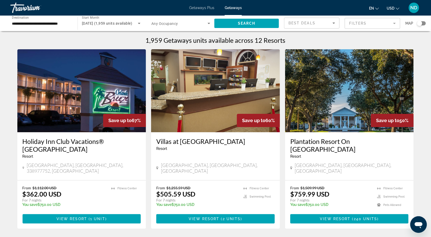
click at [424, 24] on div "Search widget" at bounding box center [421, 23] width 9 height 4
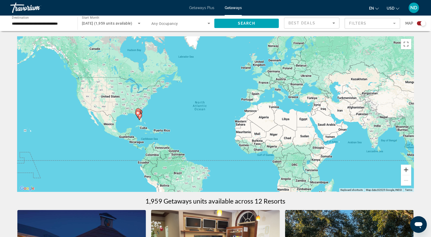
click at [407, 170] on button "Zoom in" at bounding box center [406, 170] width 10 height 10
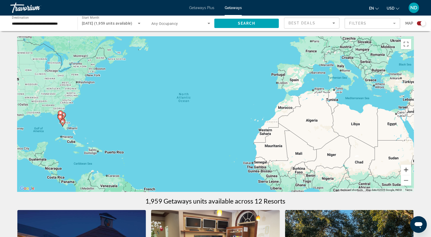
click at [407, 170] on button "Zoom in" at bounding box center [406, 170] width 10 height 10
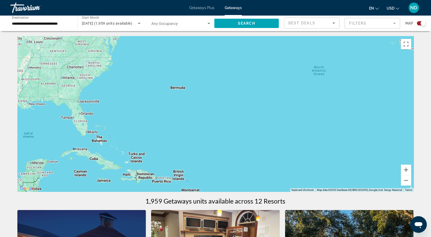
drag, startPoint x: 68, startPoint y: 148, endPoint x: 233, endPoint y: 138, distance: 165.2
click at [236, 138] on div "Main content" at bounding box center [215, 114] width 397 height 156
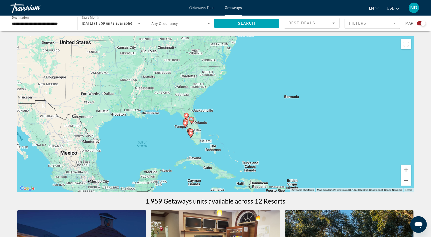
drag, startPoint x: 112, startPoint y: 135, endPoint x: 231, endPoint y: 144, distance: 119.9
click at [228, 144] on div "To activate drag with keyboard, press Alt + Enter. Once in keyboard drag state,…" at bounding box center [215, 114] width 397 height 156
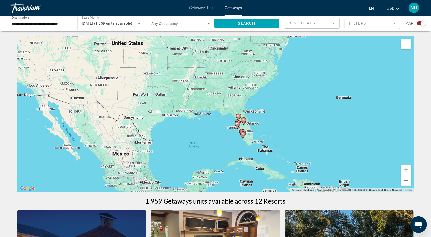
click at [407, 169] on button "Zoom in" at bounding box center [406, 170] width 10 height 10
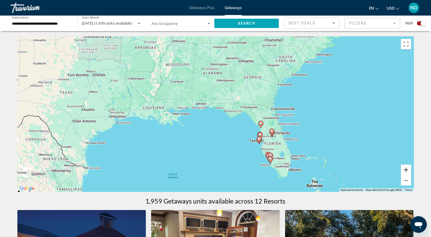
click at [407, 169] on button "Zoom in" at bounding box center [406, 170] width 10 height 10
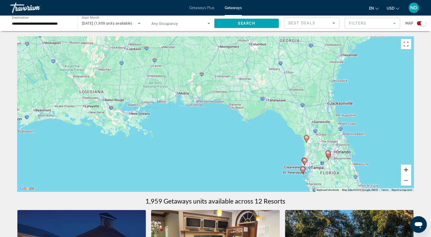
click at [407, 169] on button "Zoom in" at bounding box center [406, 170] width 10 height 10
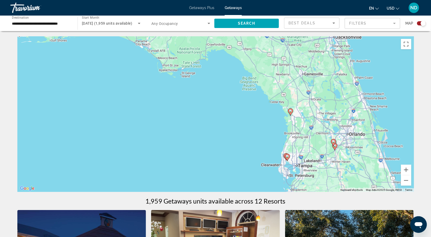
drag, startPoint x: 360, startPoint y: 163, endPoint x: 245, endPoint y: 101, distance: 129.9
click at [253, 108] on div "To activate drag with keyboard, press Alt + Enter. Once in keyboard drag state,…" at bounding box center [215, 114] width 397 height 156
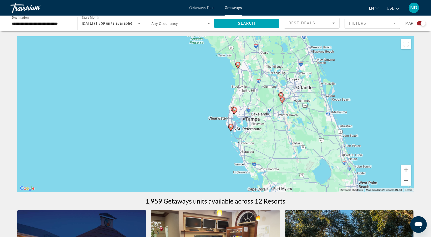
drag, startPoint x: 293, startPoint y: 155, endPoint x: 276, endPoint y: 121, distance: 37.8
click at [276, 122] on div "To activate drag with keyboard, press Alt + Enter. Once in keyboard drag state,…" at bounding box center [215, 114] width 397 height 156
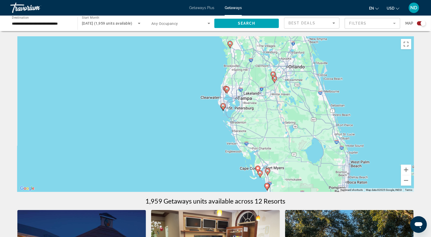
drag, startPoint x: 290, startPoint y: 152, endPoint x: 274, endPoint y: 112, distance: 43.5
click at [274, 113] on div "To activate drag with keyboard, press Alt + Enter. Once in keyboard drag state,…" at bounding box center [215, 114] width 397 height 156
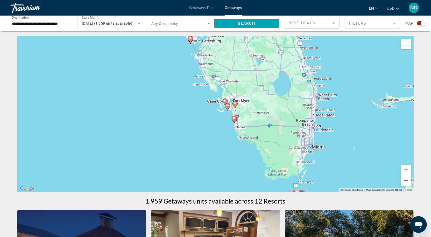
drag, startPoint x: 282, startPoint y: 144, endPoint x: 263, endPoint y: 118, distance: 31.4
click at [263, 118] on div "To activate drag with keyboard, press Alt + Enter. Once in keyboard drag state,…" at bounding box center [215, 114] width 397 height 156
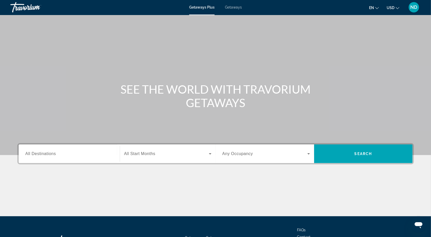
scroll to position [1, 0]
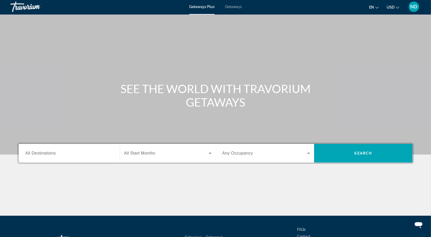
click at [236, 8] on span "Getaways" at bounding box center [233, 7] width 17 height 4
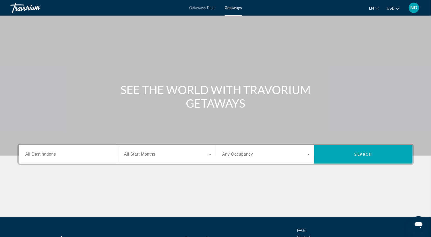
click at [200, 9] on span "Getaways Plus" at bounding box center [201, 8] width 25 height 4
click at [239, 8] on span "Getaways" at bounding box center [233, 8] width 17 height 4
click at [72, 156] on input "Destination All Destinations" at bounding box center [69, 154] width 88 height 6
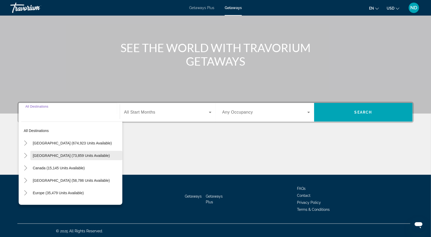
scroll to position [43, 0]
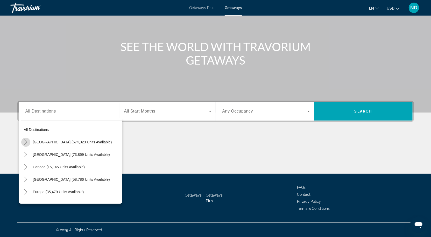
click at [26, 143] on icon "Toggle United States (674,923 units available)" at bounding box center [25, 141] width 5 height 5
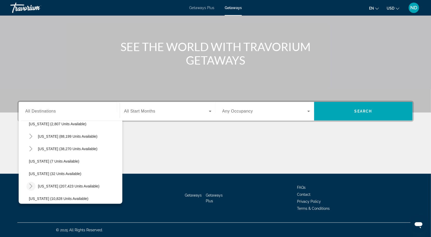
click at [33, 187] on icon "Toggle Florida (207,423 units available)" at bounding box center [30, 186] width 5 height 5
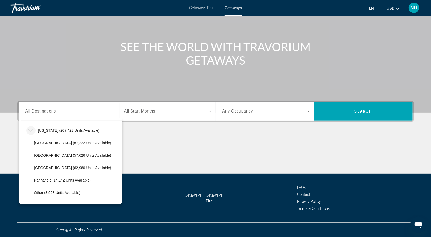
scroll to position [100, 0]
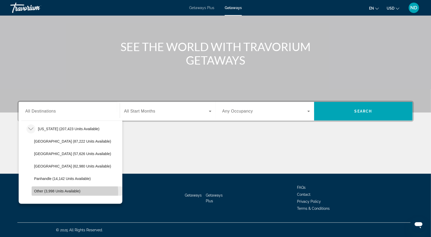
click at [66, 192] on span "Other (3,998 units available)" at bounding box center [57, 191] width 46 height 4
type input "**********"
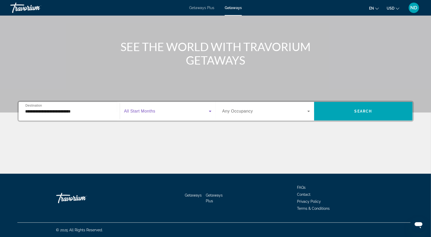
click at [179, 114] on span "Search widget" at bounding box center [166, 111] width 85 height 6
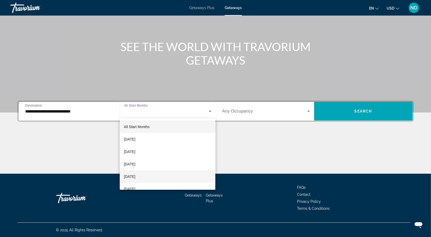
scroll to position [1, 0]
click at [152, 186] on mat-option "January 2026" at bounding box center [168, 188] width 96 height 12
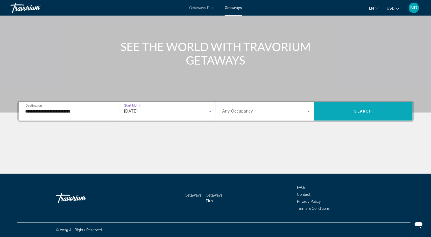
click at [343, 112] on span "Search widget" at bounding box center [363, 111] width 99 height 12
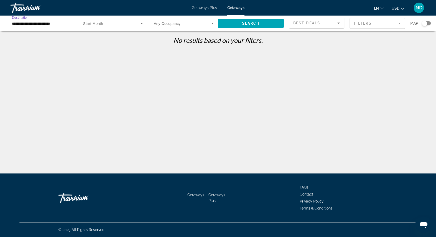
click at [60, 23] on input "**********" at bounding box center [42, 23] width 60 height 6
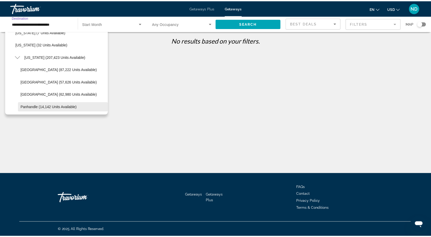
scroll to position [78, 0]
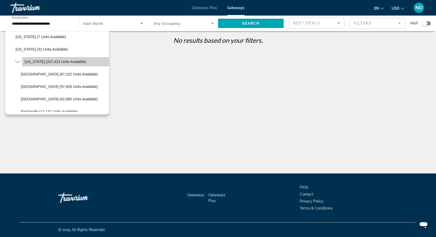
click at [68, 62] on span "Florida (207,423 units available)" at bounding box center [55, 62] width 61 height 4
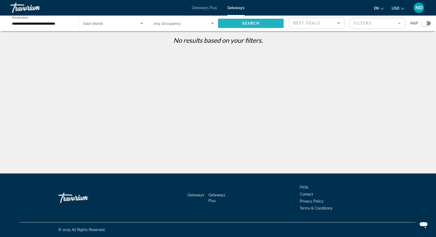
click at [245, 25] on span "Search" at bounding box center [251, 23] width 18 height 4
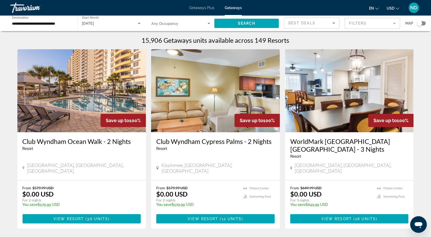
click at [372, 25] on mat-form-field "Filters" at bounding box center [372, 23] width 55 height 11
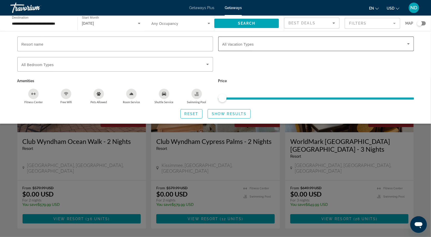
click at [239, 46] on span "Search widget" at bounding box center [314, 44] width 185 height 6
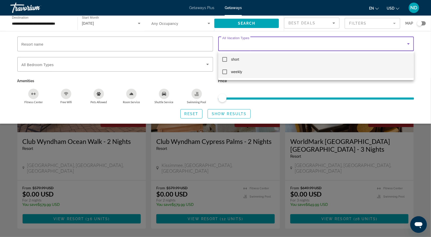
click at [232, 73] on span "weekly" at bounding box center [236, 72] width 11 height 6
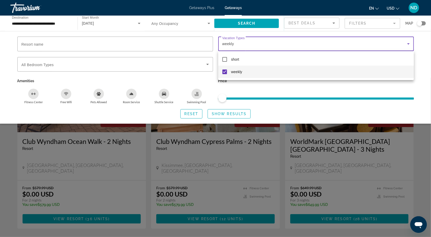
click at [232, 112] on div at bounding box center [215, 118] width 431 height 237
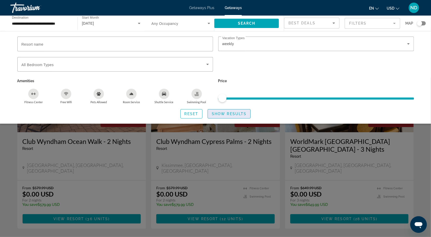
click at [236, 114] on span "Show Results" at bounding box center [229, 114] width 35 height 4
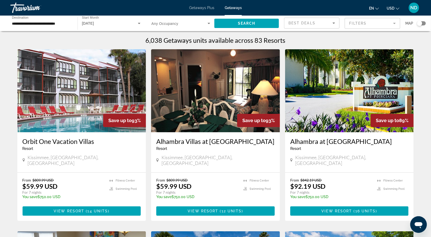
click at [422, 23] on div "Search widget" at bounding box center [419, 23] width 5 height 5
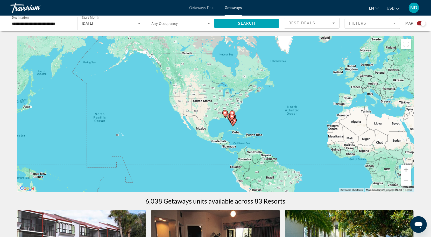
drag, startPoint x: 131, startPoint y: 116, endPoint x: 235, endPoint y: 125, distance: 104.6
click at [224, 120] on div "To activate drag with keyboard, press Alt + Enter. Once in keyboard drag state,…" at bounding box center [215, 114] width 397 height 156
click at [405, 169] on button "Zoom in" at bounding box center [406, 170] width 10 height 10
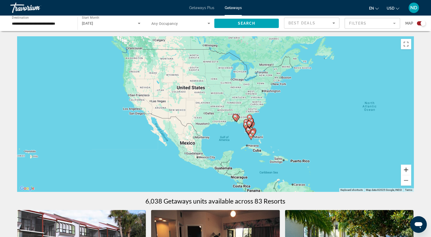
click at [405, 169] on button "Zoom in" at bounding box center [406, 170] width 10 height 10
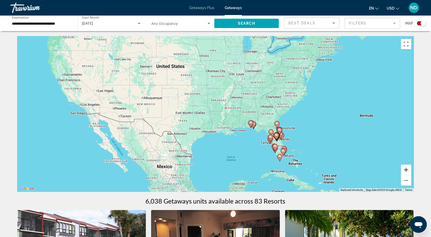
click at [405, 169] on button "Zoom in" at bounding box center [406, 170] width 10 height 10
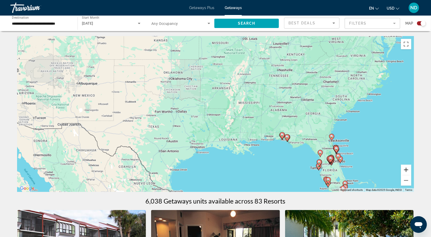
click at [405, 169] on button "Zoom in" at bounding box center [406, 170] width 10 height 10
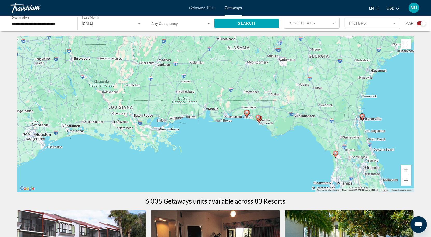
drag, startPoint x: 362, startPoint y: 161, endPoint x: 207, endPoint y: 88, distance: 171.3
click at [212, 91] on div "To activate drag with keyboard, press Alt + Enter. Once in keyboard drag state,…" at bounding box center [215, 114] width 397 height 156
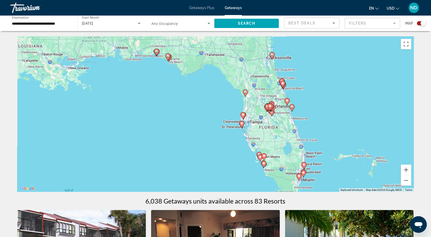
drag, startPoint x: 310, startPoint y: 150, endPoint x: 295, endPoint y: 129, distance: 25.5
click at [295, 129] on div "To activate drag with keyboard, press Alt + Enter. Once in keyboard drag state,…" at bounding box center [215, 114] width 397 height 156
click at [405, 170] on button "Zoom in" at bounding box center [406, 170] width 10 height 10
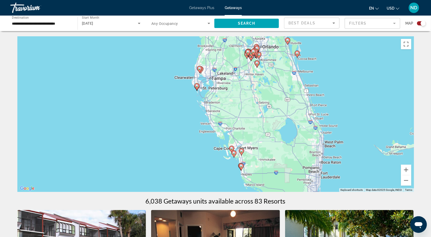
drag, startPoint x: 370, startPoint y: 166, endPoint x: 285, endPoint y: 106, distance: 103.8
click at [285, 106] on div "To activate drag with keyboard, press Alt + Enter. Once in keyboard drag state,…" at bounding box center [215, 114] width 397 height 156
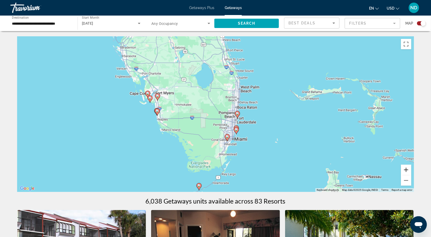
click at [406, 169] on button "Zoom in" at bounding box center [406, 170] width 10 height 10
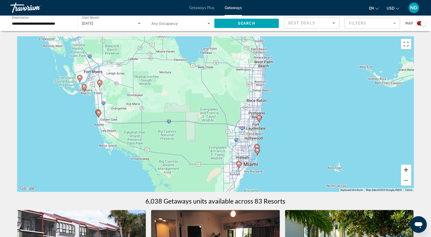
click at [406, 170] on button "Zoom in" at bounding box center [406, 170] width 10 height 10
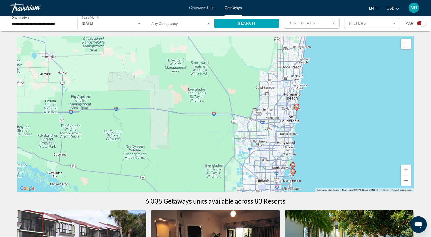
drag, startPoint x: 330, startPoint y: 153, endPoint x: 319, endPoint y: 119, distance: 35.6
click at [320, 120] on div "To activate drag with keyboard, press Alt + Enter. Once in keyboard drag state,…" at bounding box center [215, 114] width 397 height 156
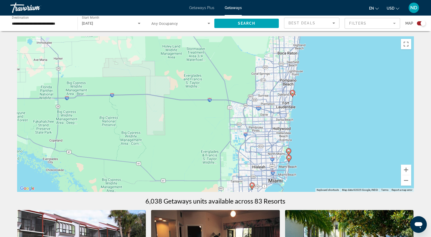
click at [293, 96] on icon "Main content" at bounding box center [292, 93] width 5 height 7
type input "**********"
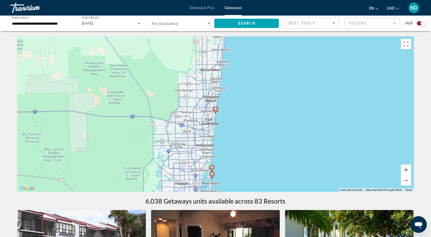
click at [216, 114] on icon "Main content" at bounding box center [215, 110] width 5 height 7
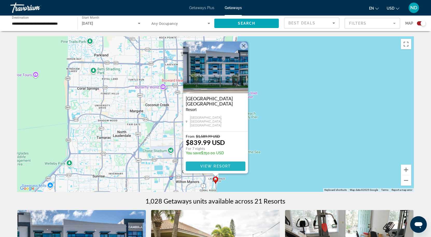
click at [220, 167] on span "View Resort" at bounding box center [215, 166] width 31 height 4
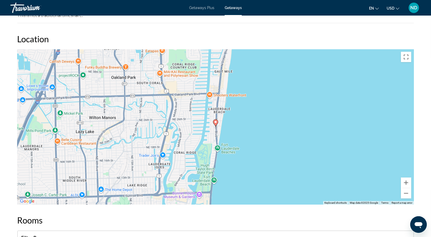
scroll to position [535, 0]
click at [405, 180] on button "Zoom in" at bounding box center [406, 182] width 10 height 10
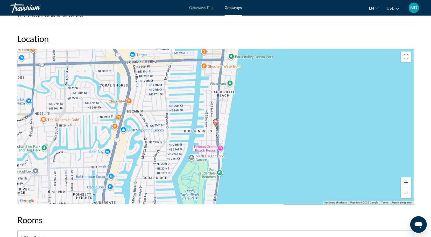
click at [405, 180] on button "Zoom in" at bounding box center [406, 182] width 10 height 10
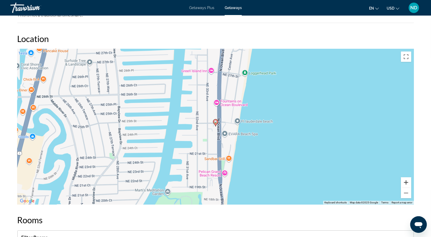
click at [405, 180] on button "Zoom in" at bounding box center [406, 182] width 10 height 10
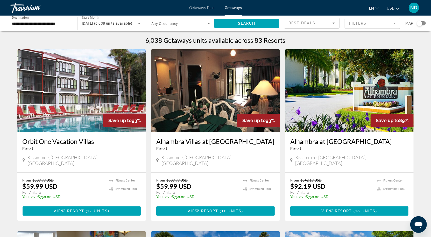
click at [424, 24] on div "Search widget" at bounding box center [421, 23] width 9 height 4
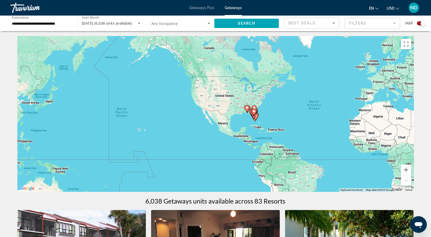
drag, startPoint x: 144, startPoint y: 115, endPoint x: 261, endPoint y: 114, distance: 116.7
click at [257, 113] on gmp-advanced-marker "Main content" at bounding box center [254, 112] width 5 height 8
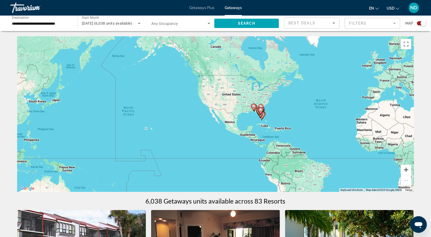
click at [405, 170] on button "Zoom in" at bounding box center [406, 170] width 10 height 10
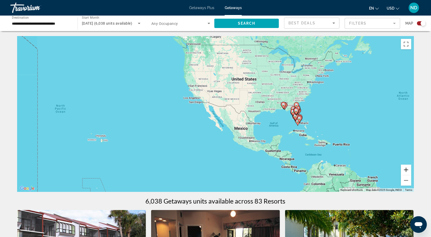
click at [405, 170] on button "Zoom in" at bounding box center [406, 170] width 10 height 10
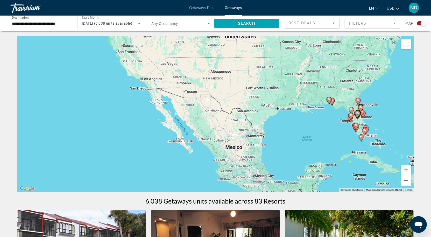
drag, startPoint x: 367, startPoint y: 158, endPoint x: 280, endPoint y: 162, distance: 87.2
click at [280, 162] on div "To activate drag with keyboard, press Alt + Enter. Once in keyboard drag state,…" at bounding box center [215, 114] width 397 height 156
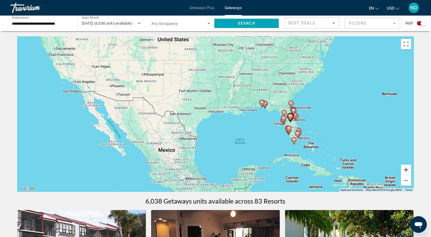
click at [404, 171] on button "Zoom in" at bounding box center [406, 170] width 10 height 10
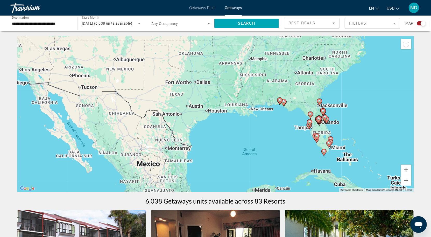
click at [404, 171] on button "Zoom in" at bounding box center [406, 170] width 10 height 10
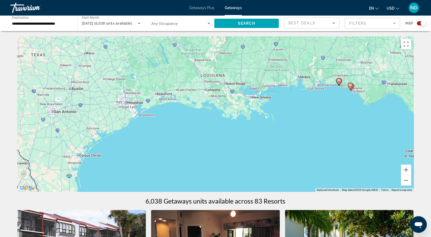
drag, startPoint x: 373, startPoint y: 157, endPoint x: 254, endPoint y: 160, distance: 119.8
click at [253, 161] on div "To activate drag with keyboard, press Alt + Enter. Once in keyboard drag state,…" at bounding box center [215, 114] width 397 height 156
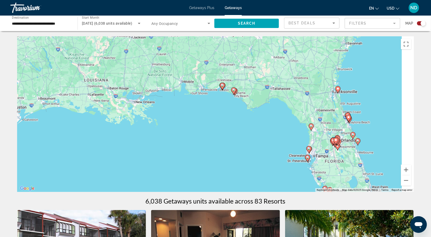
drag, startPoint x: 362, startPoint y: 158, endPoint x: 331, endPoint y: 153, distance: 30.9
click at [331, 153] on div "To activate drag with keyboard, press Alt + Enter. Once in keyboard drag state,…" at bounding box center [215, 114] width 397 height 156
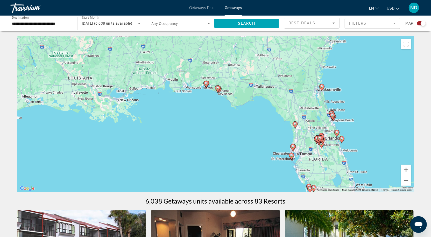
click at [404, 170] on button "Zoom in" at bounding box center [406, 170] width 10 height 10
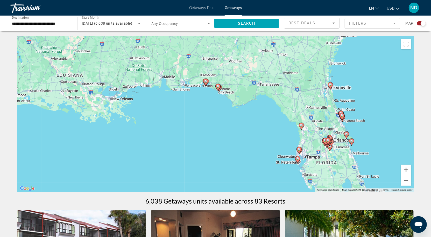
click at [404, 170] on button "Zoom in" at bounding box center [406, 170] width 10 height 10
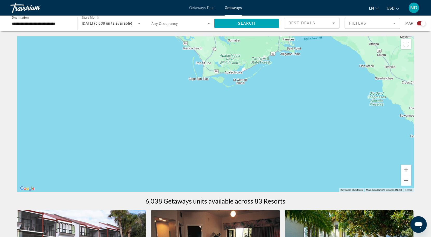
drag, startPoint x: 370, startPoint y: 157, endPoint x: 228, endPoint y: 148, distance: 142.4
click at [232, 148] on div "To activate drag with keyboard, press Alt + Enter. Once in keyboard drag state,…" at bounding box center [215, 114] width 397 height 156
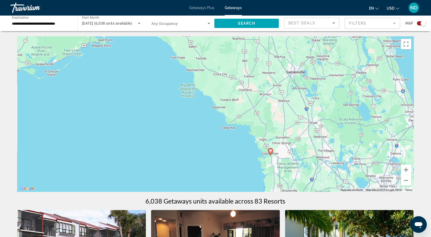
drag, startPoint x: 358, startPoint y: 151, endPoint x: 252, endPoint y: 141, distance: 106.7
click at [254, 141] on div "To activate drag with keyboard, press Alt + Enter. Once in keyboard drag state,…" at bounding box center [215, 114] width 397 height 156
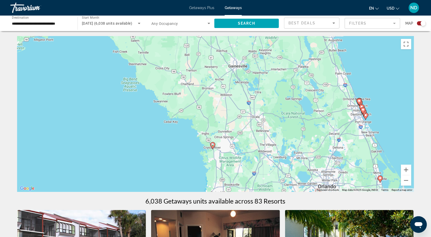
drag, startPoint x: 314, startPoint y: 148, endPoint x: 286, endPoint y: 120, distance: 40.0
click at [292, 126] on div "To activate drag with keyboard, press Alt + Enter. Once in keyboard drag state,…" at bounding box center [215, 114] width 397 height 156
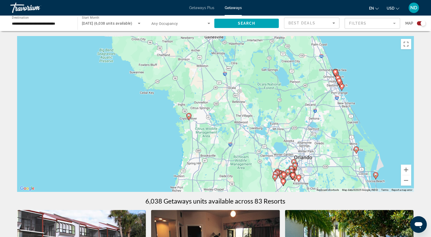
drag, startPoint x: 311, startPoint y: 158, endPoint x: 290, endPoint y: 122, distance: 41.7
click at [293, 126] on div "To activate drag with keyboard, press Alt + Enter. Once in keyboard drag state,…" at bounding box center [215, 114] width 397 height 156
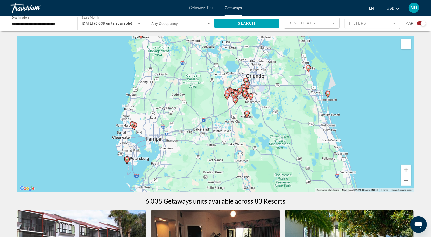
drag, startPoint x: 310, startPoint y: 153, endPoint x: 294, endPoint y: 123, distance: 33.8
click at [294, 123] on div "To activate drag with keyboard, press Alt + Enter. Once in keyboard drag state,…" at bounding box center [215, 114] width 397 height 156
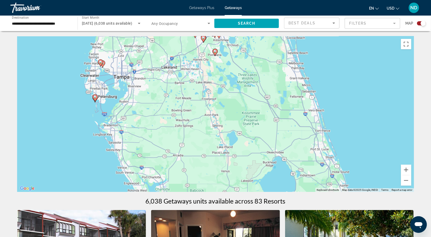
drag, startPoint x: 301, startPoint y: 136, endPoint x: 284, endPoint y: 101, distance: 38.9
click at [285, 103] on div "To activate drag with keyboard, press Alt + Enter. Once in keyboard drag state,…" at bounding box center [215, 114] width 397 height 156
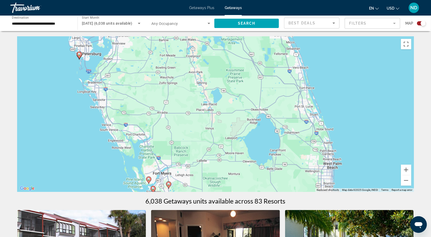
drag, startPoint x: 288, startPoint y: 141, endPoint x: 284, endPoint y: 110, distance: 31.0
click at [285, 112] on div "To activate drag with keyboard, press Alt + Enter. Once in keyboard drag state,…" at bounding box center [215, 114] width 397 height 156
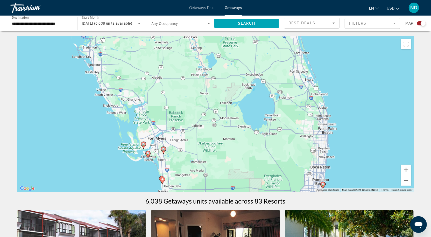
drag, startPoint x: 285, startPoint y: 112, endPoint x: 285, endPoint y: 107, distance: 4.9
click at [285, 111] on div "To activate drag with keyboard, press Alt + Enter. Once in keyboard drag state,…" at bounding box center [215, 114] width 397 height 156
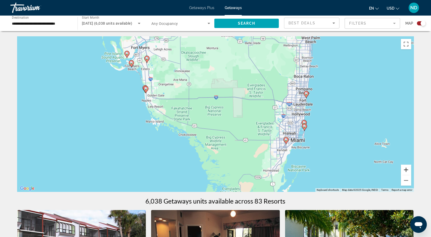
click at [404, 170] on button "Zoom in" at bounding box center [406, 170] width 10 height 10
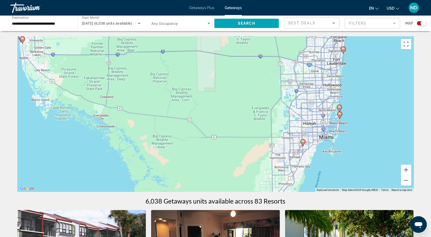
drag, startPoint x: 365, startPoint y: 148, endPoint x: 309, endPoint y: 117, distance: 63.3
click at [310, 117] on div "To activate drag with keyboard, press Alt + Enter. Once in keyboard drag state,…" at bounding box center [215, 114] width 397 height 156
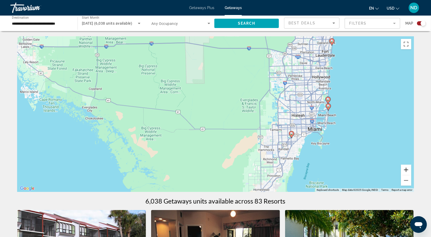
click at [408, 169] on button "Zoom in" at bounding box center [406, 170] width 10 height 10
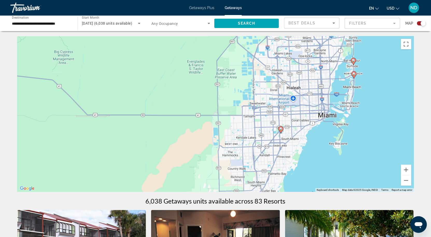
drag, startPoint x: 376, startPoint y: 140, endPoint x: 281, endPoint y: 114, distance: 98.6
click at [281, 114] on div "To activate drag with keyboard, press Alt + Enter. Once in keyboard drag state,…" at bounding box center [215, 114] width 397 height 156
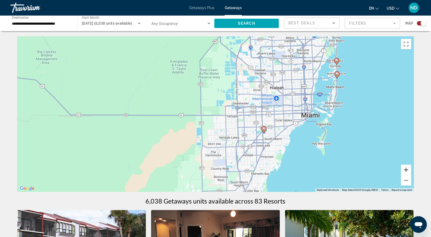
click at [405, 170] on button "Zoom in" at bounding box center [406, 170] width 10 height 10
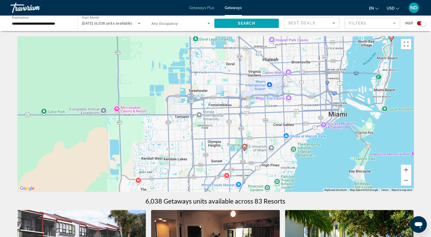
drag, startPoint x: 377, startPoint y: 130, endPoint x: 263, endPoint y: 132, distance: 114.6
click at [263, 132] on div "To activate drag with keyboard, press Alt + Enter. Once in keyboard drag state,…" at bounding box center [215, 114] width 397 height 156
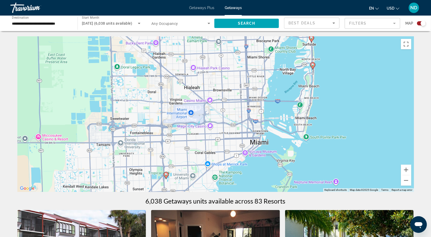
drag, startPoint x: 327, startPoint y: 92, endPoint x: 323, endPoint y: 113, distance: 21.8
click at [323, 113] on div "To activate drag with keyboard, press Alt + Enter. Once in keyboard drag state,…" at bounding box center [215, 114] width 397 height 156
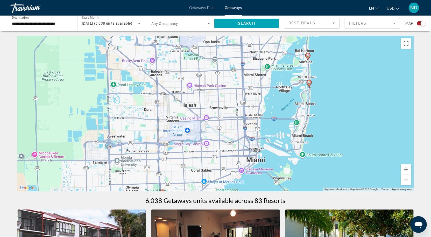
scroll to position [1, 0]
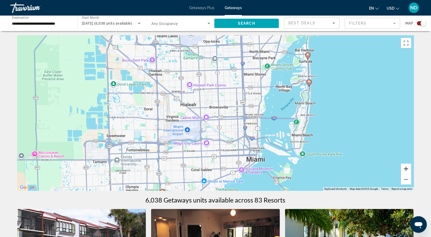
click at [406, 167] on button "Zoom in" at bounding box center [406, 169] width 10 height 10
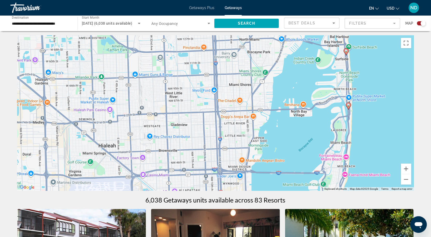
drag, startPoint x: 370, startPoint y: 105, endPoint x: 321, endPoint y: 150, distance: 66.8
click at [321, 150] on div "To activate drag with keyboard, press Alt + Enter. Once in keyboard drag state,…" at bounding box center [215, 113] width 397 height 156
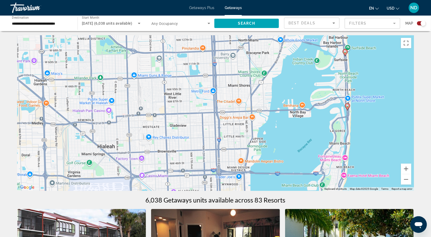
click at [348, 109] on icon "Main content" at bounding box center [347, 106] width 5 height 7
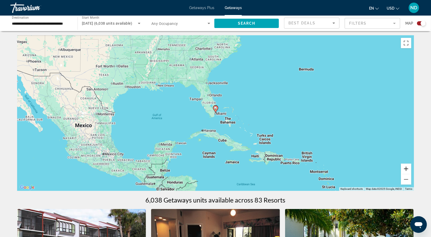
click at [406, 169] on button "Zoom in" at bounding box center [406, 169] width 10 height 10
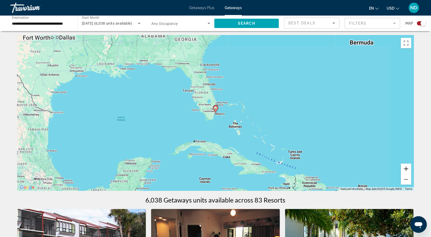
click at [406, 169] on button "Zoom in" at bounding box center [406, 169] width 10 height 10
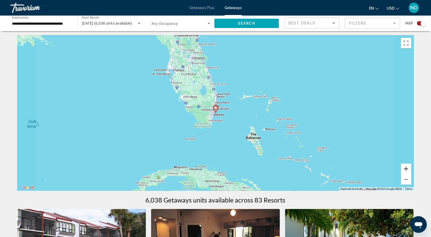
click at [406, 169] on button "Zoom in" at bounding box center [406, 169] width 10 height 10
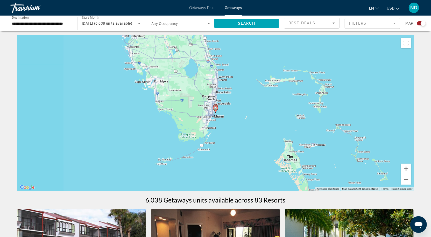
click at [406, 169] on button "Zoom in" at bounding box center [406, 169] width 10 height 10
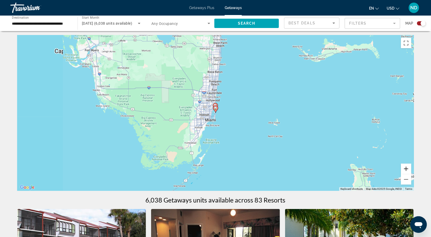
click at [406, 169] on button "Zoom in" at bounding box center [406, 169] width 10 height 10
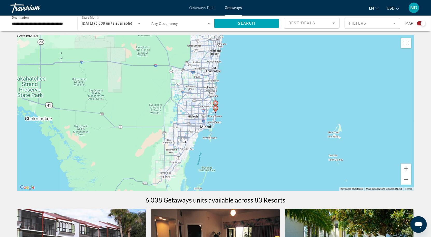
click at [406, 169] on button "Zoom in" at bounding box center [406, 169] width 10 height 10
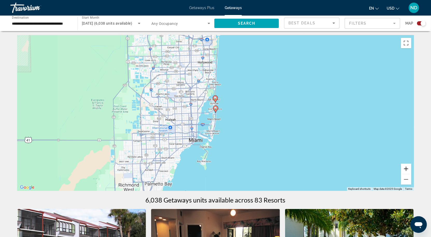
click at [406, 169] on button "Zoom in" at bounding box center [406, 169] width 10 height 10
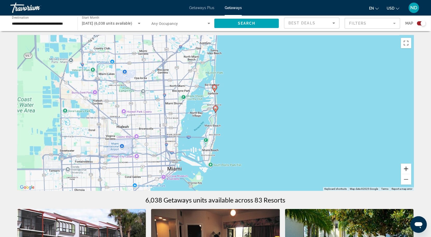
click at [406, 169] on button "Zoom in" at bounding box center [406, 169] width 10 height 10
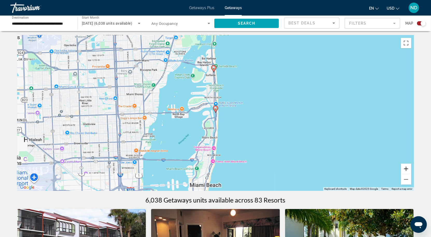
click at [406, 169] on button "Zoom in" at bounding box center [406, 169] width 10 height 10
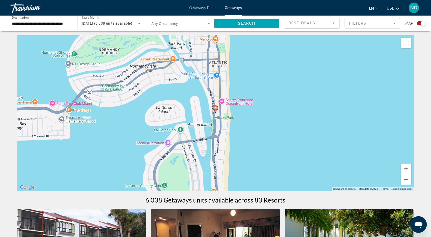
click at [406, 169] on button "Zoom in" at bounding box center [406, 169] width 10 height 10
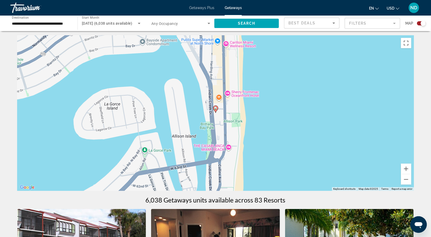
click at [216, 113] on gmp-advanced-marker "Main content" at bounding box center [215, 109] width 5 height 8
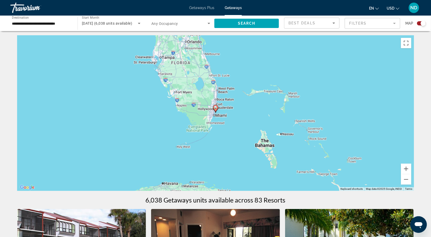
click at [217, 112] on gmp-advanced-marker "Main content" at bounding box center [215, 108] width 5 height 8
type input "**********"
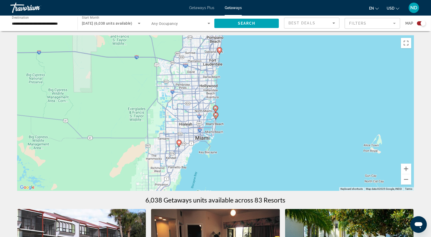
click at [216, 116] on image "Main content" at bounding box center [215, 114] width 3 height 3
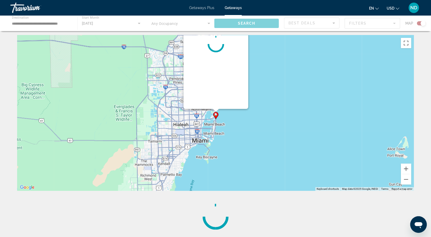
scroll to position [0, 0]
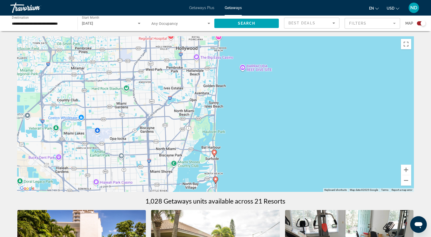
click at [216, 186] on div "To activate drag with keyboard, press Alt + Enter. Once in keyboard drag state,…" at bounding box center [215, 114] width 397 height 156
click at [216, 185] on div "To activate drag with keyboard, press Alt + Enter. Once in keyboard drag state,…" at bounding box center [215, 114] width 397 height 156
click at [215, 183] on icon "Main content" at bounding box center [215, 180] width 5 height 7
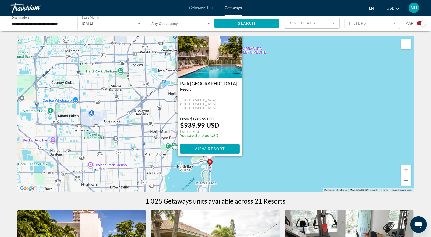
drag, startPoint x: 359, startPoint y: 175, endPoint x: 347, endPoint y: 129, distance: 47.6
click at [348, 131] on div "To activate drag with keyboard, press Alt + Enter. Once in keyboard drag state,…" at bounding box center [215, 114] width 397 height 156
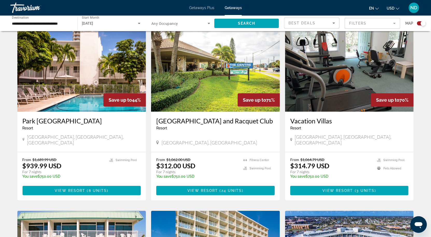
scroll to position [189, 0]
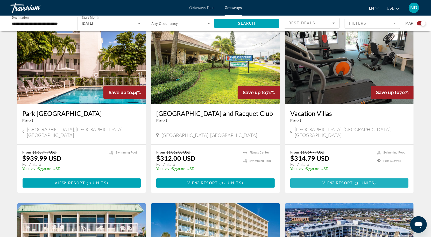
click at [314, 177] on span "Main content" at bounding box center [349, 183] width 118 height 12
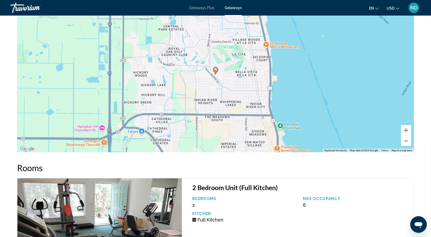
scroll to position [664, 0]
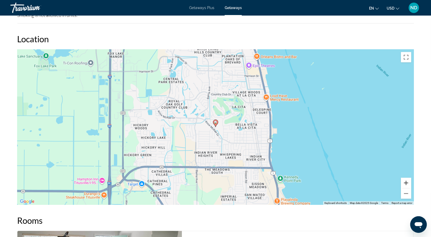
click at [406, 181] on button "Zoom in" at bounding box center [406, 183] width 10 height 10
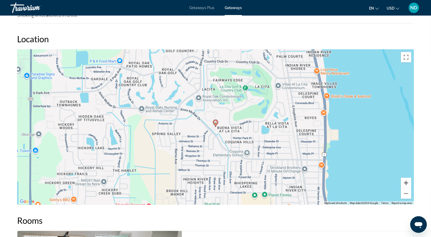
click at [406, 181] on button "Zoom in" at bounding box center [406, 183] width 10 height 10
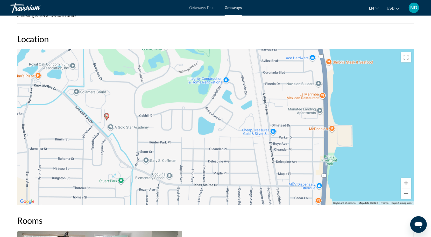
drag, startPoint x: 371, startPoint y: 147, endPoint x: 261, endPoint y: 140, distance: 109.6
click at [261, 140] on div "To activate drag with keyboard, press Alt + Enter. Once in keyboard drag state,…" at bounding box center [215, 127] width 397 height 156
click at [405, 193] on button "Zoom out" at bounding box center [406, 193] width 10 height 10
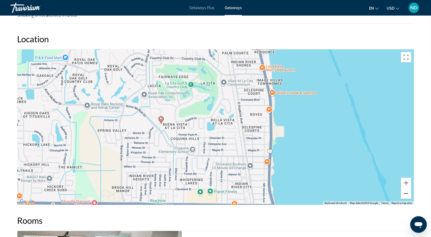
click at [405, 193] on button "Zoom out" at bounding box center [406, 193] width 10 height 10
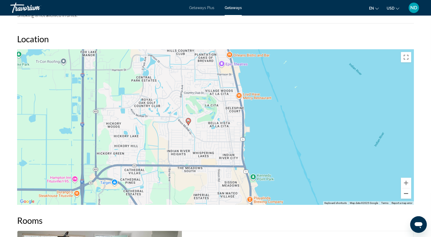
click at [405, 193] on button "Zoom out" at bounding box center [406, 193] width 10 height 10
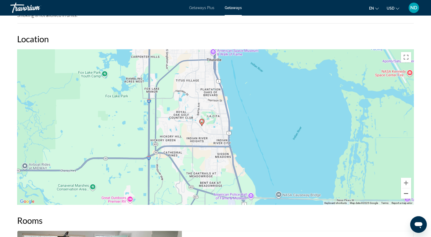
click at [405, 193] on button "Zoom out" at bounding box center [406, 193] width 10 height 10
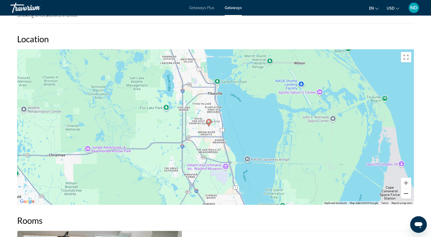
click at [405, 193] on button "Zoom out" at bounding box center [406, 193] width 10 height 10
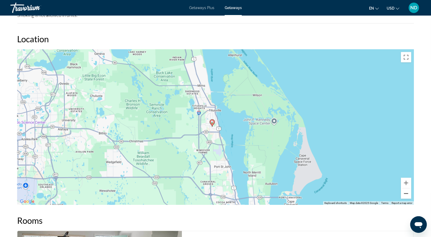
click at [405, 193] on button "Zoom out" at bounding box center [406, 193] width 10 height 10
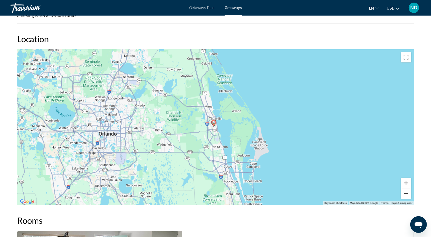
click at [405, 193] on button "Zoom out" at bounding box center [406, 193] width 10 height 10
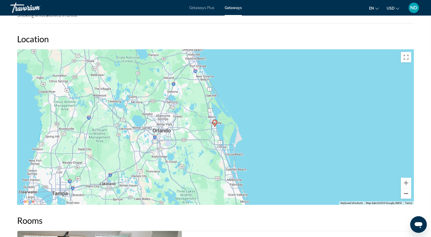
click at [405, 193] on button "Zoom out" at bounding box center [406, 193] width 10 height 10
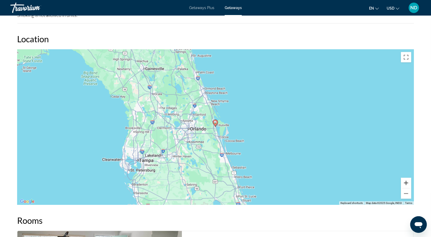
click at [408, 183] on button "Zoom in" at bounding box center [406, 183] width 10 height 10
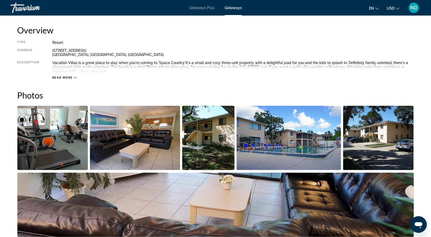
scroll to position [170, 0]
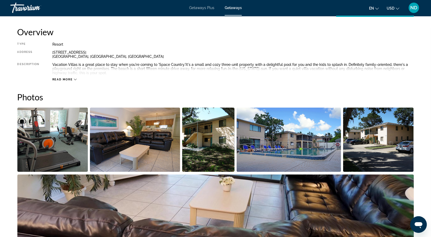
click at [163, 144] on img "Open full-screen image slider" at bounding box center [135, 140] width 90 height 64
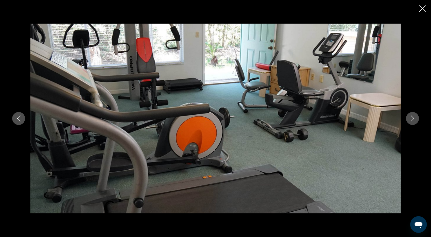
click at [413, 119] on icon "Next image" at bounding box center [412, 118] width 3 height 6
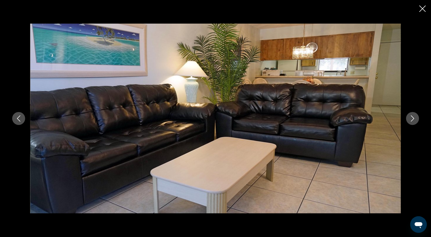
drag, startPoint x: 413, startPoint y: 119, endPoint x: 366, endPoint y: 164, distance: 64.4
click at [366, 164] on div "prev next" at bounding box center [215, 119] width 417 height 190
click at [413, 120] on icon "Next image" at bounding box center [413, 118] width 6 height 6
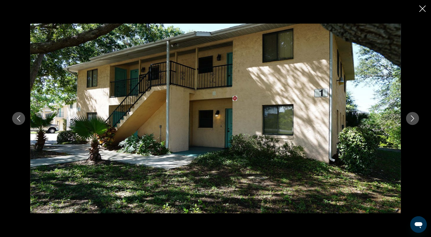
click at [413, 120] on icon "Next image" at bounding box center [413, 118] width 6 height 6
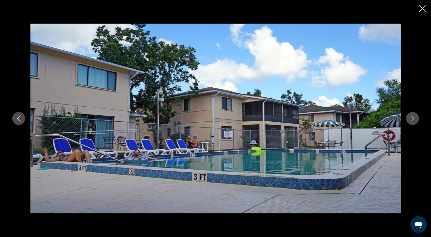
click at [413, 119] on icon "Next image" at bounding box center [413, 118] width 6 height 6
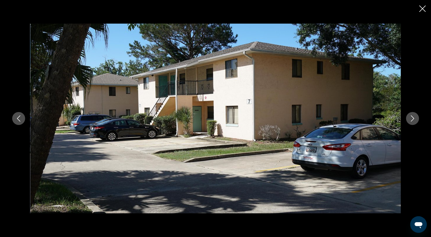
click at [413, 119] on icon "Next image" at bounding box center [413, 118] width 6 height 6
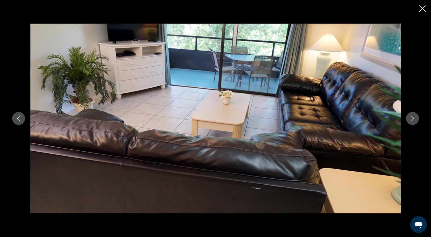
click at [423, 8] on icon "Close slideshow" at bounding box center [423, 8] width 6 height 6
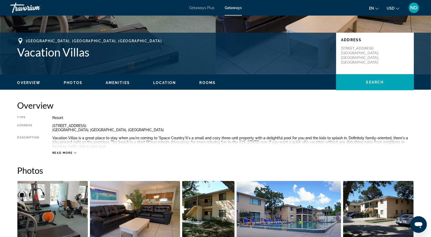
scroll to position [108, 0]
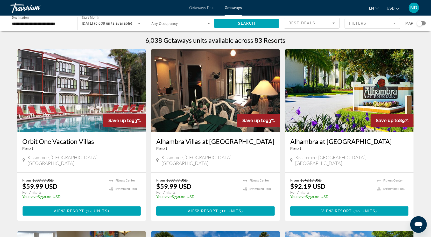
click at [422, 23] on div "Search widget" at bounding box center [419, 23] width 5 height 5
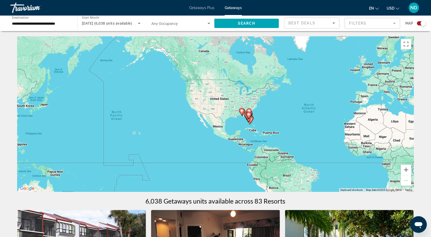
drag, startPoint x: 143, startPoint y: 115, endPoint x: 252, endPoint y: 117, distance: 109.7
click at [404, 171] on button "Zoom in" at bounding box center [406, 170] width 10 height 10
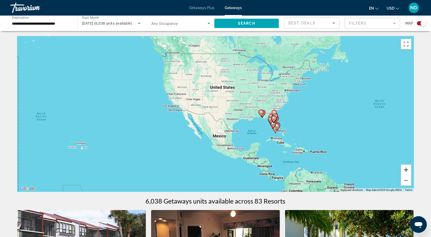
click at [404, 171] on button "Zoom in" at bounding box center [406, 170] width 10 height 10
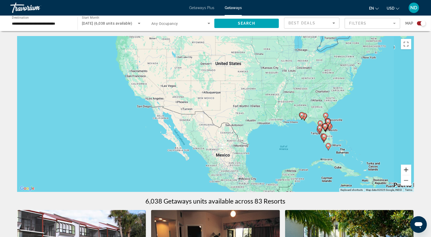
click at [404, 171] on button "Zoom in" at bounding box center [406, 170] width 10 height 10
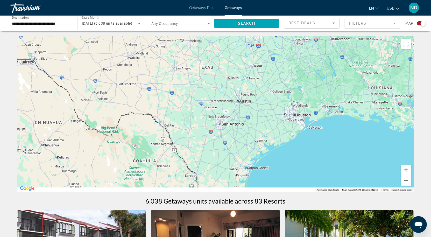
drag, startPoint x: 361, startPoint y: 156, endPoint x: 145, endPoint y: 92, distance: 225.5
click at [148, 92] on div "Main content" at bounding box center [215, 114] width 397 height 156
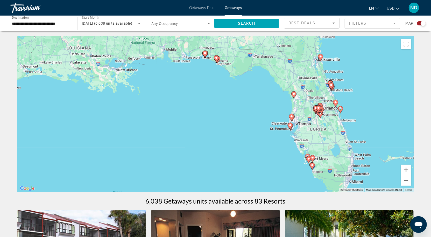
drag, startPoint x: 308, startPoint y: 97, endPoint x: 135, endPoint y: 89, distance: 173.6
click at [135, 89] on div "To activate drag with keyboard, press Alt + Enter. Once in keyboard drag state,…" at bounding box center [215, 114] width 397 height 156
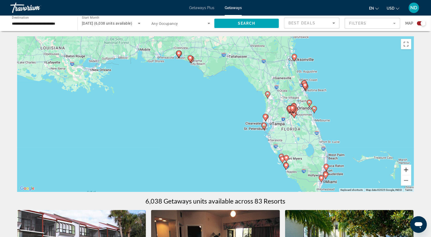
click at [406, 170] on button "Zoom in" at bounding box center [406, 170] width 10 height 10
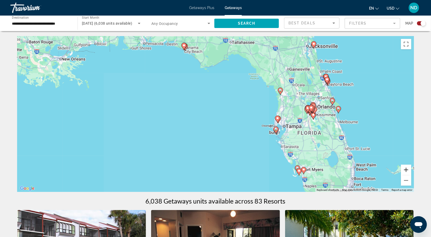
click at [406, 170] on button "Zoom in" at bounding box center [406, 170] width 10 height 10
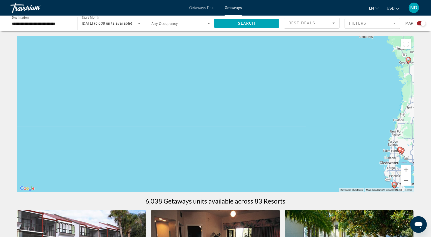
drag, startPoint x: 355, startPoint y: 96, endPoint x: 218, endPoint y: 171, distance: 155.8
click at [230, 165] on div "To activate drag with keyboard, press Alt + Enter. Once in keyboard drag state,…" at bounding box center [215, 114] width 397 height 156
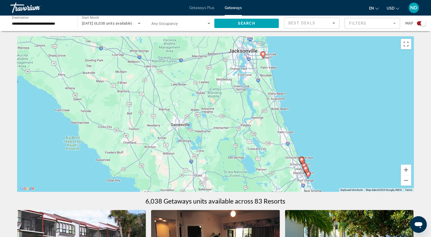
drag, startPoint x: 233, startPoint y: 108, endPoint x: 221, endPoint y: 161, distance: 54.0
click at [221, 161] on div "To activate drag with keyboard, press Alt + Enter. Once in keyboard drag state,…" at bounding box center [215, 114] width 397 height 156
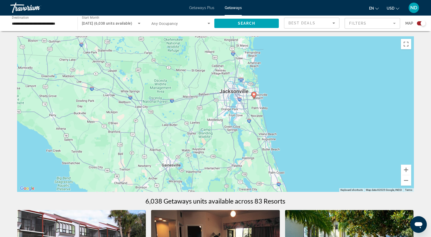
click at [254, 98] on icon "Main content" at bounding box center [254, 95] width 5 height 7
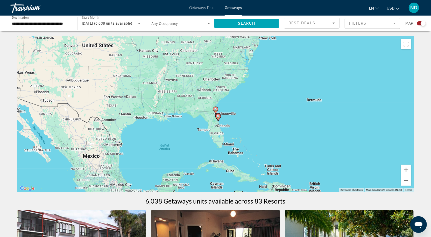
click at [215, 110] on image "Main content" at bounding box center [215, 109] width 3 height 3
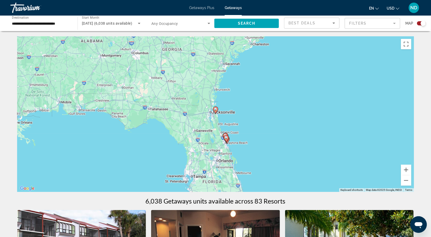
click at [216, 111] on icon "Main content" at bounding box center [215, 110] width 5 height 7
type input "**********"
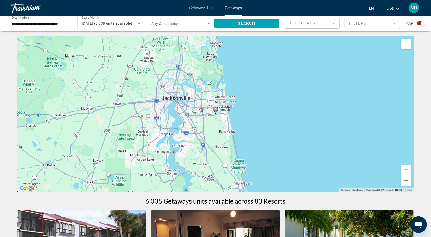
click at [215, 112] on icon "Main content" at bounding box center [215, 110] width 5 height 7
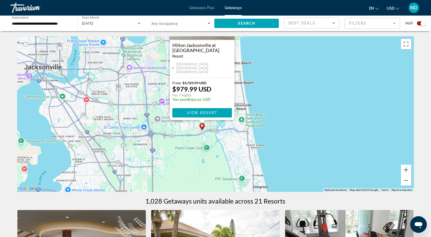
drag, startPoint x: 353, startPoint y: 161, endPoint x: 340, endPoint y: 92, distance: 70.1
click at [340, 96] on div "To activate drag with keyboard, press Alt + Enter. Once in keyboard drag state,…" at bounding box center [215, 114] width 397 height 156
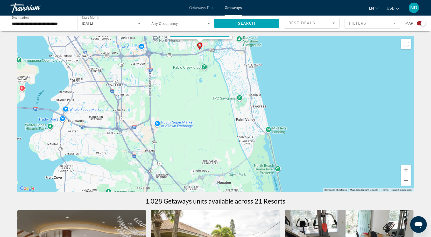
drag, startPoint x: 342, startPoint y: 151, endPoint x: 340, endPoint y: 92, distance: 58.6
click at [340, 94] on div "To activate drag with keyboard, press Alt + Enter. Once in keyboard drag state,…" at bounding box center [215, 114] width 397 height 156
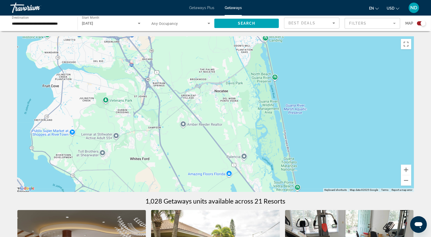
drag, startPoint x: 341, startPoint y: 165, endPoint x: 335, endPoint y: 104, distance: 61.2
click at [336, 106] on div "To activate drag with keyboard, press Alt + Enter. Once in keyboard drag state,…" at bounding box center [215, 114] width 397 height 156
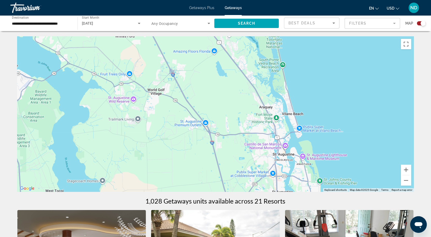
drag, startPoint x: 332, startPoint y: 137, endPoint x: 328, endPoint y: 89, distance: 48.2
click at [328, 92] on div "To activate drag with keyboard, press Alt + Enter. Once in keyboard drag state,…" at bounding box center [215, 114] width 397 height 156
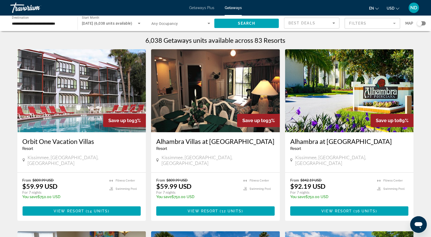
click at [423, 24] on div "Search widget" at bounding box center [421, 23] width 9 height 4
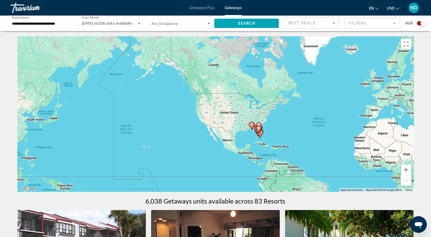
drag, startPoint x: 128, startPoint y: 118, endPoint x: 245, endPoint y: 133, distance: 117.2
click at [245, 134] on div "To activate drag with keyboard, press Alt + Enter. Once in keyboard drag state,…" at bounding box center [215, 114] width 397 height 156
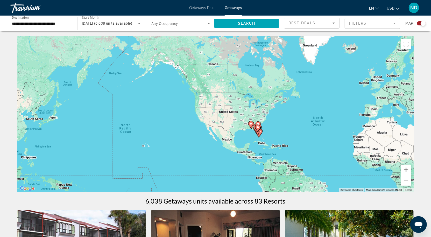
click at [406, 170] on button "Zoom in" at bounding box center [406, 170] width 10 height 10
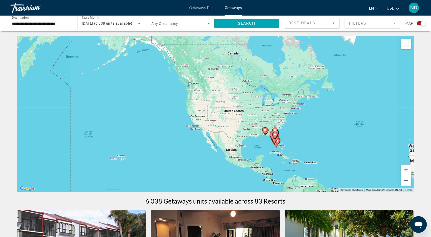
click at [406, 170] on button "Zoom in" at bounding box center [406, 170] width 10 height 10
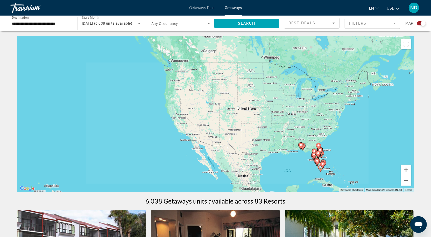
drag, startPoint x: 406, startPoint y: 170, endPoint x: 398, endPoint y: 168, distance: 7.5
click at [406, 170] on button "Zoom in" at bounding box center [406, 170] width 10 height 10
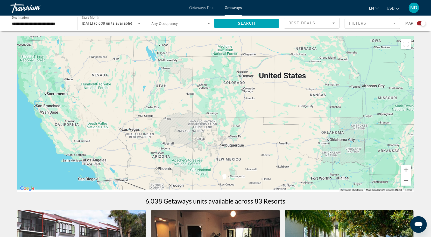
drag, startPoint x: 374, startPoint y: 164, endPoint x: 275, endPoint y: 110, distance: 112.9
click at [275, 110] on div "Main content" at bounding box center [215, 114] width 397 height 156
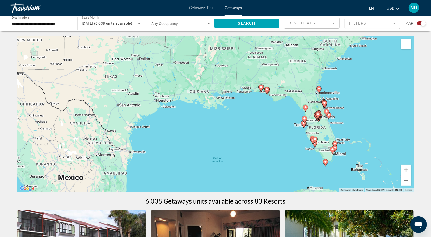
drag, startPoint x: 310, startPoint y: 155, endPoint x: 290, endPoint y: 126, distance: 34.8
click at [291, 128] on div "To activate drag with keyboard, press Alt + Enter. Once in keyboard drag state,…" at bounding box center [215, 114] width 397 height 156
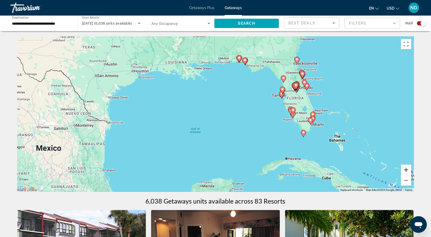
click at [407, 169] on button "Zoom in" at bounding box center [406, 170] width 10 height 10
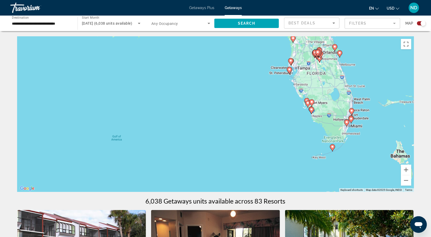
drag, startPoint x: 373, startPoint y: 141, endPoint x: 311, endPoint y: 131, distance: 62.7
click at [311, 131] on div "To activate drag with keyboard, press Alt + Enter. Once in keyboard drag state,…" at bounding box center [215, 114] width 397 height 156
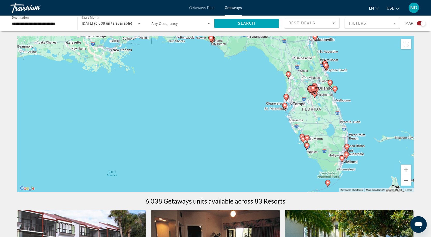
drag, startPoint x: 319, startPoint y: 100, endPoint x: 320, endPoint y: 137, distance: 37.1
click at [320, 137] on div "To activate drag with keyboard, press Alt + Enter. Once in keyboard drag state,…" at bounding box center [215, 114] width 397 height 156
click at [405, 170] on button "Zoom in" at bounding box center [406, 170] width 10 height 10
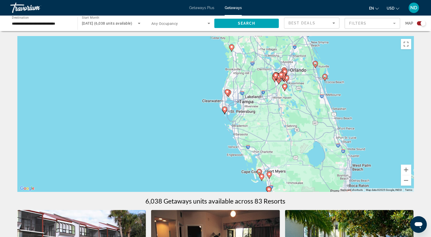
drag, startPoint x: 374, startPoint y: 129, endPoint x: 245, endPoint y: 136, distance: 129.3
click at [245, 137] on div "To activate drag with keyboard, press Alt + Enter. Once in keyboard drag state,…" at bounding box center [215, 114] width 397 height 156
click at [326, 79] on icon "Main content" at bounding box center [325, 77] width 5 height 7
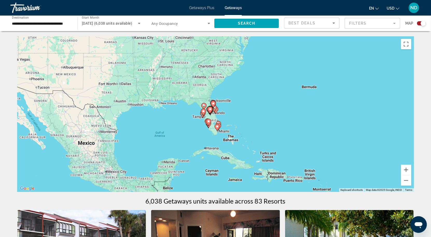
click at [220, 116] on div "To navigate, press the arrow keys. To activate drag with keyboard, press Alt + …" at bounding box center [215, 114] width 397 height 156
click at [220, 116] on div "To activate drag with keyboard, press Alt + Enter. Once in keyboard drag state,…" at bounding box center [215, 114] width 397 height 156
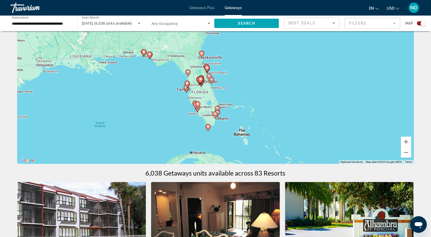
scroll to position [104, 0]
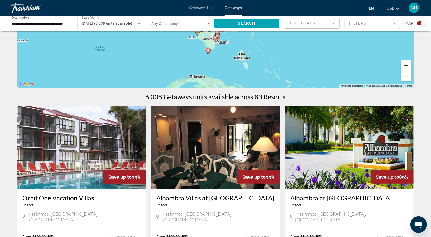
click at [405, 66] on button "Zoom in" at bounding box center [406, 65] width 10 height 10
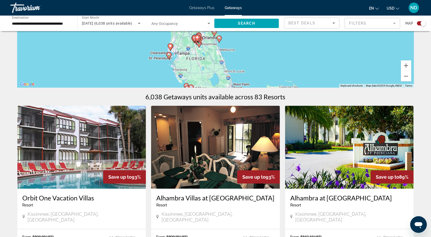
drag, startPoint x: 278, startPoint y: 66, endPoint x: 290, endPoint y: 103, distance: 39.4
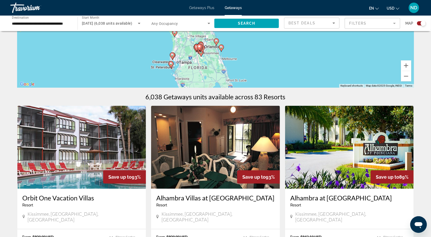
click at [221, 49] on icon "Main content" at bounding box center [221, 48] width 5 height 7
click at [405, 66] on button "Zoom in" at bounding box center [406, 65] width 10 height 10
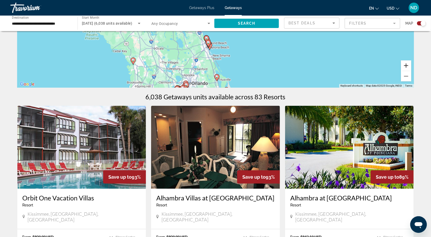
click at [405, 66] on button "Zoom in" at bounding box center [406, 65] width 10 height 10
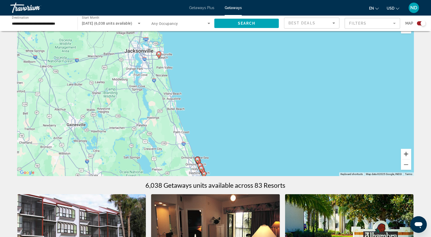
scroll to position [13, 0]
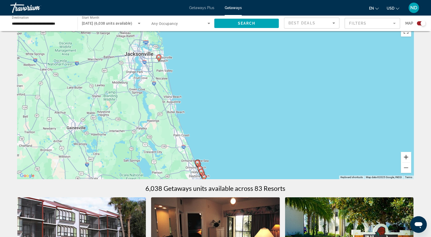
click at [406, 158] on button "Zoom in" at bounding box center [406, 157] width 10 height 10
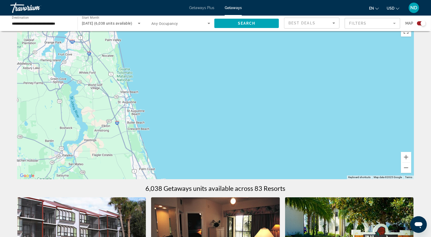
drag, startPoint x: 243, startPoint y: 145, endPoint x: 260, endPoint y: 70, distance: 76.8
click at [260, 75] on div "To activate drag with keyboard, press Alt + Enter. Once in keyboard drag state,…" at bounding box center [215, 102] width 397 height 156
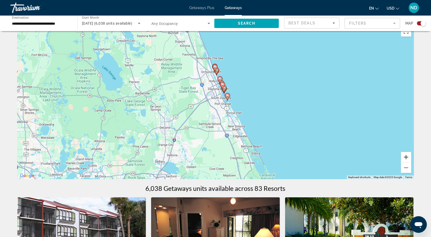
click at [406, 157] on button "Zoom in" at bounding box center [406, 157] width 10 height 10
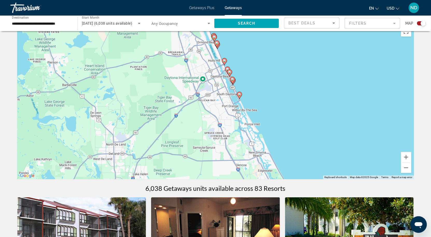
click at [240, 96] on icon "Main content" at bounding box center [239, 95] width 5 height 7
type input "**********"
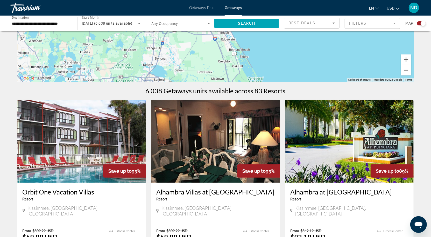
scroll to position [113, 0]
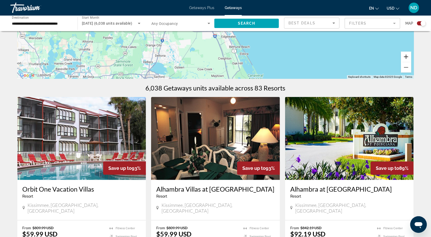
click at [406, 57] on button "Zoom in" at bounding box center [406, 57] width 10 height 10
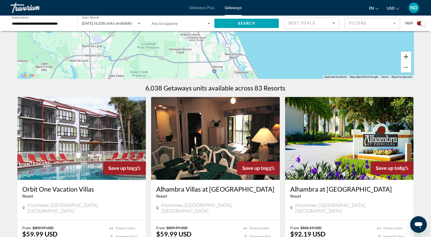
click at [406, 57] on button "Zoom in" at bounding box center [406, 57] width 10 height 10
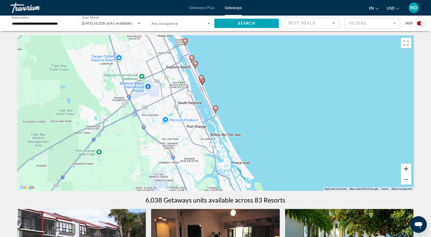
scroll to position [0, 0]
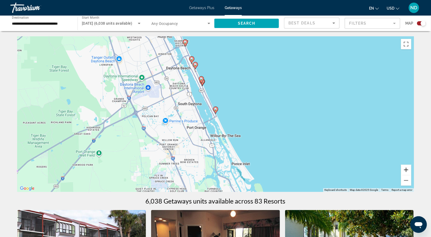
click at [407, 171] on button "Zoom in" at bounding box center [406, 170] width 10 height 10
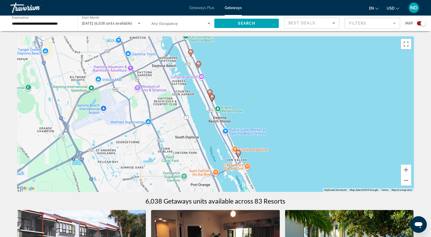
drag, startPoint x: 277, startPoint y: 117, endPoint x: 299, endPoint y: 159, distance: 47.1
click at [299, 159] on div "To activate drag with keyboard, press Alt + Enter. Once in keyboard drag state,…" at bounding box center [215, 114] width 397 height 156
click at [239, 155] on icon "Main content" at bounding box center [238, 153] width 5 height 7
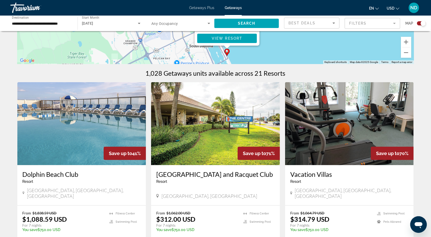
scroll to position [129, 0]
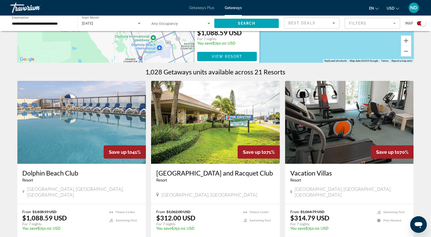
drag, startPoint x: 309, startPoint y: 47, endPoint x: 309, endPoint y: 66, distance: 18.7
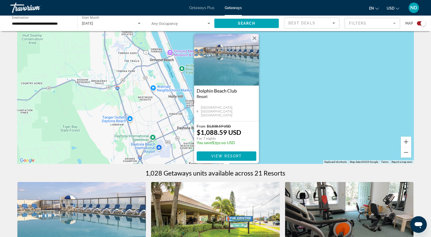
scroll to position [26, 0]
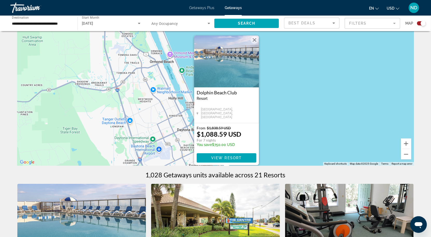
click at [255, 39] on button "Close" at bounding box center [255, 40] width 8 height 8
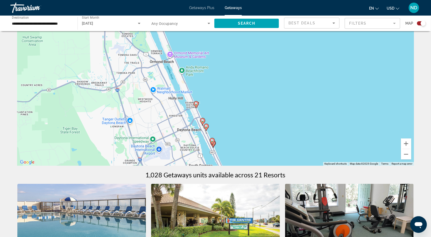
click at [206, 130] on icon "Main content" at bounding box center [206, 127] width 5 height 7
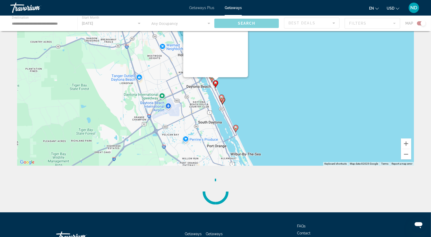
scroll to position [0, 0]
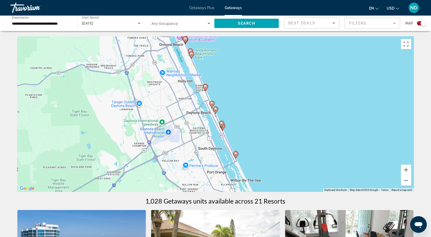
click at [215, 110] on image "Main content" at bounding box center [215, 109] width 3 height 3
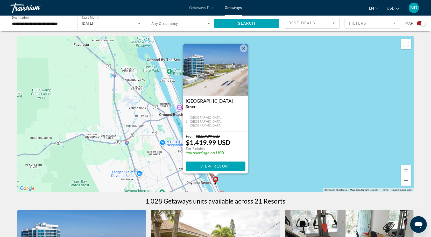
click at [243, 49] on button "Close" at bounding box center [244, 48] width 8 height 8
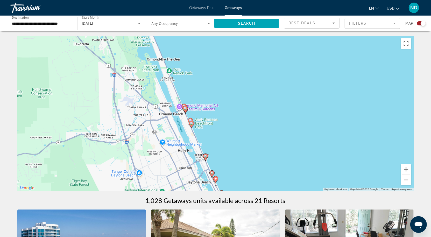
scroll to position [1, 0]
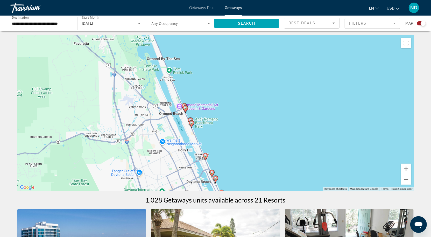
click at [205, 159] on icon "Main content" at bounding box center [205, 156] width 5 height 7
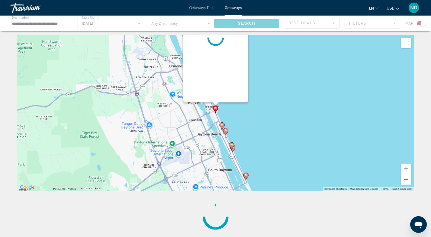
scroll to position [0, 0]
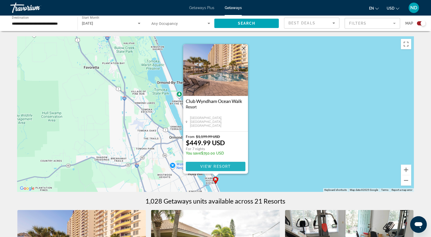
click at [211, 167] on span "View Resort" at bounding box center [215, 166] width 31 height 4
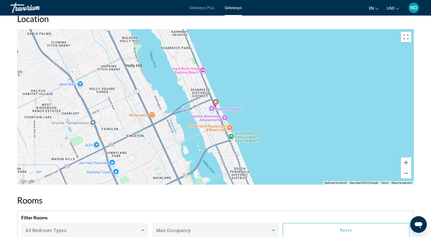
scroll to position [746, 0]
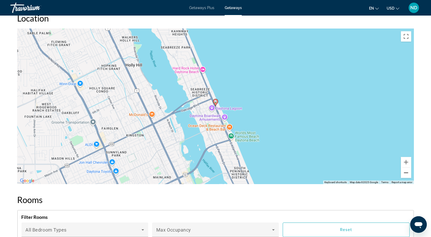
click at [406, 167] on button "Zoom out" at bounding box center [406, 172] width 10 height 10
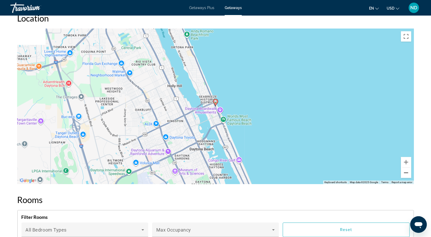
click at [406, 167] on button "Zoom out" at bounding box center [406, 172] width 10 height 10
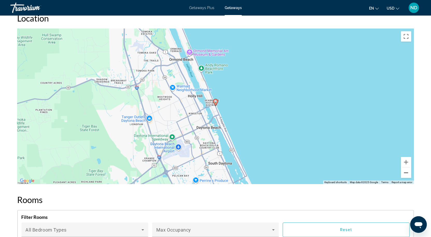
click at [406, 167] on button "Zoom out" at bounding box center [406, 172] width 10 height 10
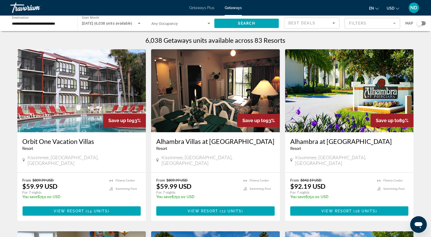
click at [423, 23] on div "Search widget" at bounding box center [421, 23] width 9 height 4
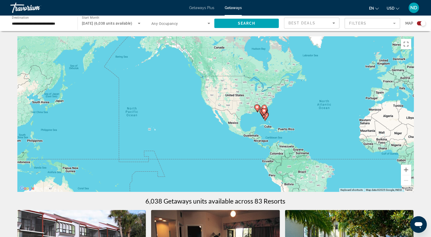
drag, startPoint x: 136, startPoint y: 116, endPoint x: 260, endPoint y: 115, distance: 124.5
click at [407, 172] on button "Zoom in" at bounding box center [406, 170] width 10 height 10
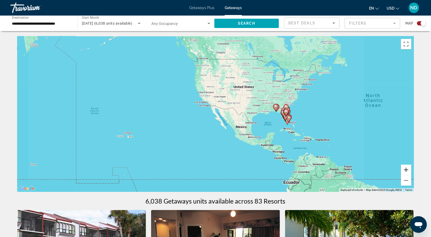
click at [407, 172] on button "Zoom in" at bounding box center [406, 170] width 10 height 10
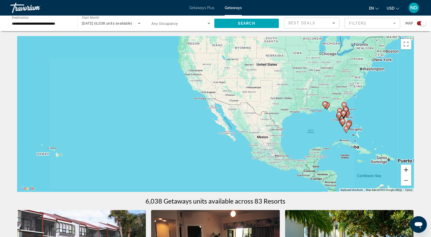
click at [407, 172] on button "Zoom in" at bounding box center [406, 170] width 10 height 10
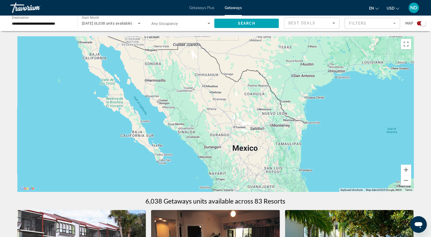
drag, startPoint x: 361, startPoint y: 142, endPoint x: 163, endPoint y: 91, distance: 204.3
click at [163, 91] on div "Main content" at bounding box center [215, 114] width 397 height 156
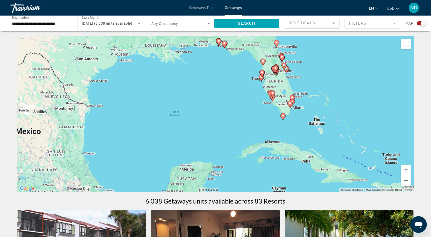
drag, startPoint x: 279, startPoint y: 103, endPoint x: 204, endPoint y: 102, distance: 75.2
click at [204, 102] on div "To activate drag with keyboard, press Alt + Enter. Once in keyboard drag state,…" at bounding box center [215, 114] width 397 height 156
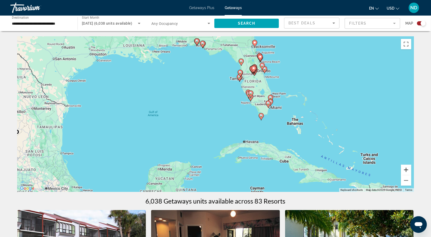
click at [408, 171] on button "Zoom in" at bounding box center [406, 170] width 10 height 10
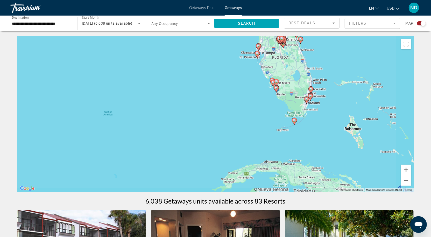
click at [408, 171] on button "Zoom in" at bounding box center [406, 170] width 10 height 10
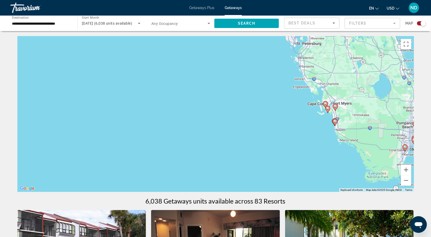
drag, startPoint x: 348, startPoint y: 95, endPoint x: 326, endPoint y: 156, distance: 64.6
click at [326, 157] on div "To activate drag with keyboard, press Alt + Enter. Once in keyboard drag state,…" at bounding box center [215, 114] width 397 height 156
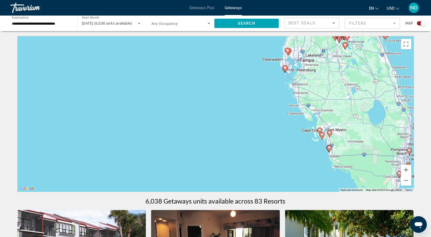
drag, startPoint x: 304, startPoint y: 75, endPoint x: 298, endPoint y: 104, distance: 29.6
click at [298, 104] on div "To activate drag with keyboard, press Alt + Enter. Once in keyboard drag state,…" at bounding box center [215, 114] width 397 height 156
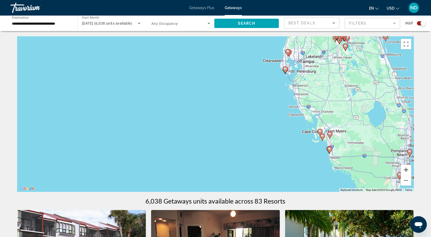
click at [404, 170] on button "Zoom in" at bounding box center [406, 170] width 10 height 10
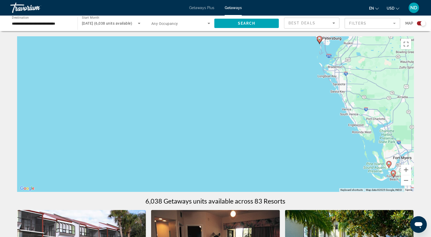
drag, startPoint x: 384, startPoint y: 104, endPoint x: 348, endPoint y: 114, distance: 37.1
click at [348, 114] on div "To activate drag with keyboard, press Alt + Enter. Once in keyboard drag state,…" at bounding box center [215, 114] width 397 height 156
click at [405, 170] on button "Zoom in" at bounding box center [406, 170] width 10 height 10
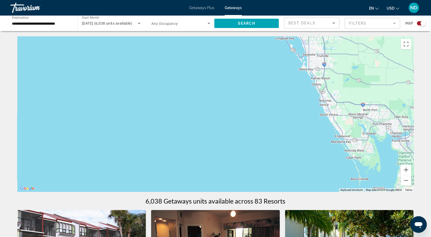
drag, startPoint x: 384, startPoint y: 114, endPoint x: 201, endPoint y: 115, distance: 182.8
click at [201, 115] on div "Main content" at bounding box center [215, 114] width 397 height 156
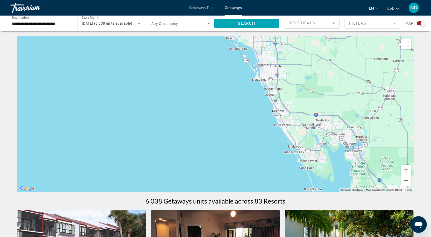
drag, startPoint x: 262, startPoint y: 70, endPoint x: 262, endPoint y: 79, distance: 9.6
click at [262, 79] on div "To activate drag with keyboard, press Alt + Enter. Once in keyboard drag state,…" at bounding box center [215, 114] width 397 height 156
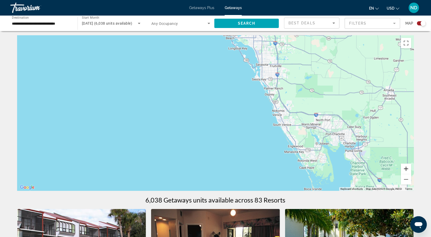
click at [408, 168] on button "Zoom in" at bounding box center [406, 169] width 10 height 10
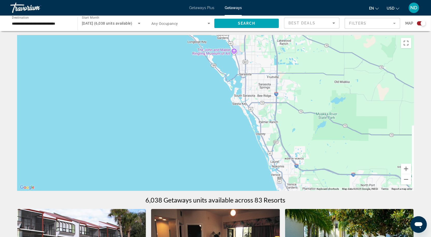
drag, startPoint x: 308, startPoint y: 97, endPoint x: 263, endPoint y: 144, distance: 64.7
click at [263, 144] on div "Main content" at bounding box center [215, 113] width 397 height 156
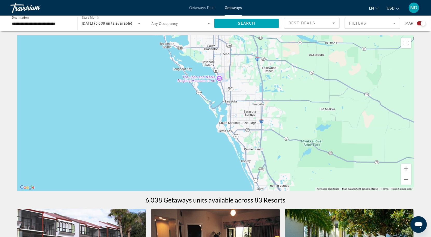
drag, startPoint x: 241, startPoint y: 98, endPoint x: 228, endPoint y: 123, distance: 28.8
click at [228, 123] on div "Main content" at bounding box center [215, 113] width 397 height 156
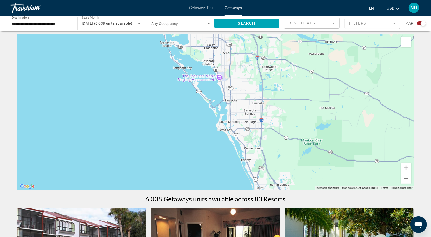
scroll to position [2, 0]
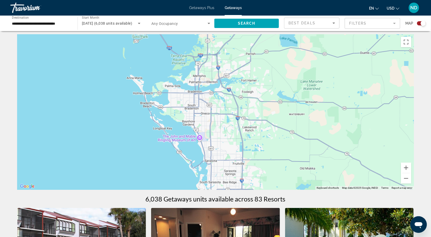
drag, startPoint x: 274, startPoint y: 86, endPoint x: 254, endPoint y: 147, distance: 63.9
click at [254, 147] on div "Main content" at bounding box center [215, 112] width 397 height 156
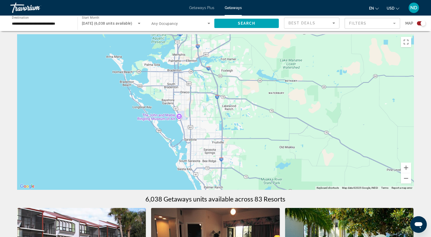
drag, startPoint x: 264, startPoint y: 145, endPoint x: 181, endPoint y: 69, distance: 113.4
click at [187, 74] on div "To activate drag with keyboard, press Alt + Enter. Once in keyboard drag state,…" at bounding box center [215, 112] width 397 height 156
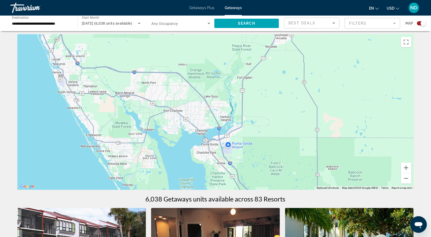
drag, startPoint x: 229, startPoint y: 132, endPoint x: 204, endPoint y: 65, distance: 71.6
click at [206, 69] on div "Main content" at bounding box center [215, 112] width 397 height 156
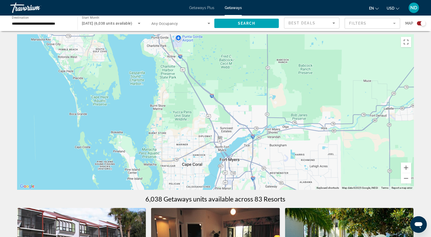
drag, startPoint x: 238, startPoint y: 136, endPoint x: 220, endPoint y: 53, distance: 84.9
click at [220, 53] on div "To activate drag with keyboard, press Alt + Enter. Once in keyboard drag state,…" at bounding box center [215, 112] width 397 height 156
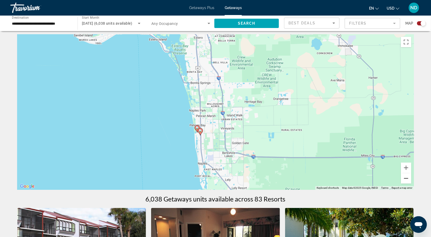
click at [405, 179] on button "Zoom out" at bounding box center [406, 178] width 10 height 10
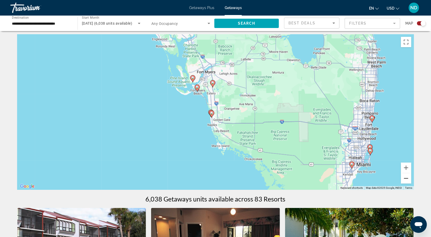
click at [405, 179] on button "Zoom out" at bounding box center [406, 178] width 10 height 10
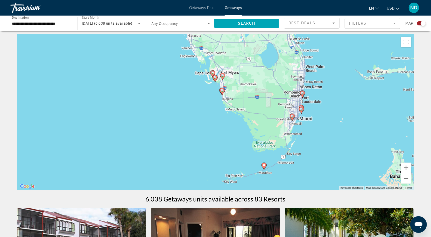
drag, startPoint x: 310, startPoint y: 159, endPoint x: 326, endPoint y: 113, distance: 49.0
click at [326, 115] on div "To activate drag with keyboard, press Alt + Enter. Once in keyboard drag state,…" at bounding box center [215, 112] width 397 height 156
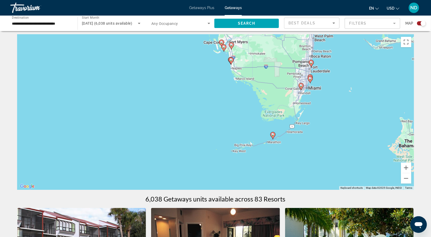
click at [273, 136] on icon "Main content" at bounding box center [272, 135] width 5 height 7
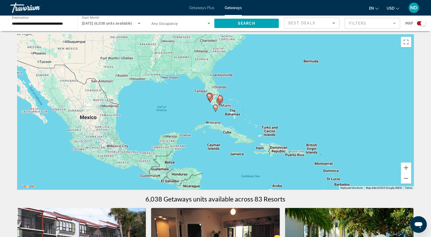
click at [216, 110] on icon "Main content" at bounding box center [215, 108] width 5 height 7
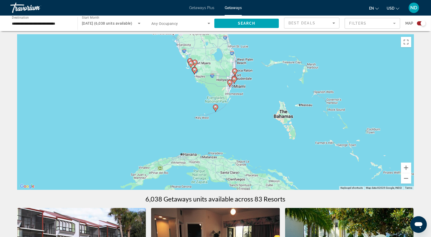
click at [216, 110] on icon "Main content" at bounding box center [215, 108] width 5 height 7
type input "**********"
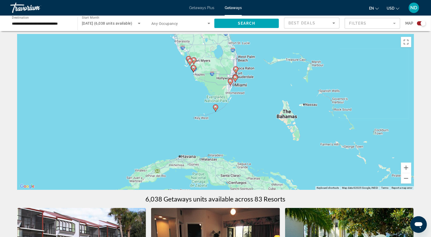
click at [216, 110] on icon "Main content" at bounding box center [215, 108] width 5 height 7
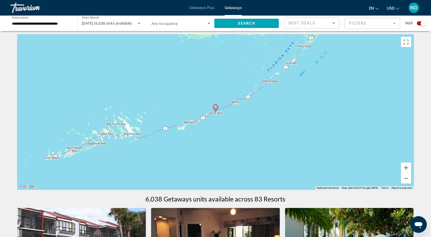
click at [216, 108] on image "Main content" at bounding box center [215, 107] width 3 height 3
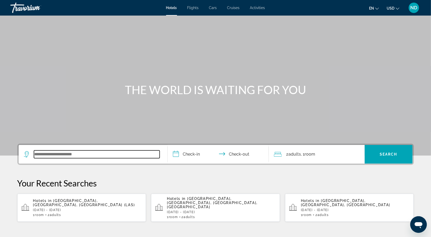
click at [94, 153] on input "Search widget" at bounding box center [97, 154] width 126 height 8
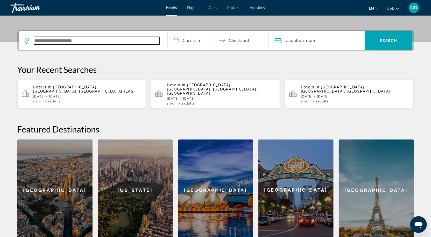
scroll to position [127, 0]
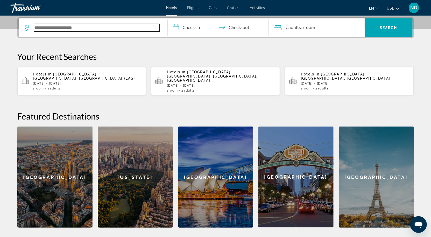
click at [110, 29] on input "Search widget" at bounding box center [97, 28] width 126 height 8
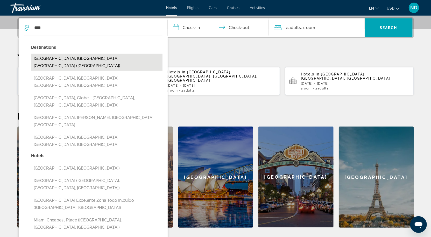
click at [86, 56] on button "[GEOGRAPHIC_DATA], [GEOGRAPHIC_DATA], [GEOGRAPHIC_DATA] ([GEOGRAPHIC_DATA])" at bounding box center [96, 62] width 131 height 17
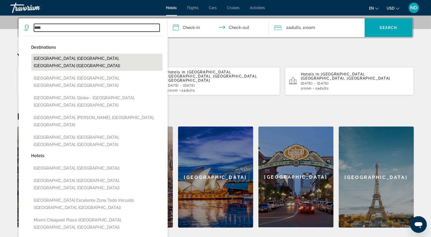
type input "**********"
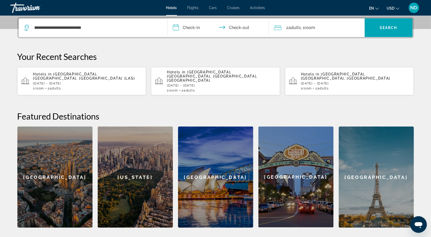
click at [189, 25] on input "**********" at bounding box center [219, 28] width 103 height 20
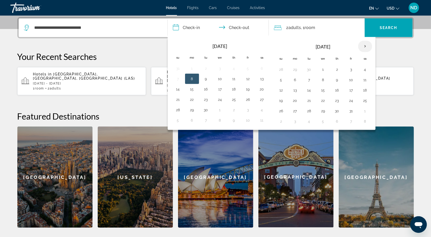
click at [360, 46] on th "Next month" at bounding box center [365, 46] width 14 height 11
click at [347, 98] on button "26" at bounding box center [351, 100] width 8 height 7
click at [361, 99] on button "27" at bounding box center [365, 100] width 8 height 7
type input "**********"
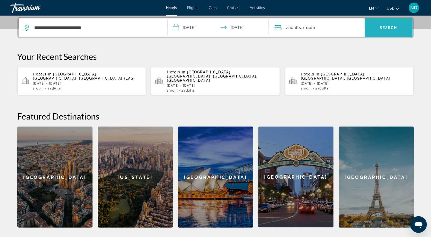
click at [386, 32] on span "Search widget" at bounding box center [389, 28] width 48 height 12
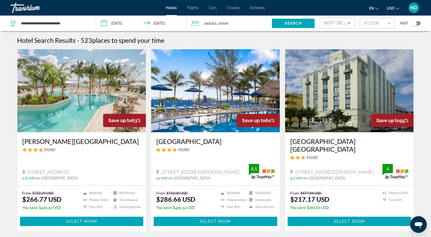
click at [418, 23] on div "Toggle map" at bounding box center [416, 23] width 9 height 4
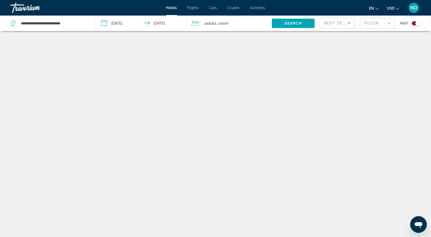
scroll to position [31, 0]
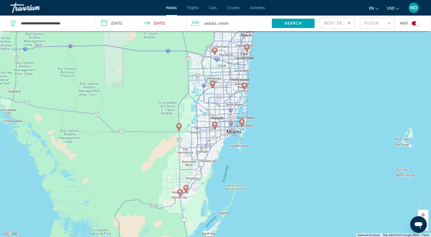
click at [413, 23] on div "Toggle map" at bounding box center [416, 23] width 9 height 4
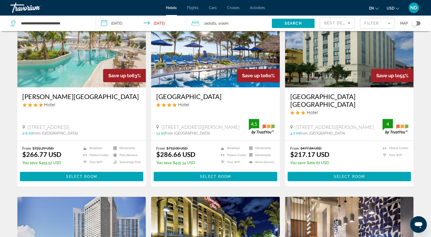
scroll to position [57, 0]
